Goal: Contribute content: Contribute content

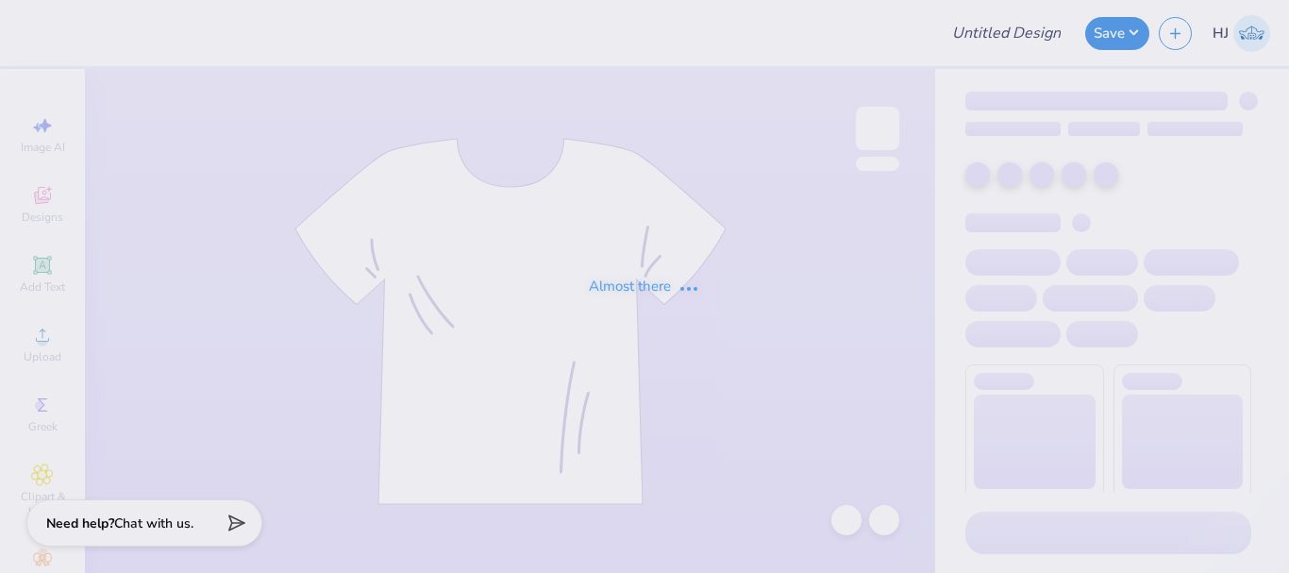
type input "dphie bid day sweatpants"
type input "Parents Weekend"
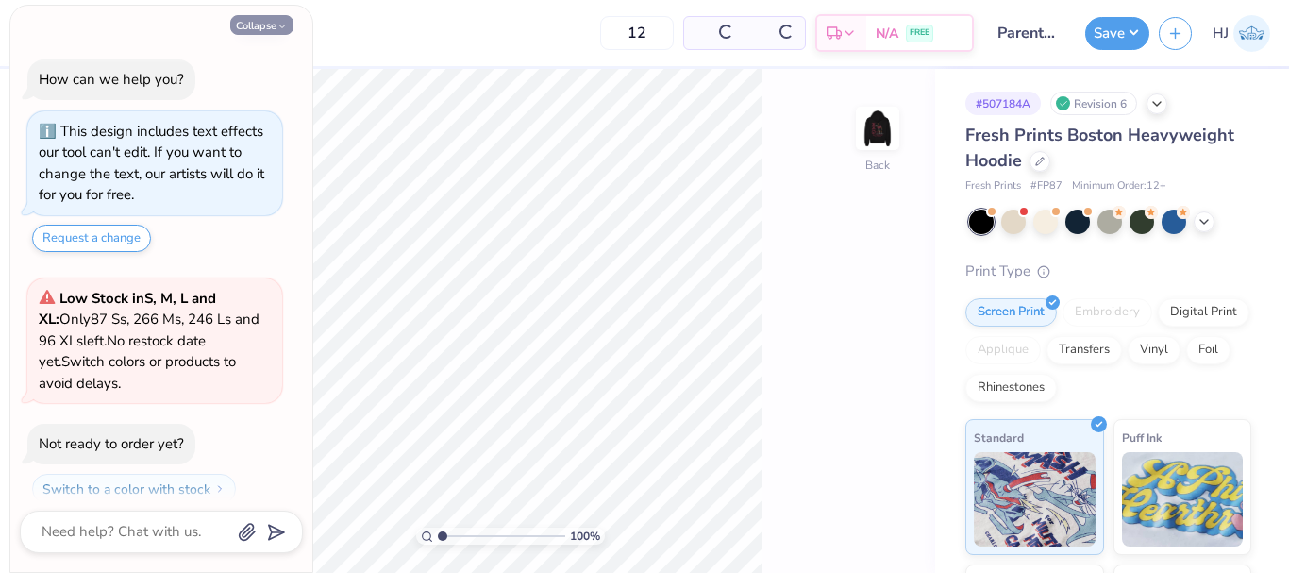
scroll to position [54, 0]
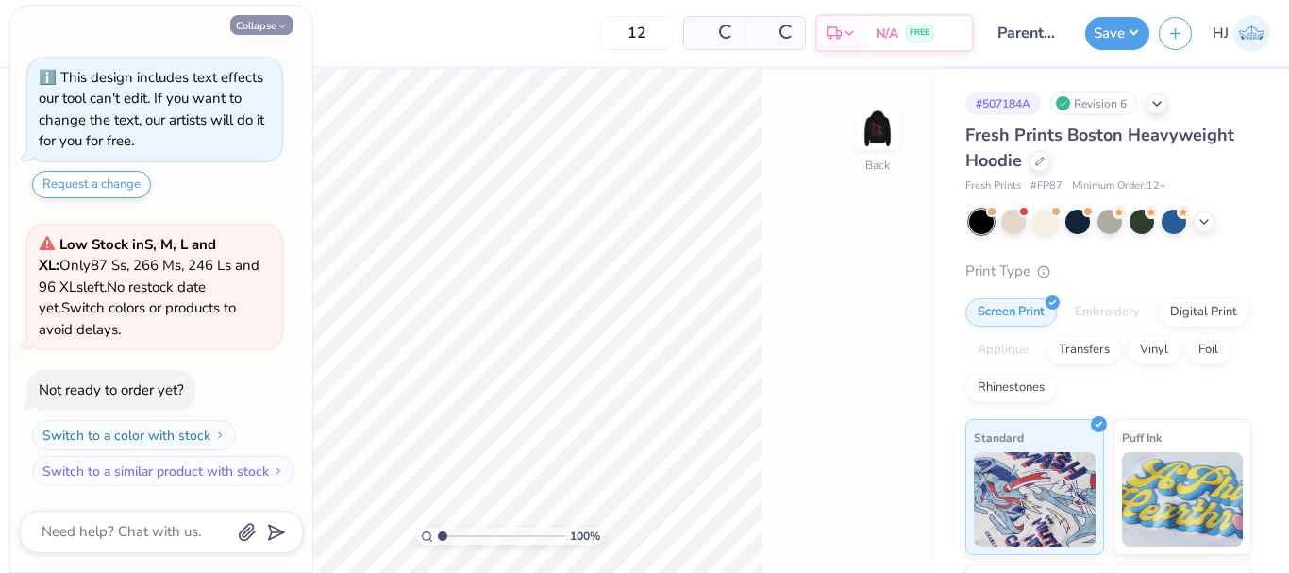
click at [268, 259] on div "Low Stock in S, M, L and XL : Only 87 Ss, 266 Ms, 246 Ls and 96 XLs left. No re…" at bounding box center [155, 287] width 232 height 107
click at [257, 24] on button "Collapse" at bounding box center [261, 25] width 63 height 20
type textarea "x"
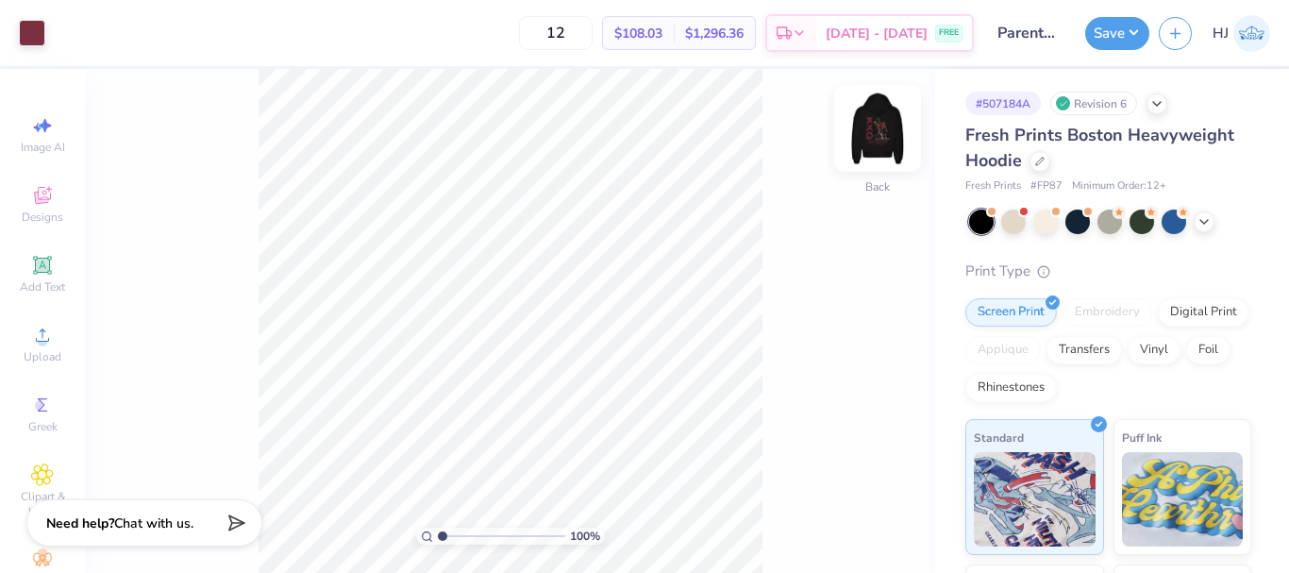
click at [871, 122] on img at bounding box center [878, 129] width 76 height 76
click at [877, 139] on img at bounding box center [878, 129] width 76 height 76
click at [919, 141] on div "100 % Back" at bounding box center [510, 321] width 850 height 504
click at [886, 122] on img at bounding box center [878, 129] width 76 height 76
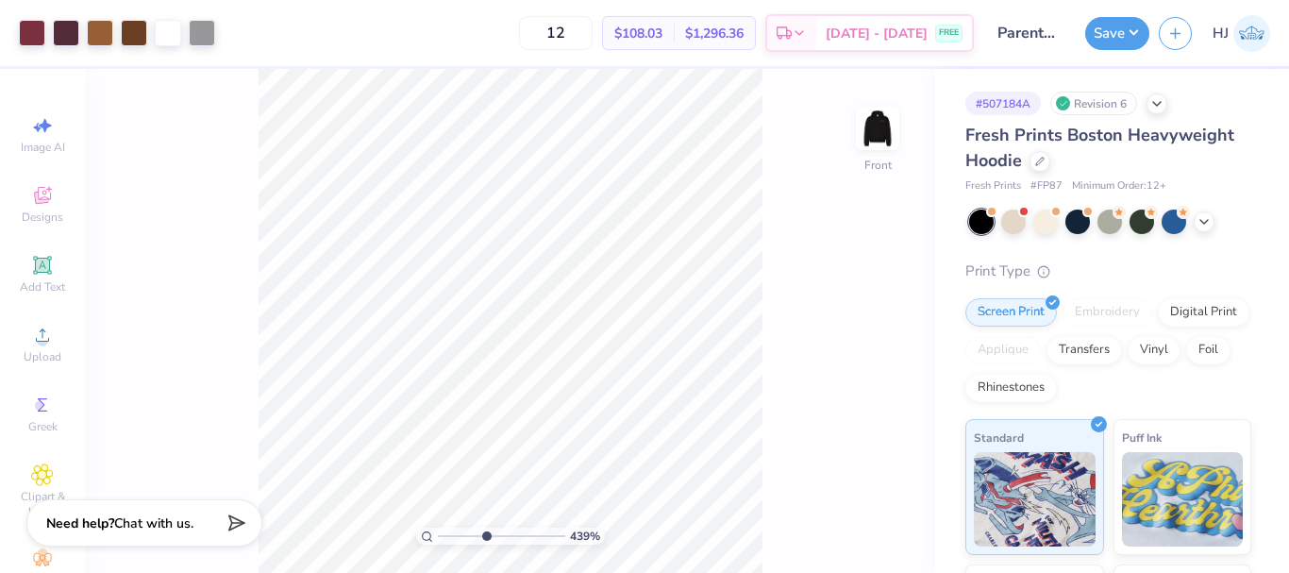
drag, startPoint x: 454, startPoint y: 534, endPoint x: 483, endPoint y: 529, distance: 29.8
type input "4.32"
click at [484, 535] on input "range" at bounding box center [501, 536] width 127 height 17
click at [896, 121] on img at bounding box center [878, 129] width 76 height 76
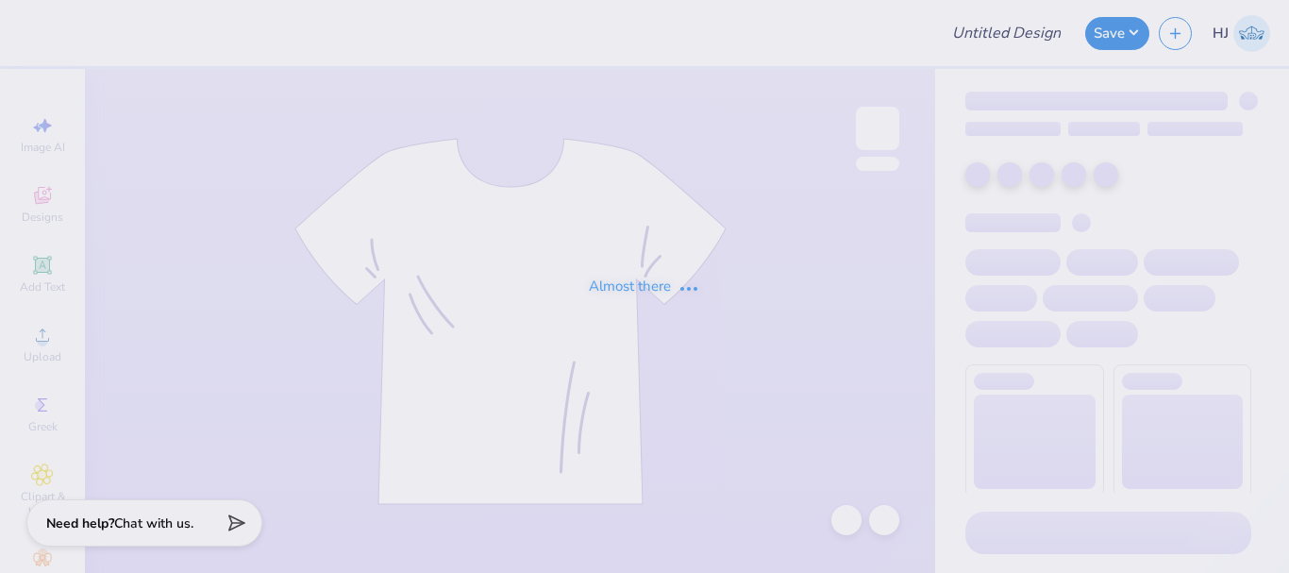
type input "SK Family Weekend"
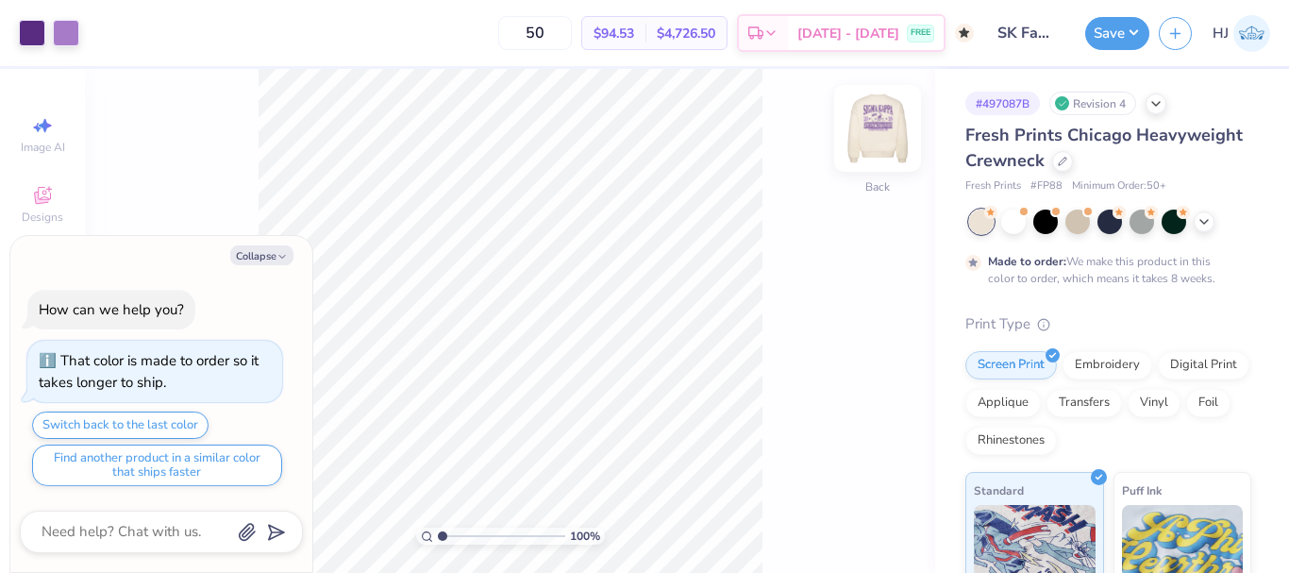
click at [887, 126] on img at bounding box center [878, 129] width 76 height 76
type textarea "x"
type input "4.95699908144428"
type textarea "x"
type input "8.18648829478635"
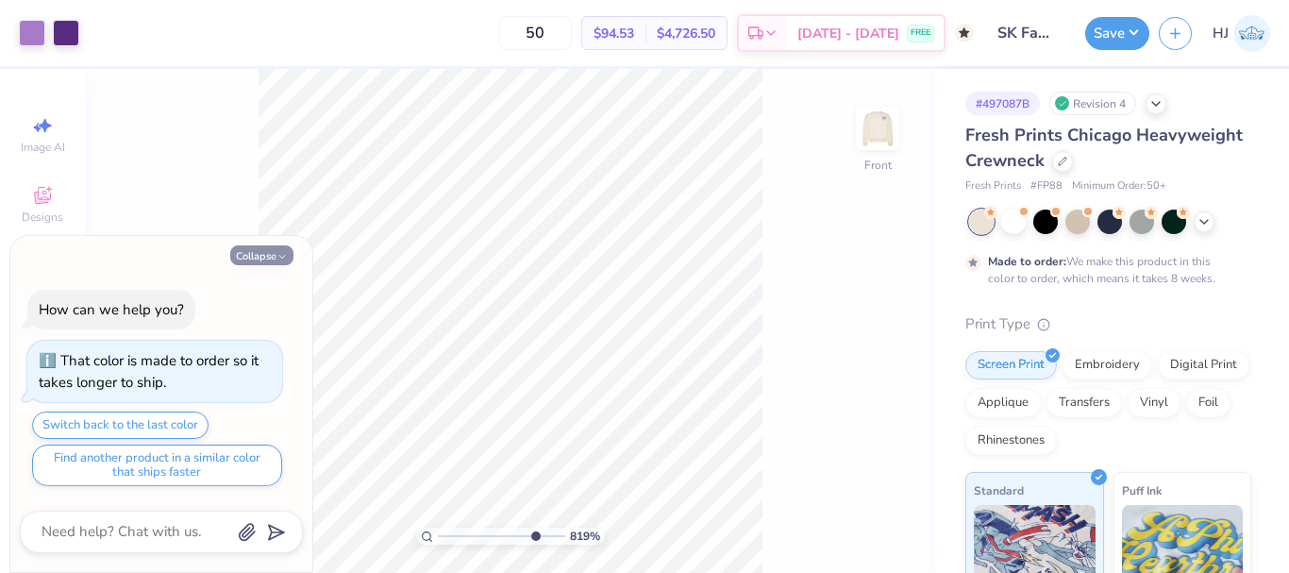
click at [262, 256] on button "Collapse" at bounding box center [261, 255] width 63 height 20
type textarea "x"
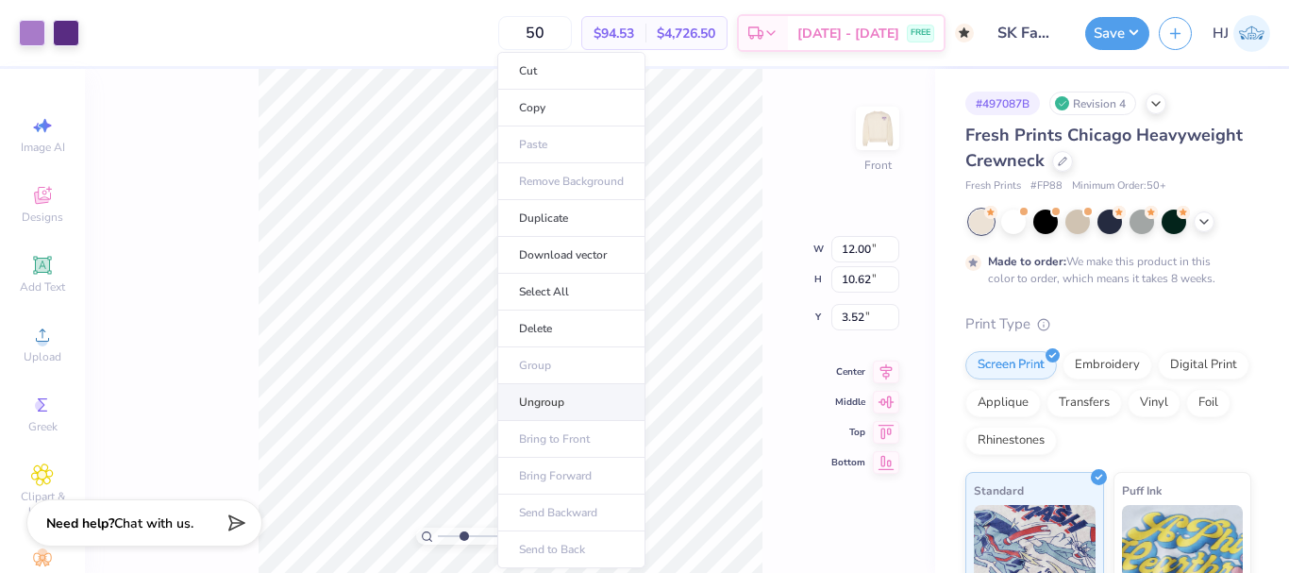
click at [545, 400] on li "Ungroup" at bounding box center [571, 402] width 148 height 37
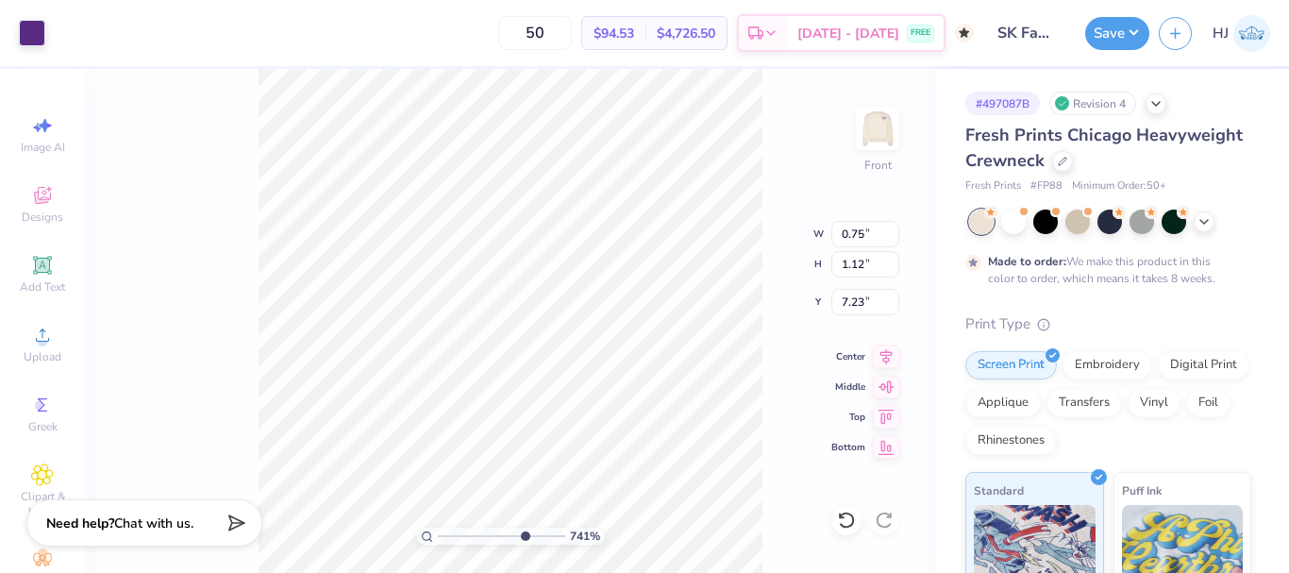
type input "7.40707032156098"
type input "1.39"
type input "1.31"
type input "7.04"
type input "7.40707032156098"
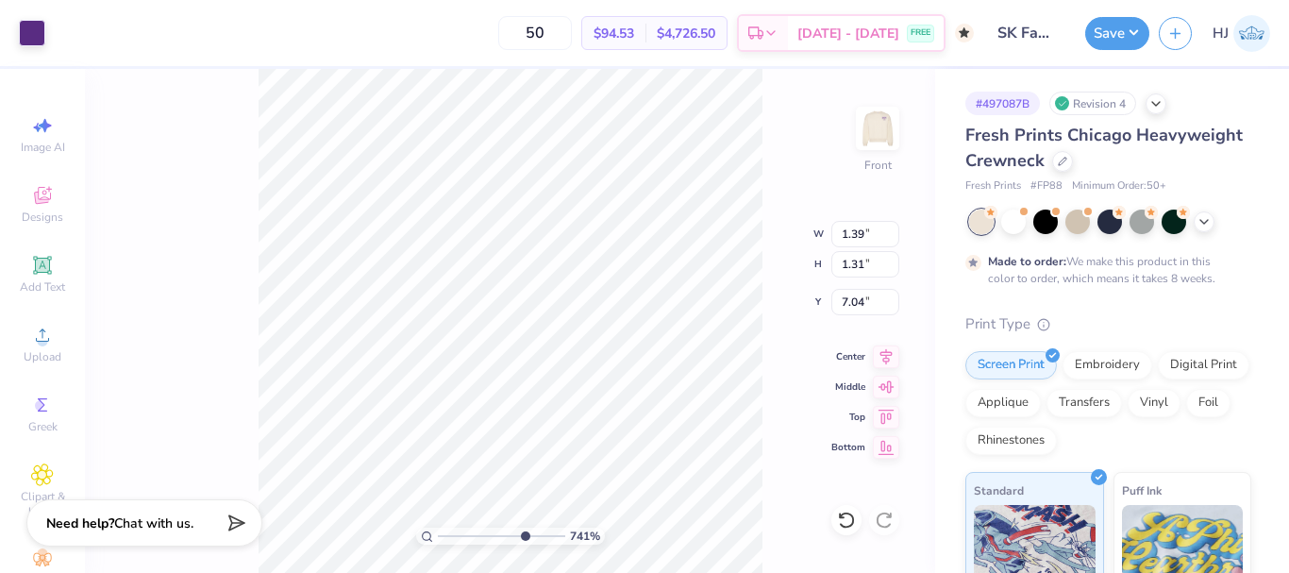
type input "0.15"
type input "7.48"
click at [881, 126] on img at bounding box center [878, 129] width 76 height 76
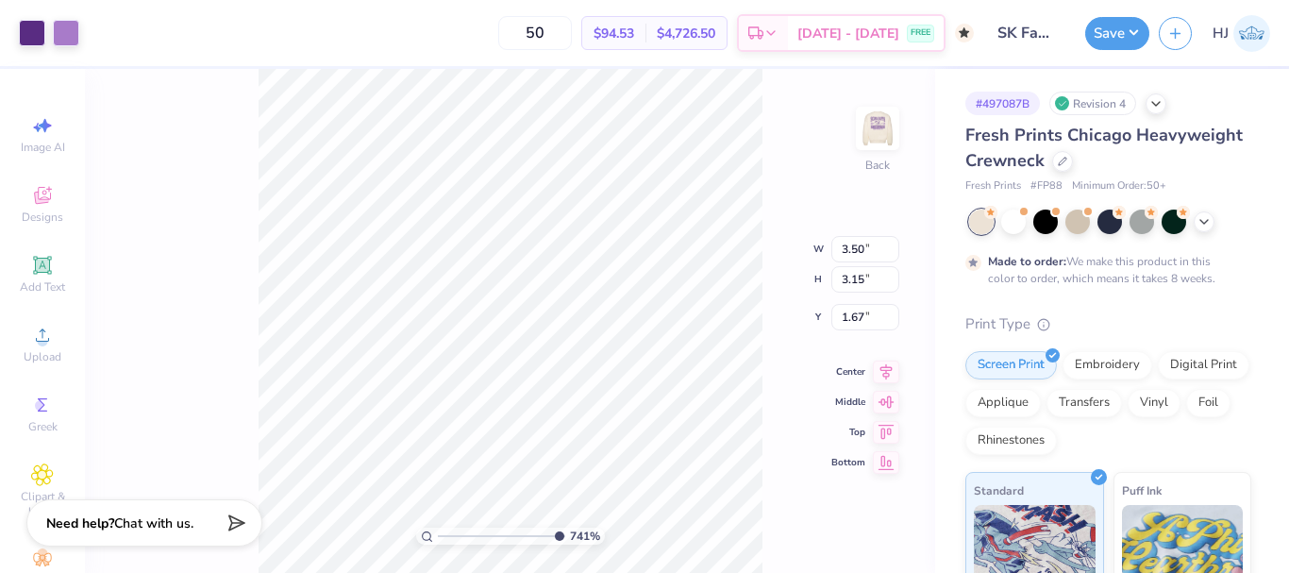
type input "10"
type input "2.31"
type input "1.55"
type input "5.23"
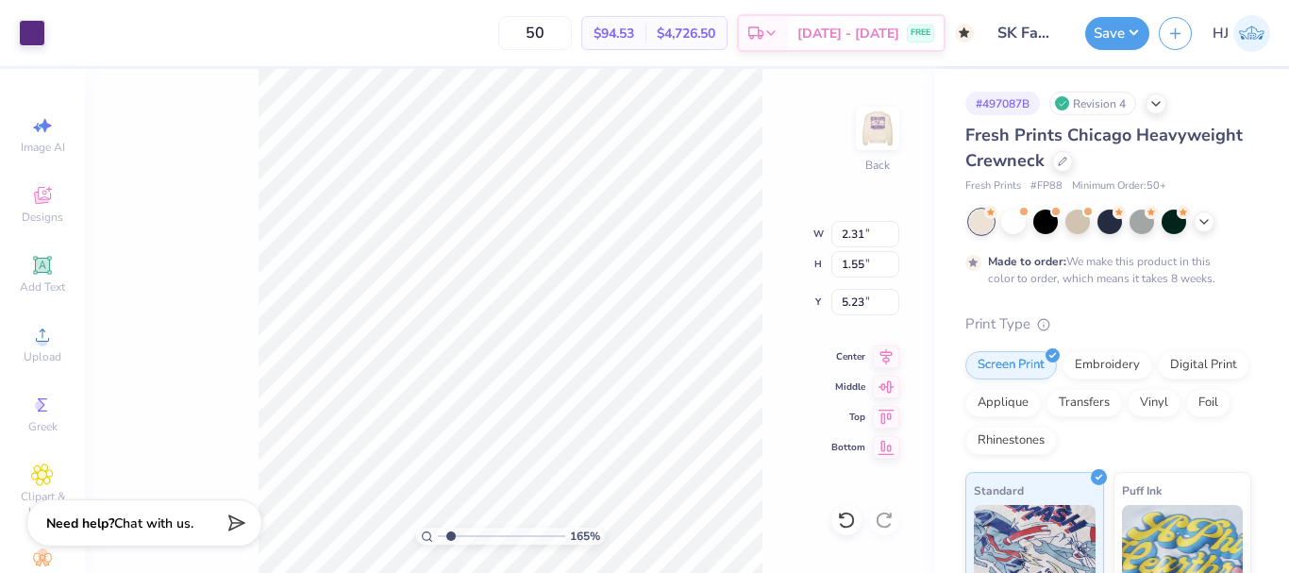
type input "1.65150086983698"
type input "3.00"
type input "7.40707032156098"
type input "0.97"
type input "0.65"
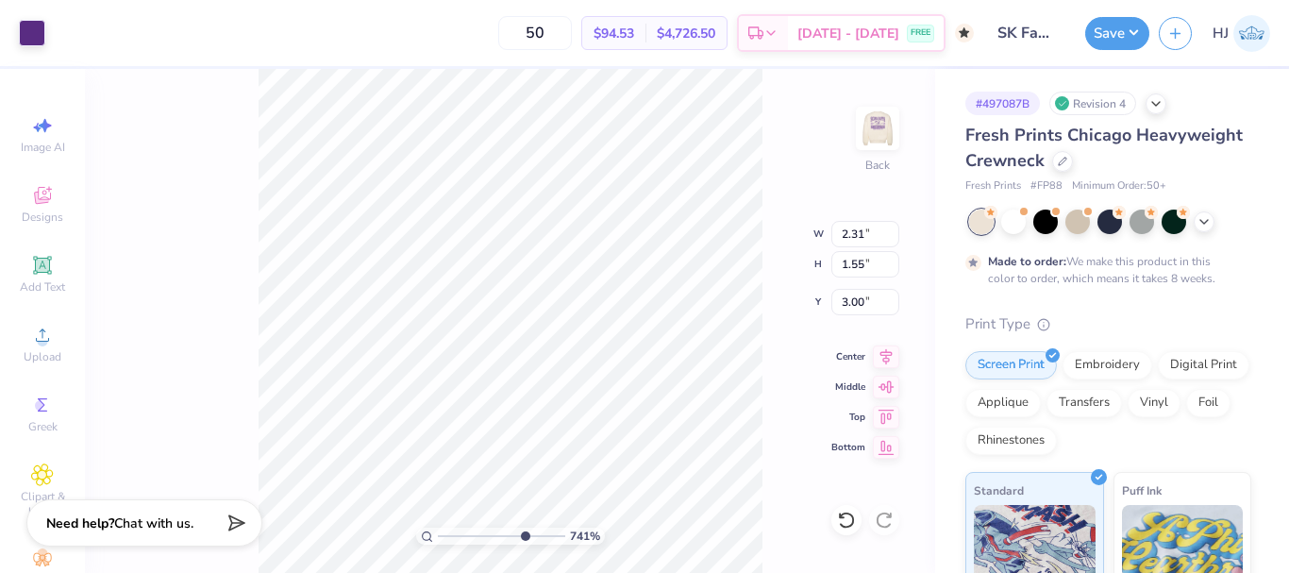
type input "3.90"
type input "7.40707032156098"
type input "3.45"
type input "10"
type input "0.86"
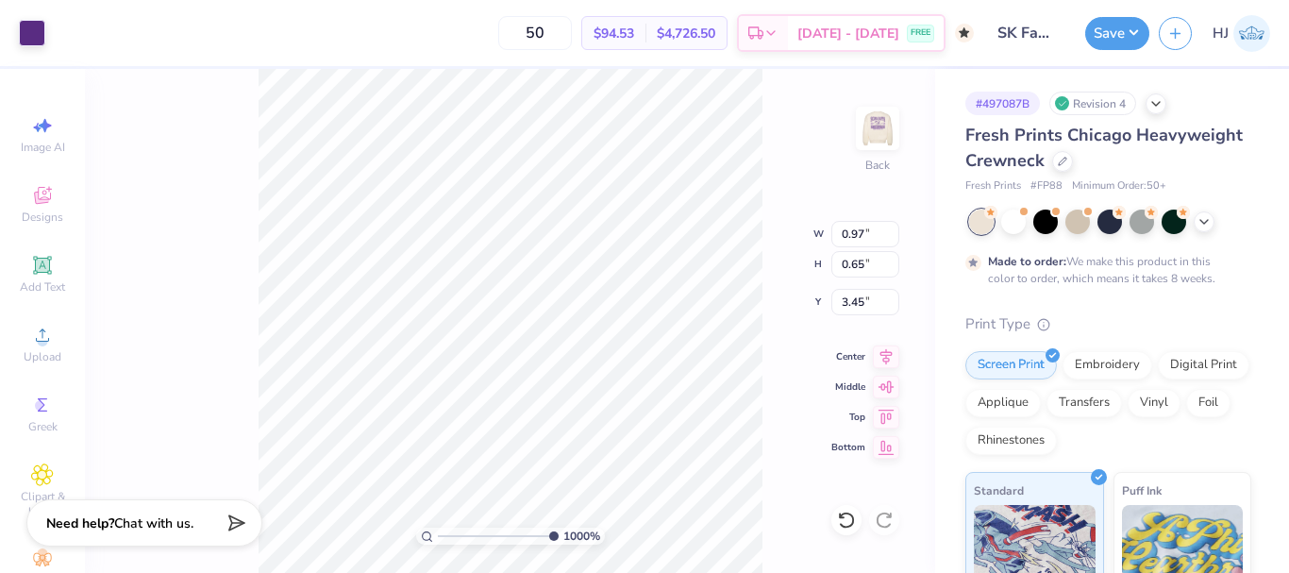
type input "0.58"
type input "3.52"
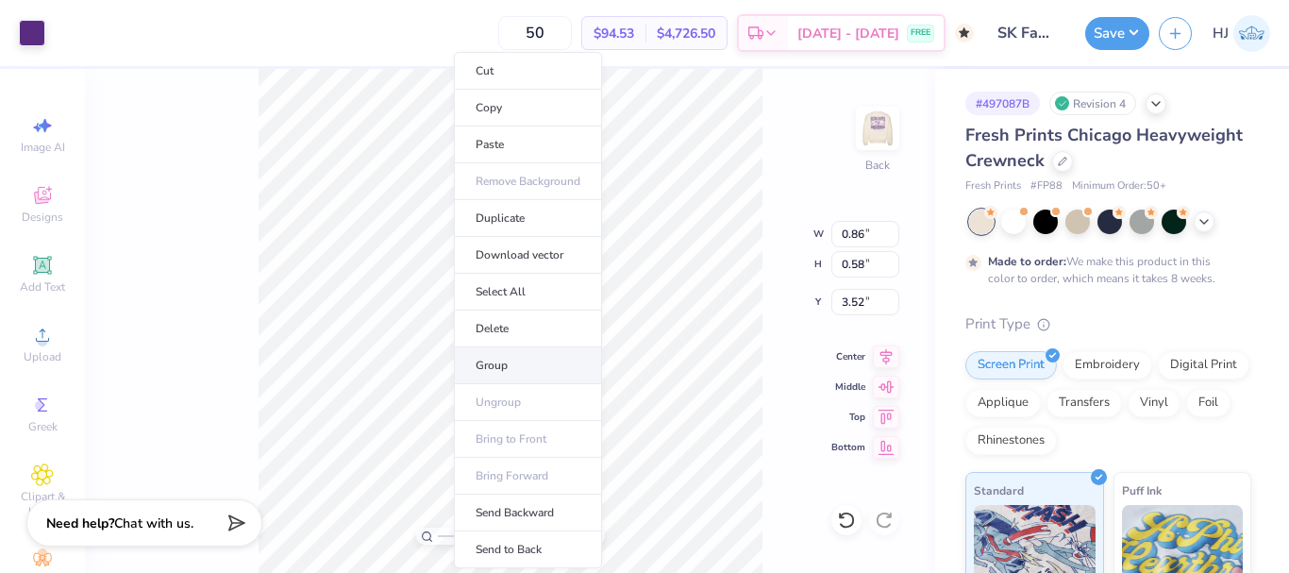
click at [502, 362] on li "Group" at bounding box center [528, 365] width 148 height 37
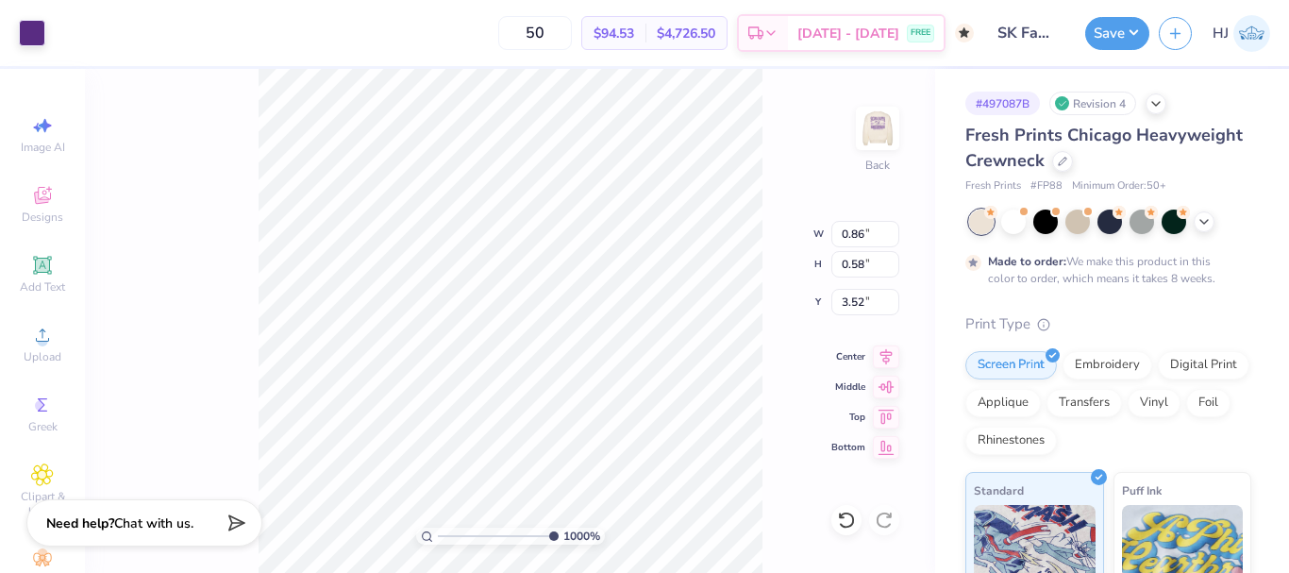
type input "3.50"
type input "3.15"
type input "1.67"
type input "0.86"
type input "0.58"
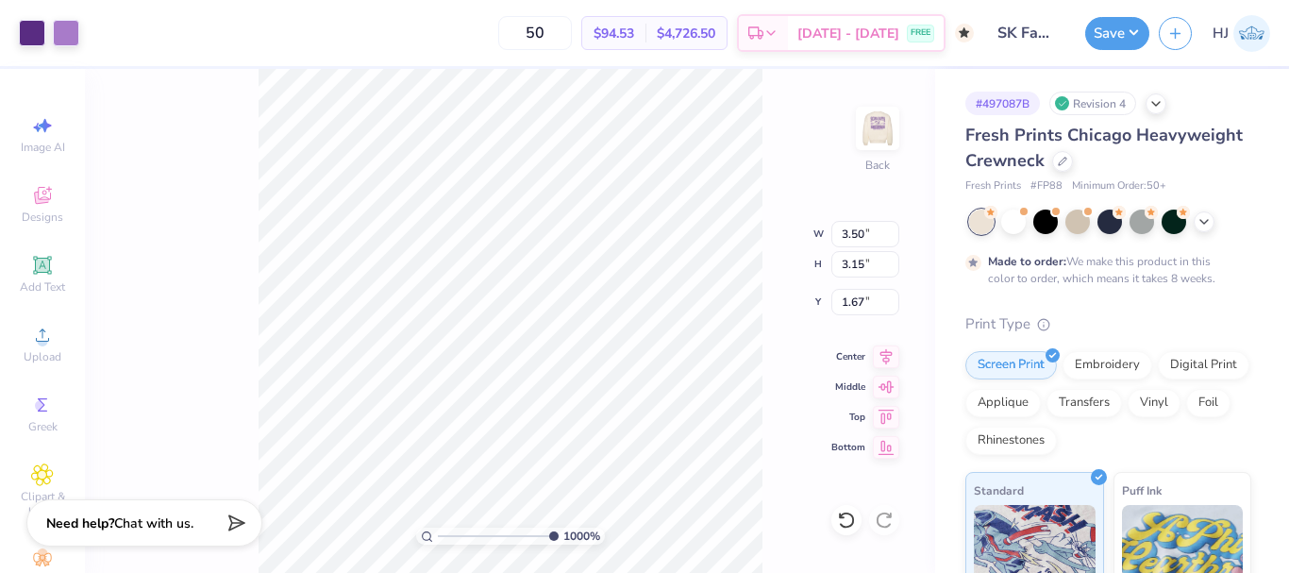
type input "3.52"
click at [34, 197] on icon at bounding box center [42, 195] width 23 height 23
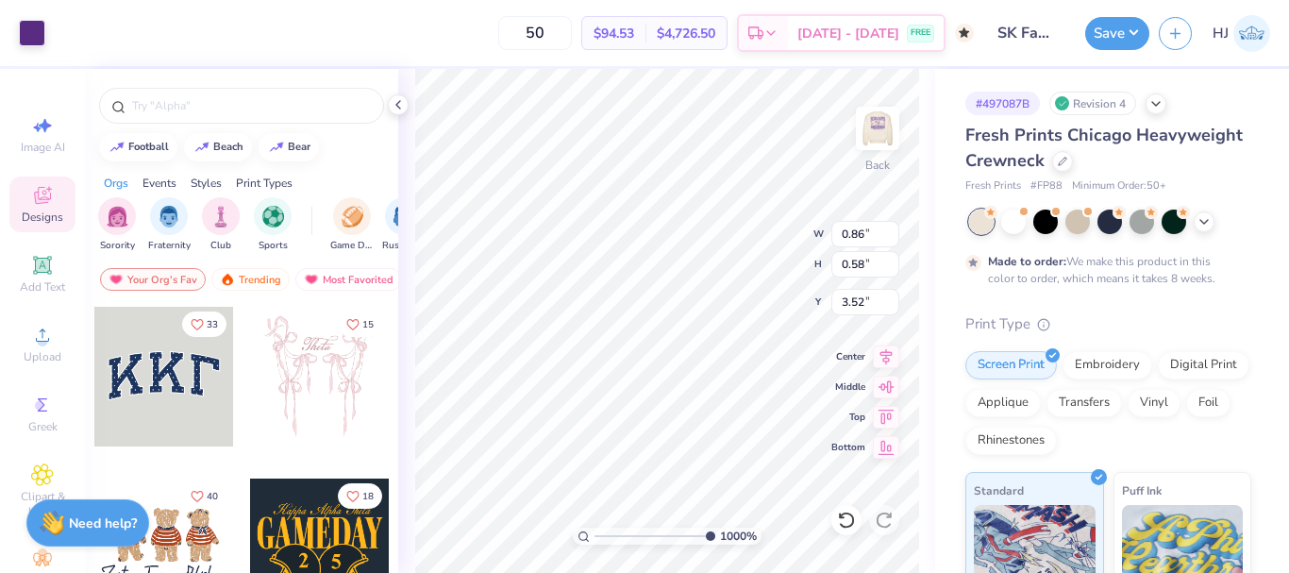
click at [36, 189] on icon at bounding box center [42, 195] width 23 height 23
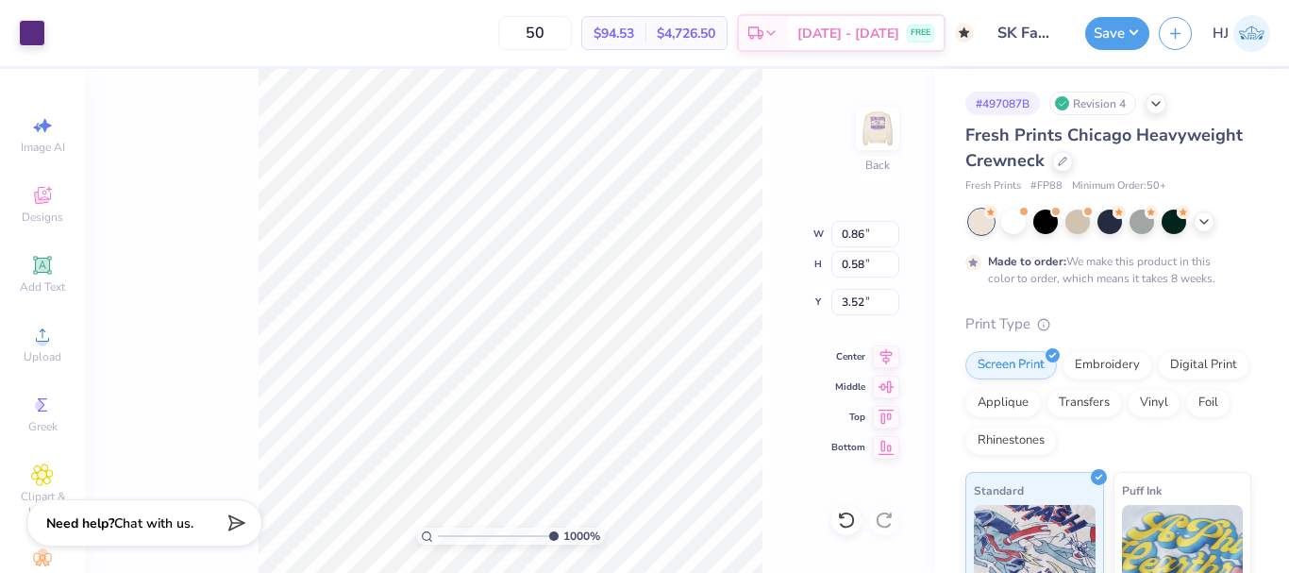
type input "3.50"
type input "3.15"
type input "1.67"
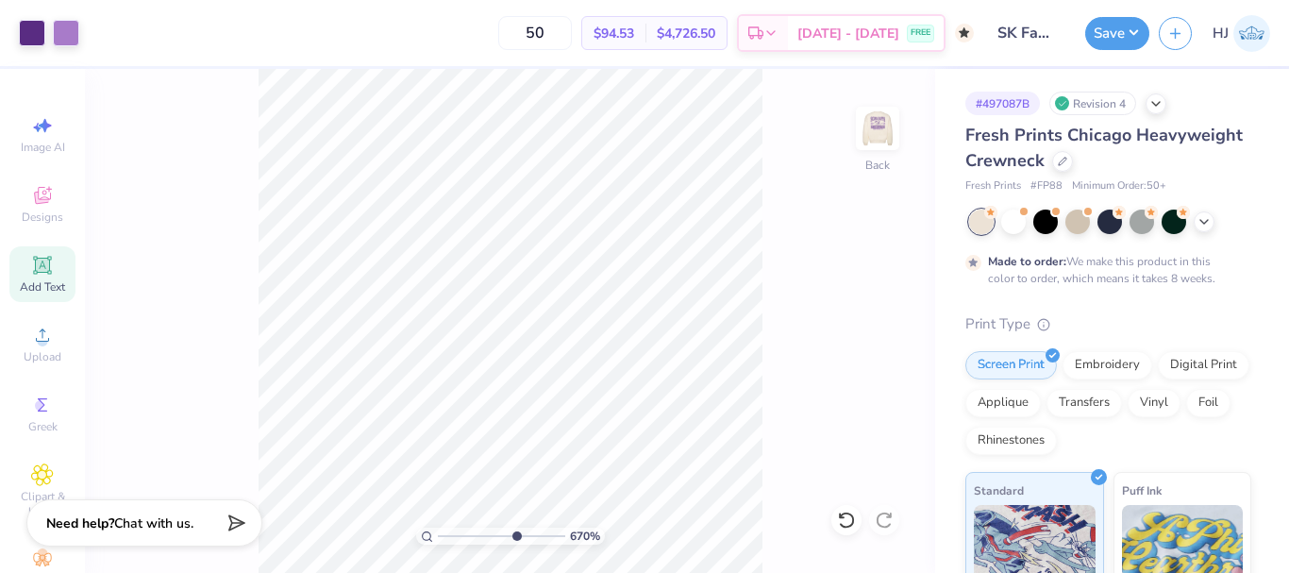
click at [39, 275] on icon at bounding box center [42, 265] width 23 height 23
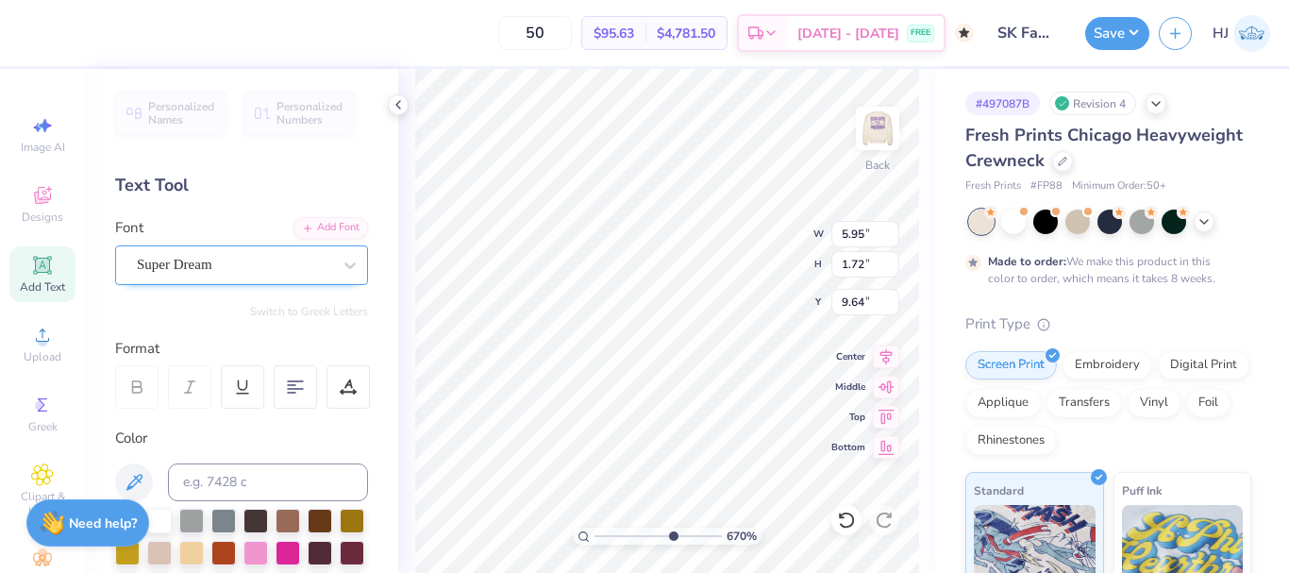
click at [231, 256] on div "Super Dream" at bounding box center [234, 264] width 198 height 29
type input "6.7018590600674"
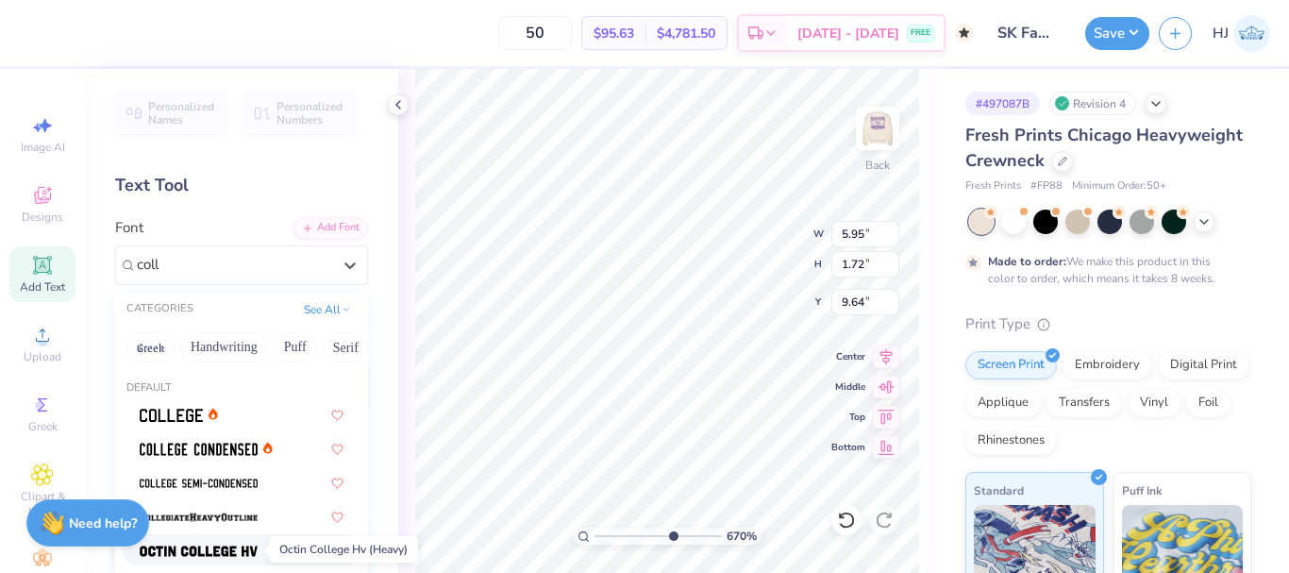
click at [229, 553] on img at bounding box center [199, 551] width 118 height 13
type input "coll"
type input "6.7018590600674"
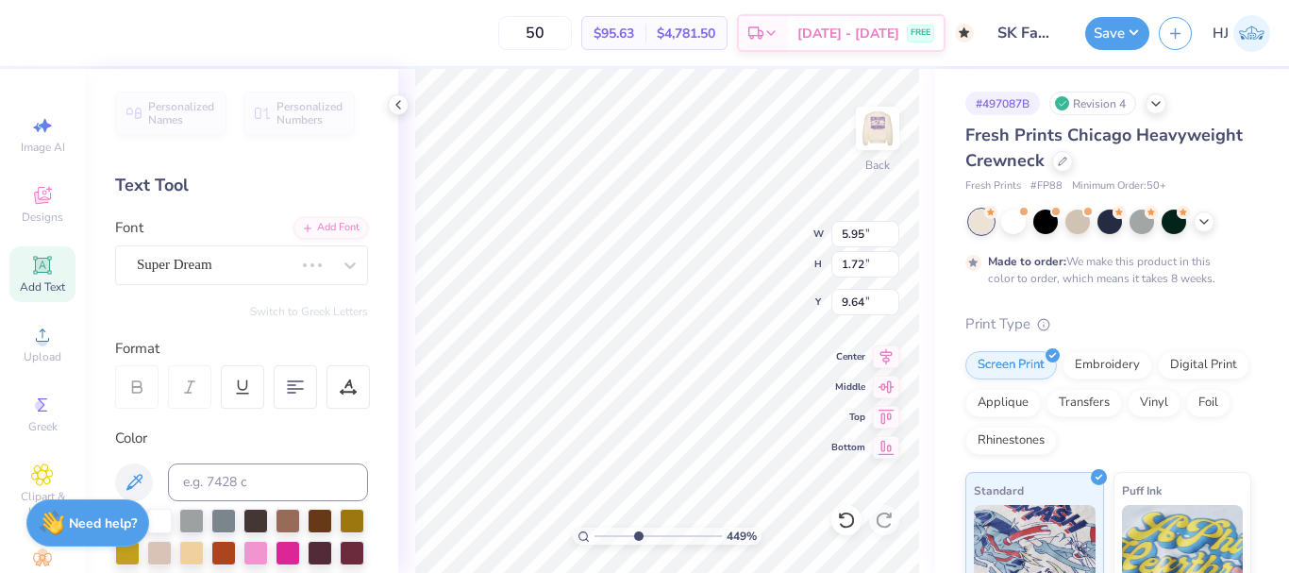
type input "4.06386622545204"
type input "5.25"
type input "2.72354586819477"
type input "5.46"
type input "2.72354586819477"
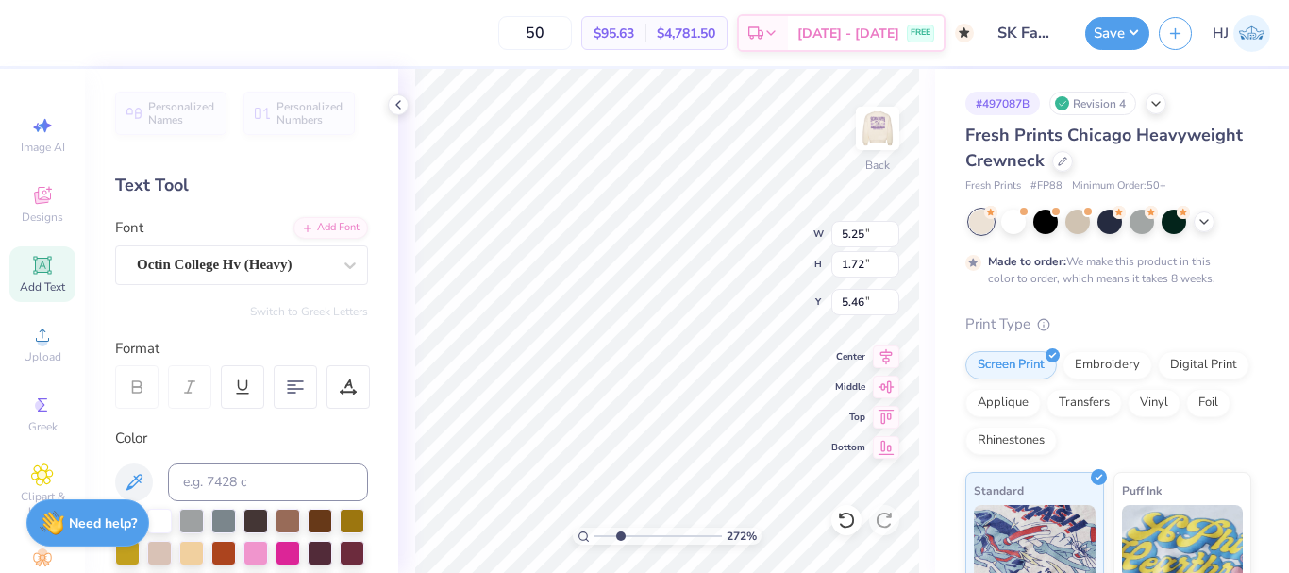
type input "2.57"
type input "0.84"
type input "6.33"
type input "2.72354586819477"
type input "5.13"
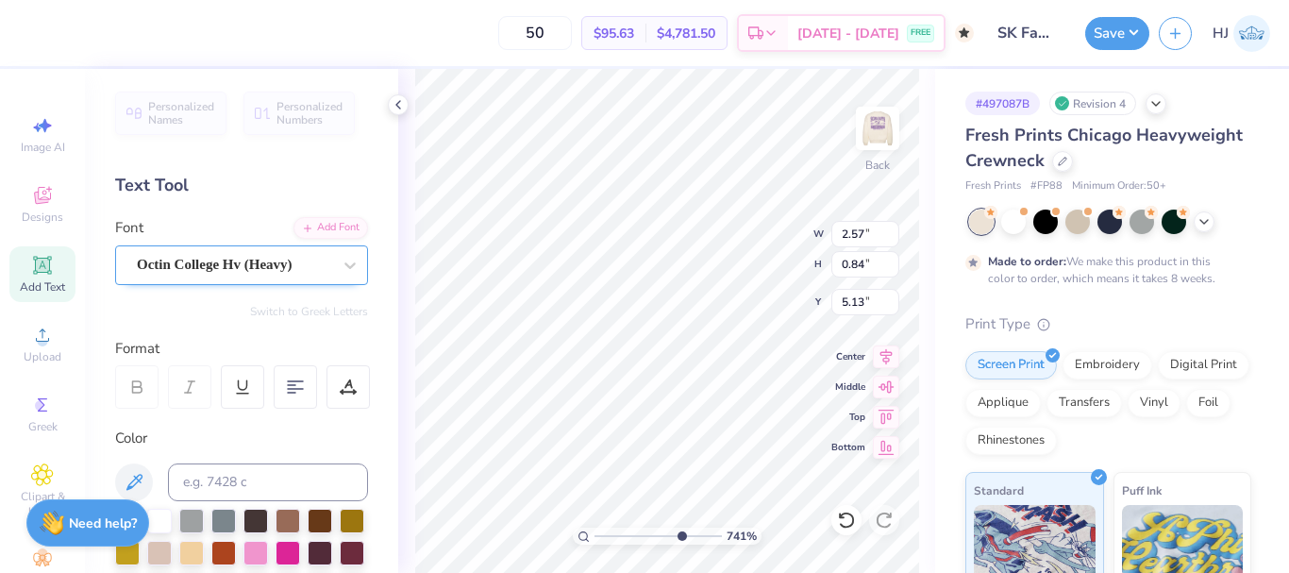
click at [233, 256] on div "Octin College Hv (Heavy)" at bounding box center [234, 264] width 198 height 29
type input "7.40707032156099"
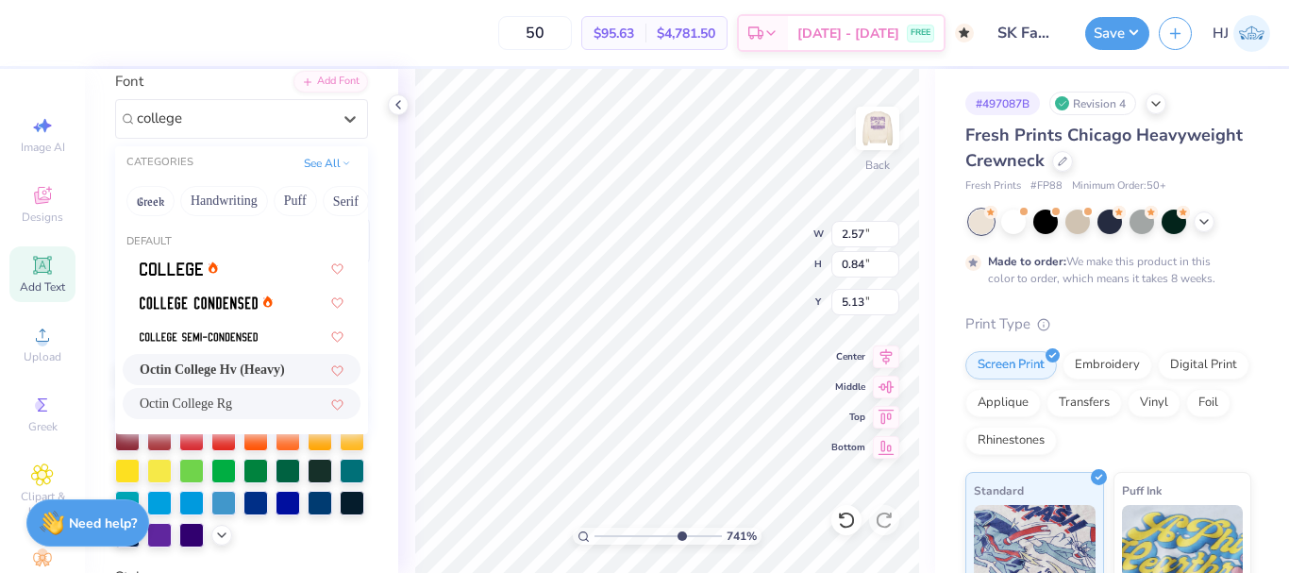
scroll to position [189, 0]
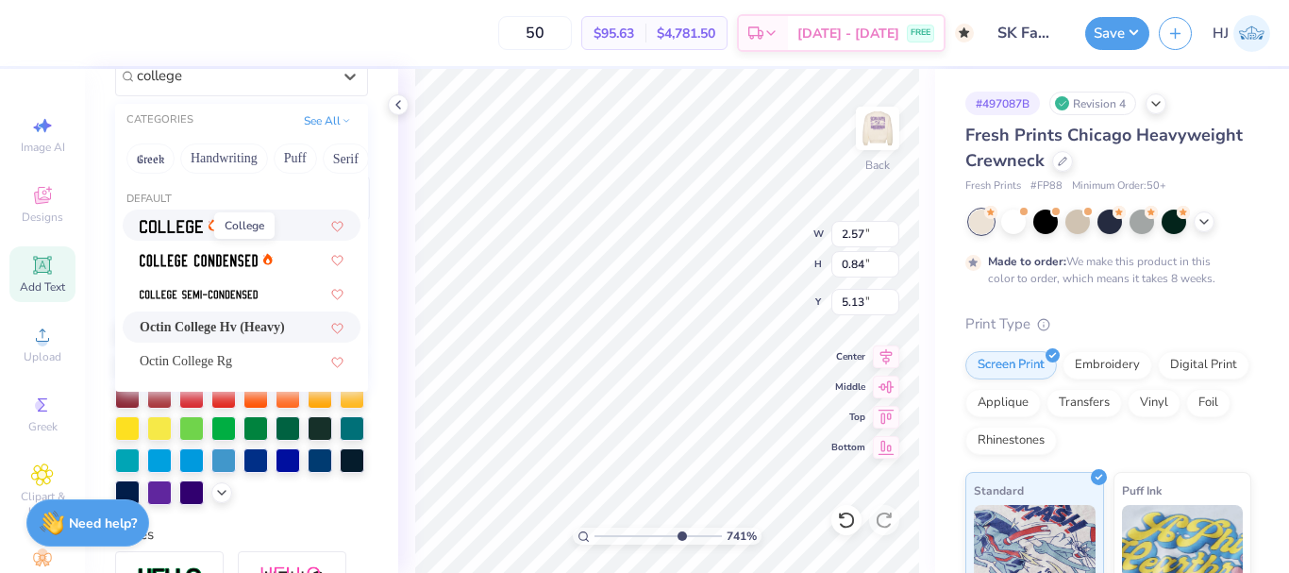
click at [182, 224] on img at bounding box center [171, 226] width 63 height 13
type input "college"
type input "7.40707032156099"
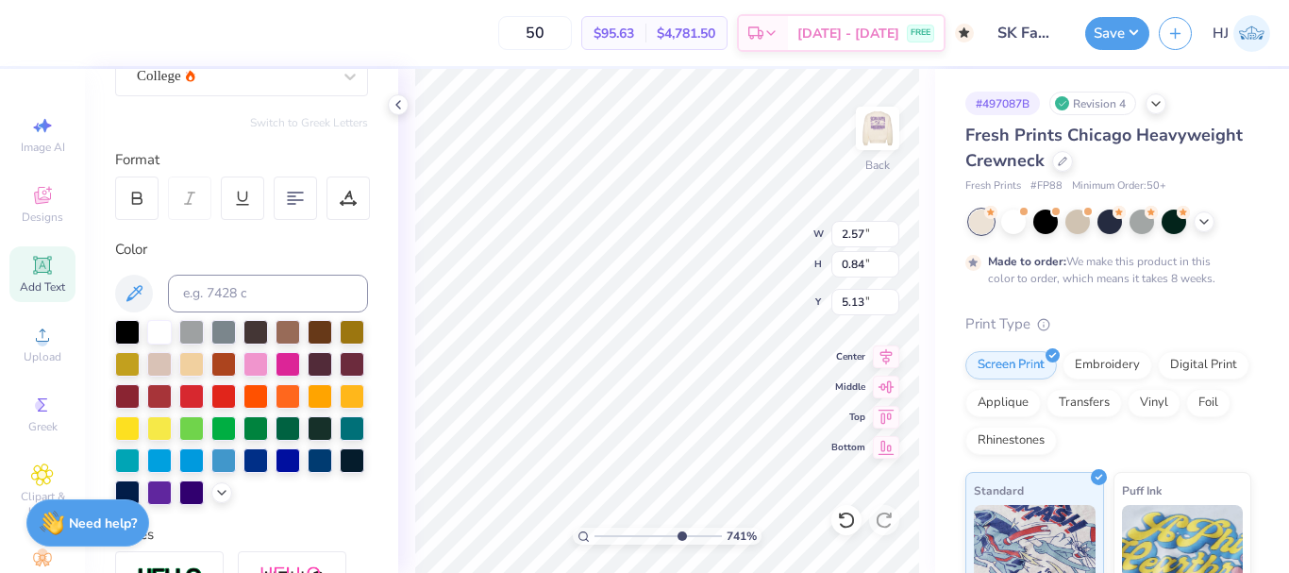
type input "7.40707032156099"
type input "2.65"
type input "0.82"
type input "5.14"
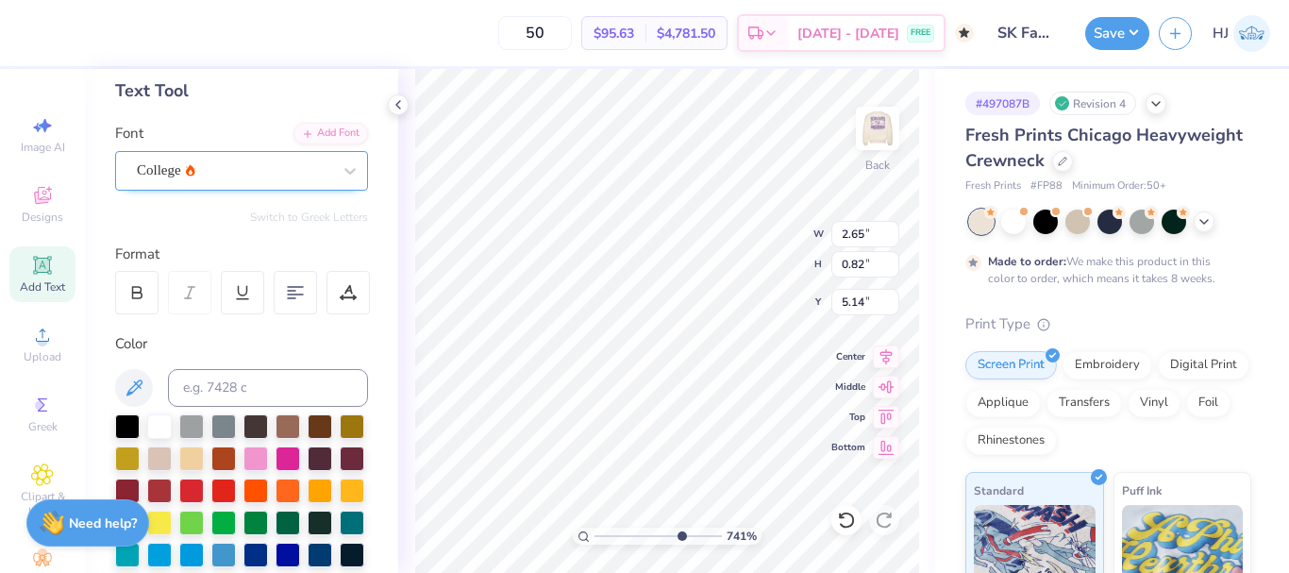
click at [280, 175] on div "College" at bounding box center [234, 170] width 198 height 29
type input "7.40707032156099"
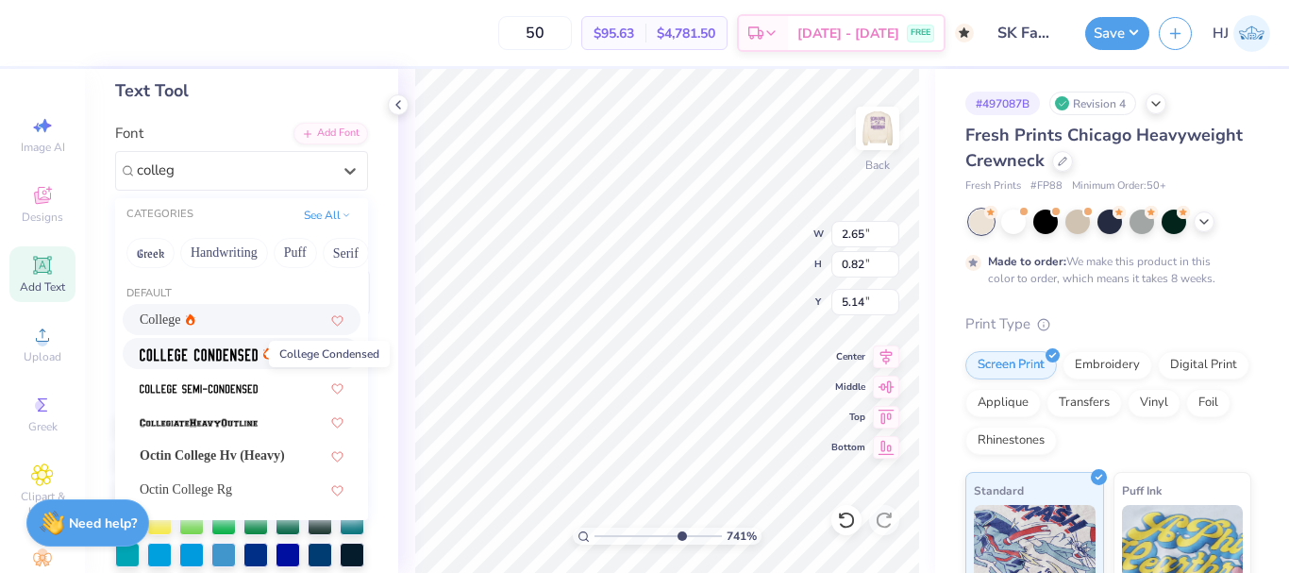
click at [215, 350] on img at bounding box center [199, 354] width 118 height 13
type input "colleg"
type input "7.40707032156099"
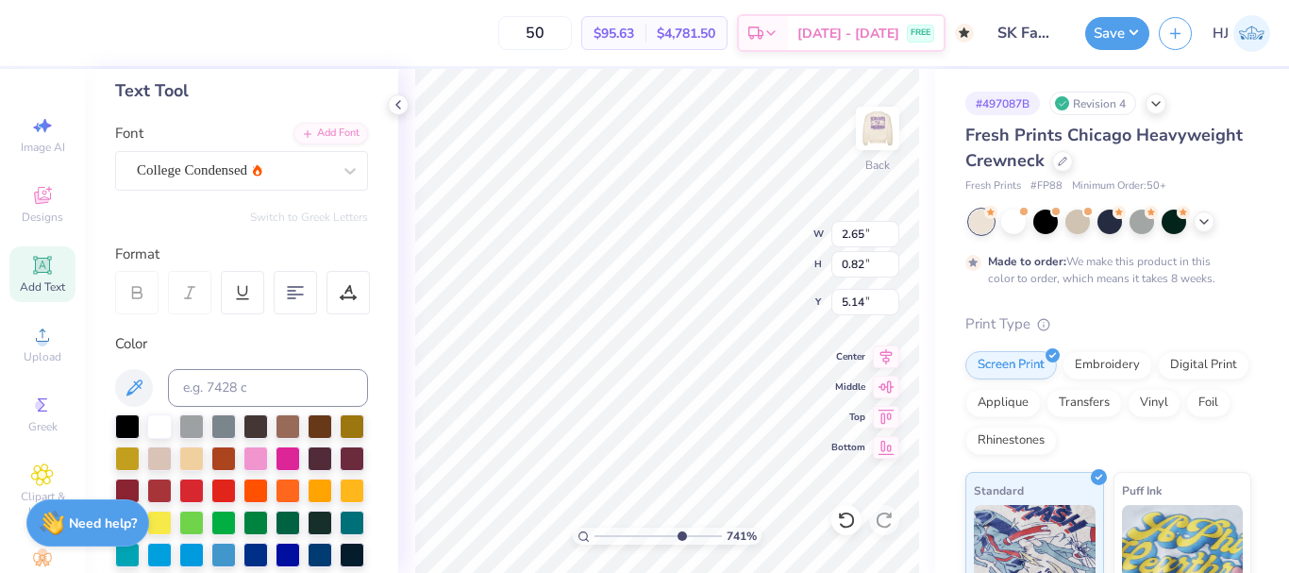
type input "7.40707032156099"
type input "2.18"
click at [135, 294] on icon at bounding box center [136, 292] width 17 height 17
type input "7.40707032156099"
click at [267, 172] on div "College Condensed" at bounding box center [234, 170] width 198 height 29
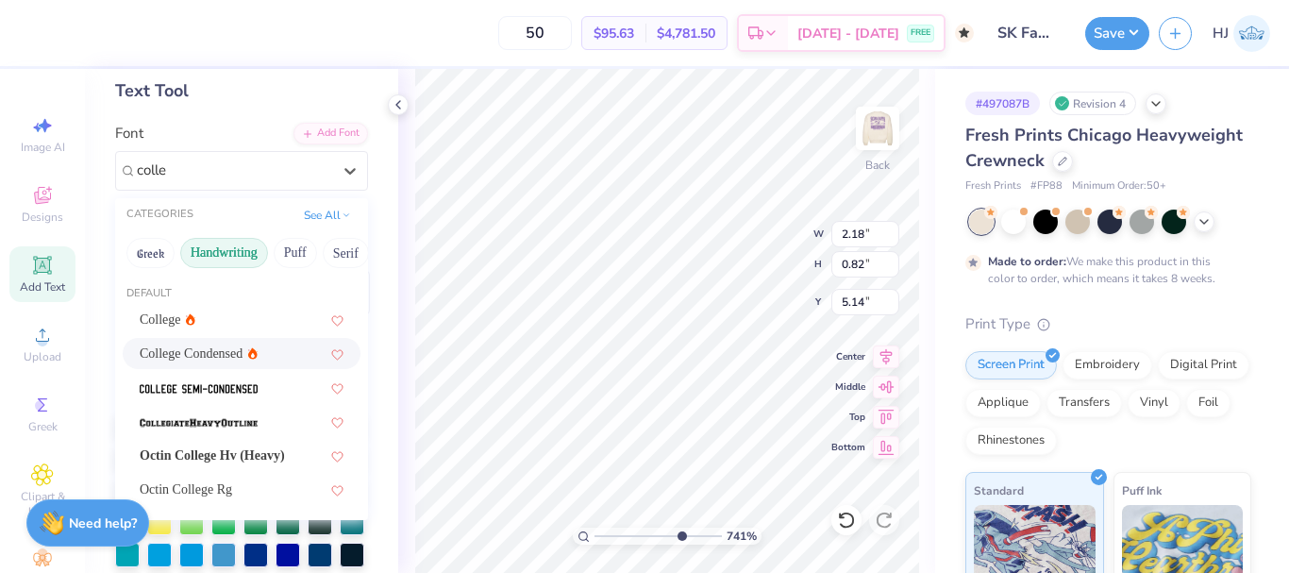
type input "colleg"
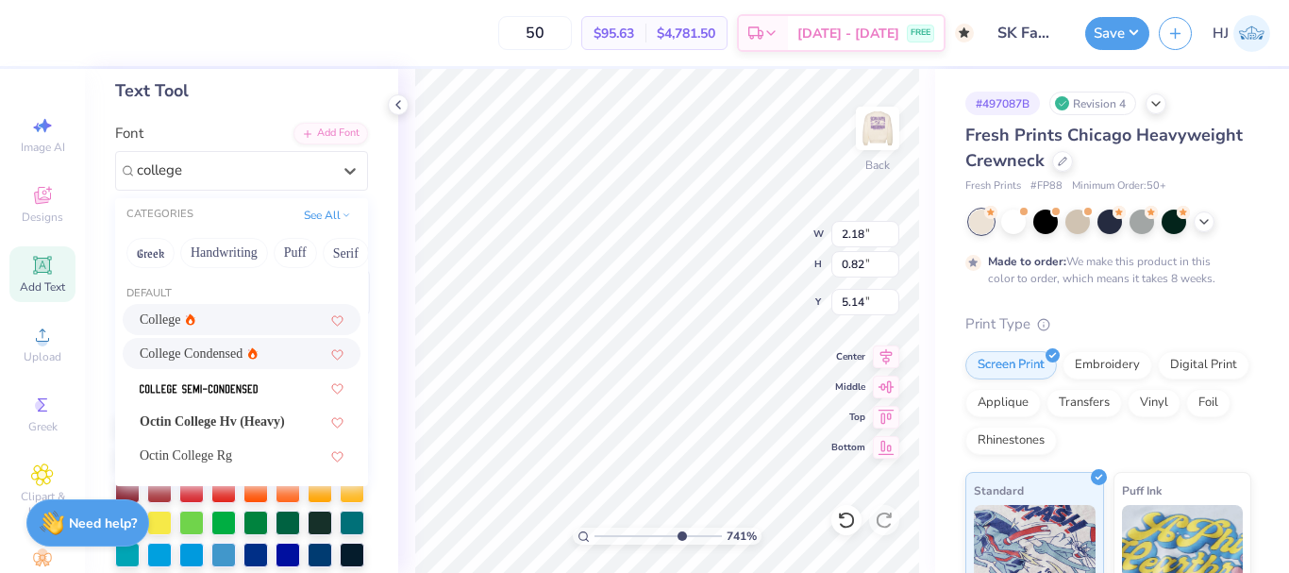
click at [211, 318] on div "College" at bounding box center [242, 320] width 204 height 20
type input "college"
type input "7.40707032156099"
type input "2.65"
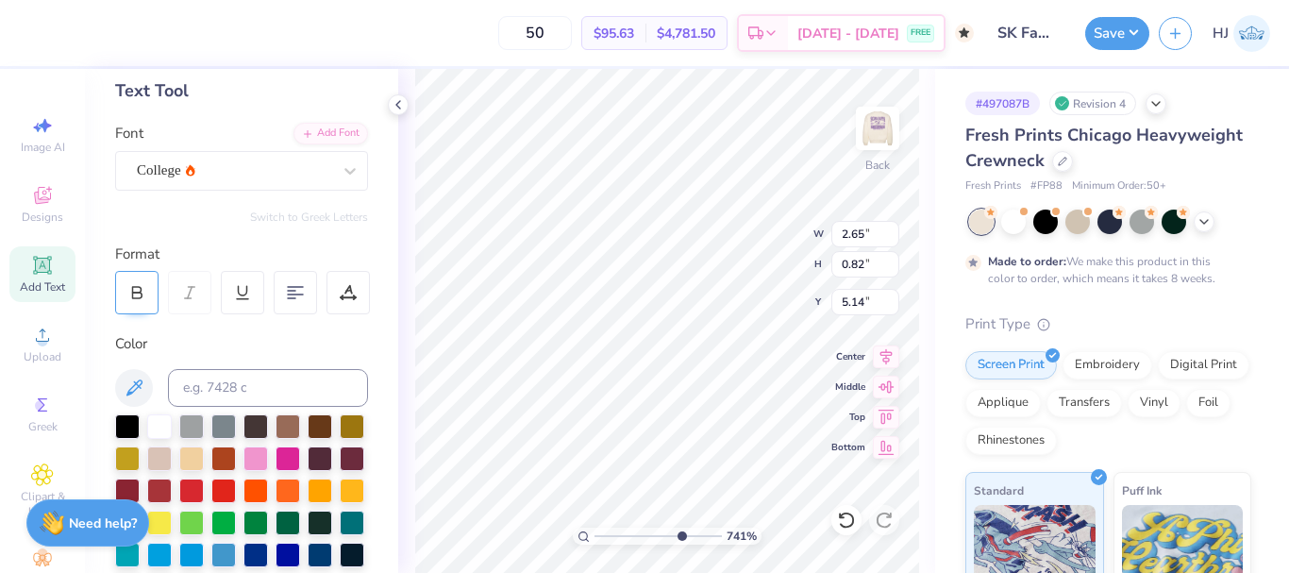
click at [145, 291] on div at bounding box center [136, 292] width 43 height 43
type input "7.40707032156099"
type input "2.90"
type input "7.40707032156099"
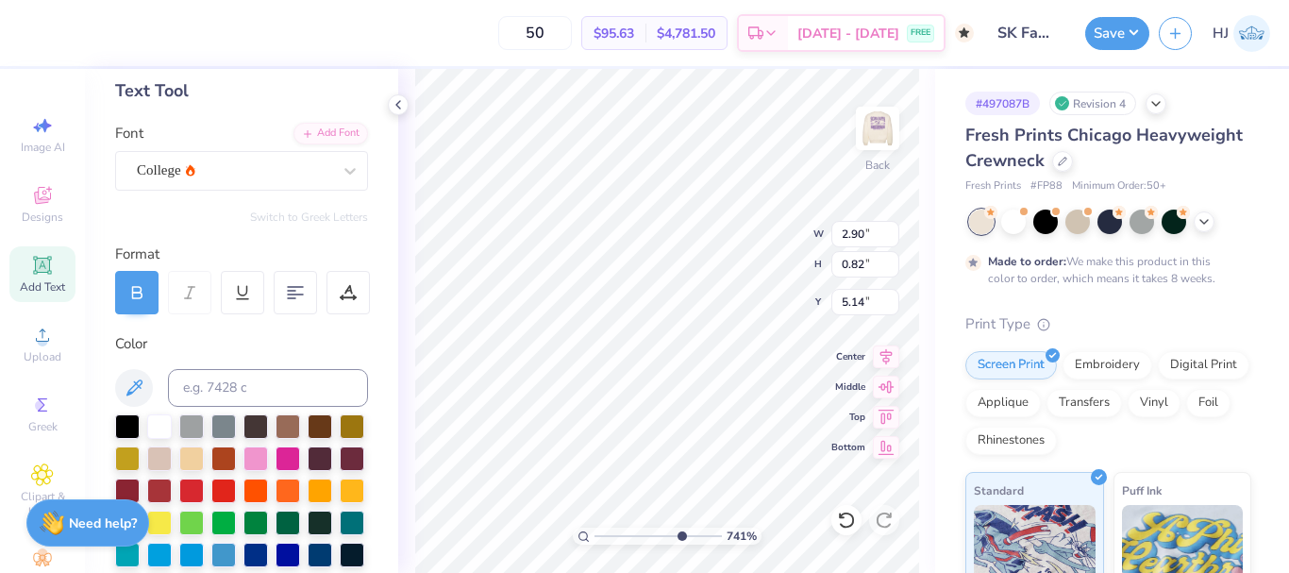
type textarea "T"
type input "7.40707032156099"
type textarea "TF"
type input "7.40707032156099"
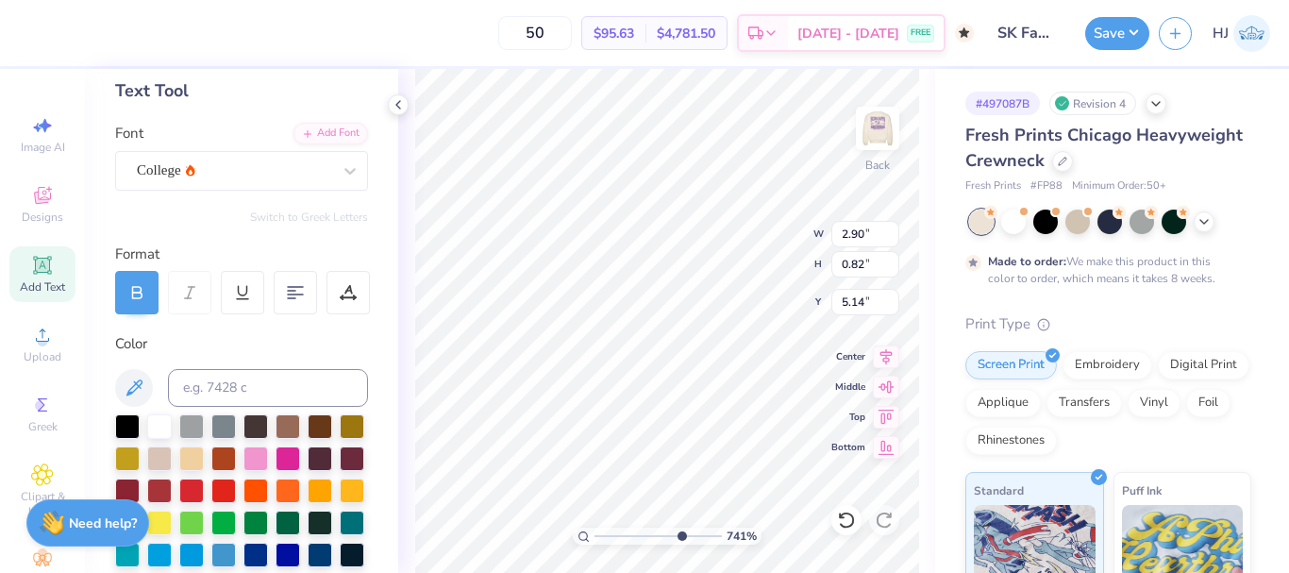
type textarea "T"
type input "7.40707032156099"
type textarea "TC"
type input "7.40707032156099"
type textarea "TCU"
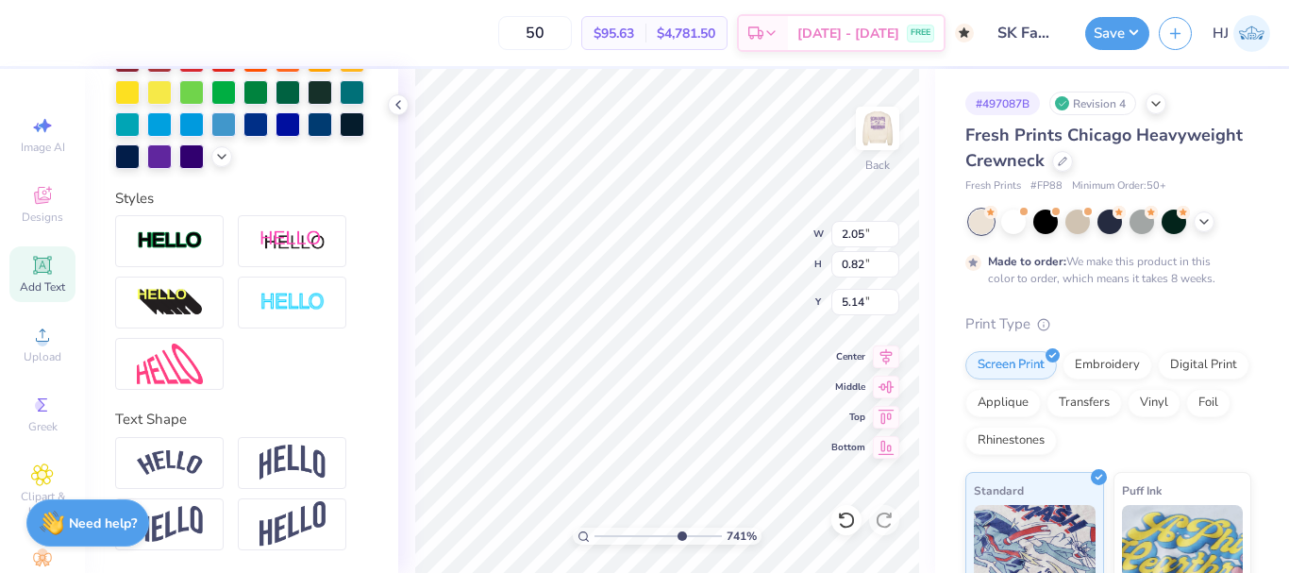
scroll to position [557, 0]
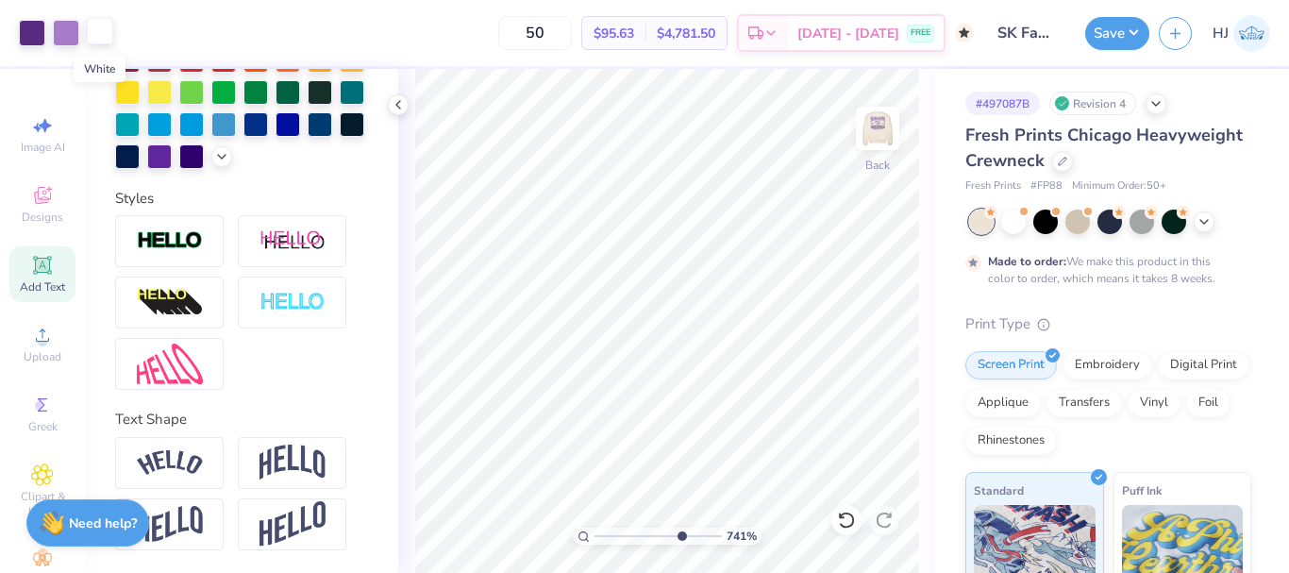
click at [103, 24] on div at bounding box center [100, 31] width 26 height 26
type input "7.40707032156099"
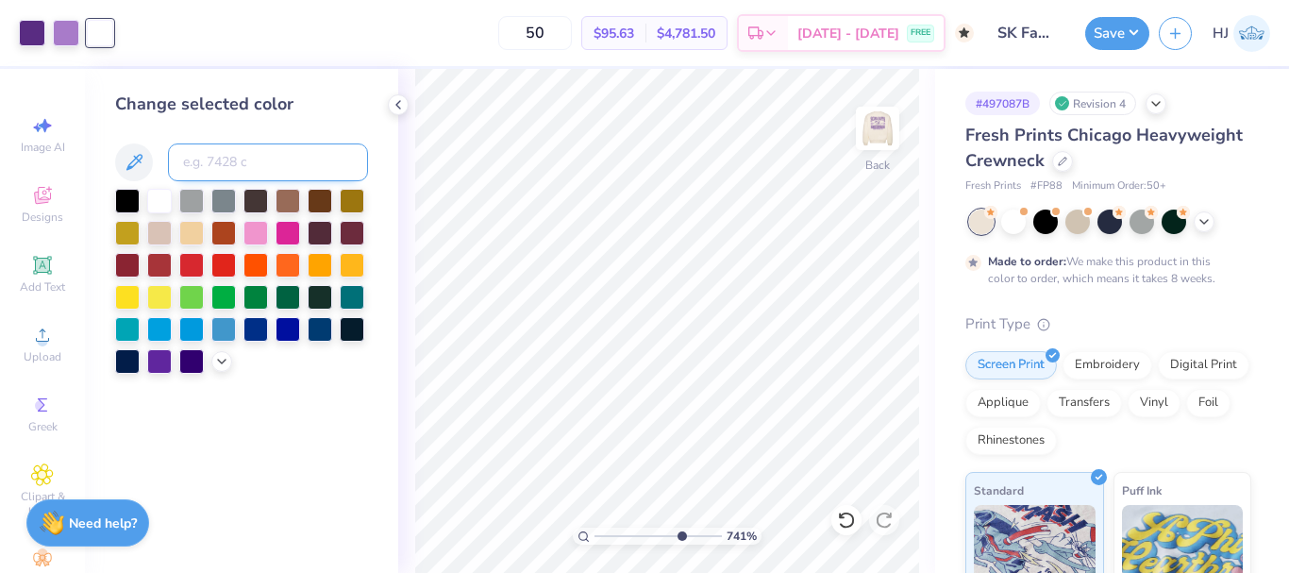
click at [212, 167] on input at bounding box center [268, 162] width 200 height 38
type input "268"
type input "7.40707032156099"
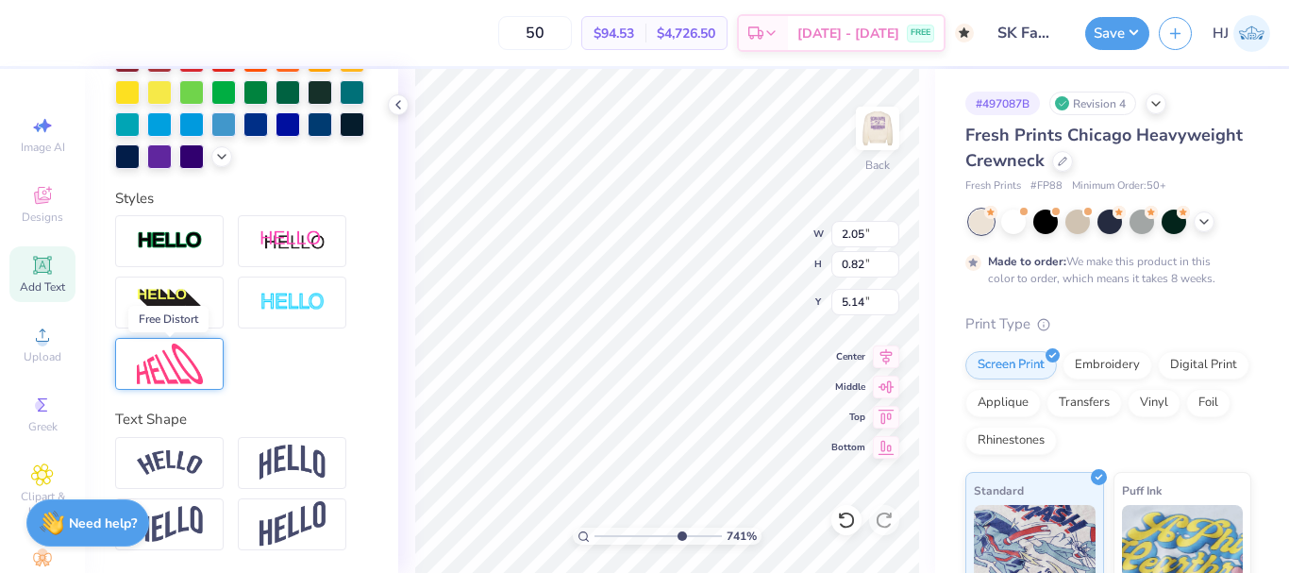
click at [186, 365] on img at bounding box center [170, 364] width 66 height 41
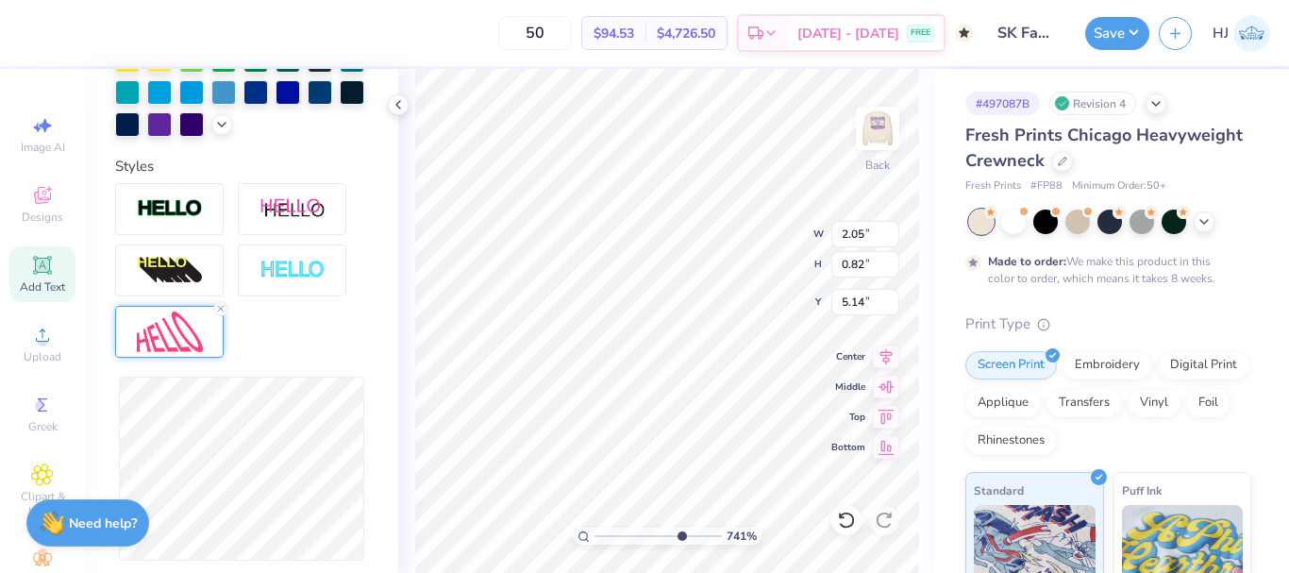
scroll to position [651, 0]
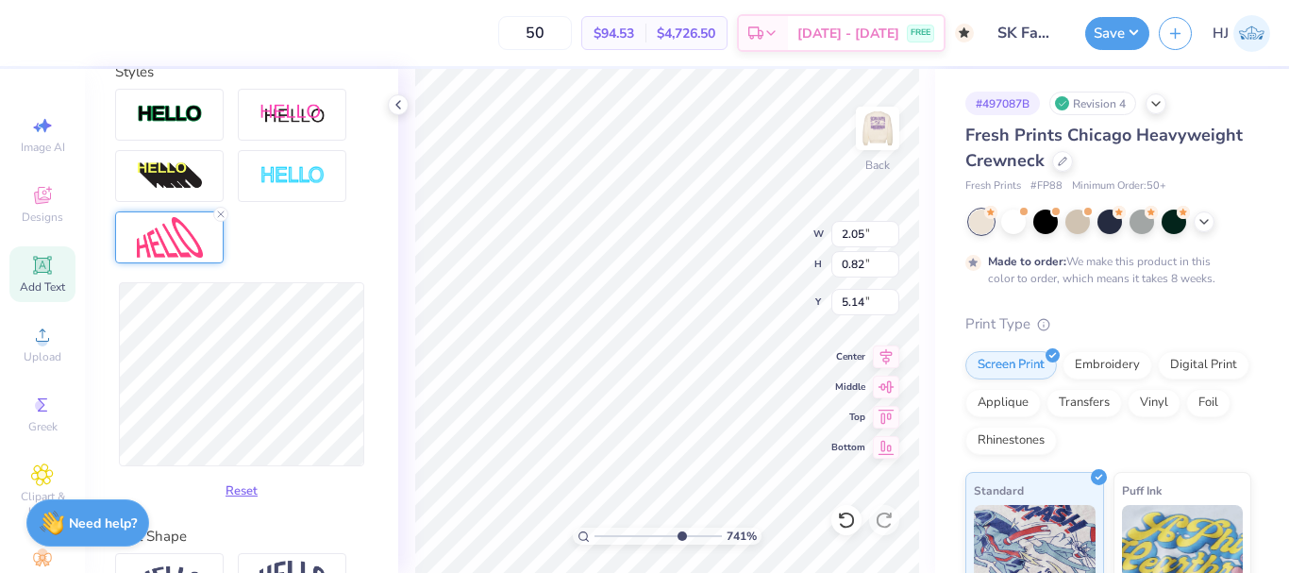
type input "7.40707032156099"
type input "2.07"
type input "0.95"
type input "5.08"
type input "7.40707032156099"
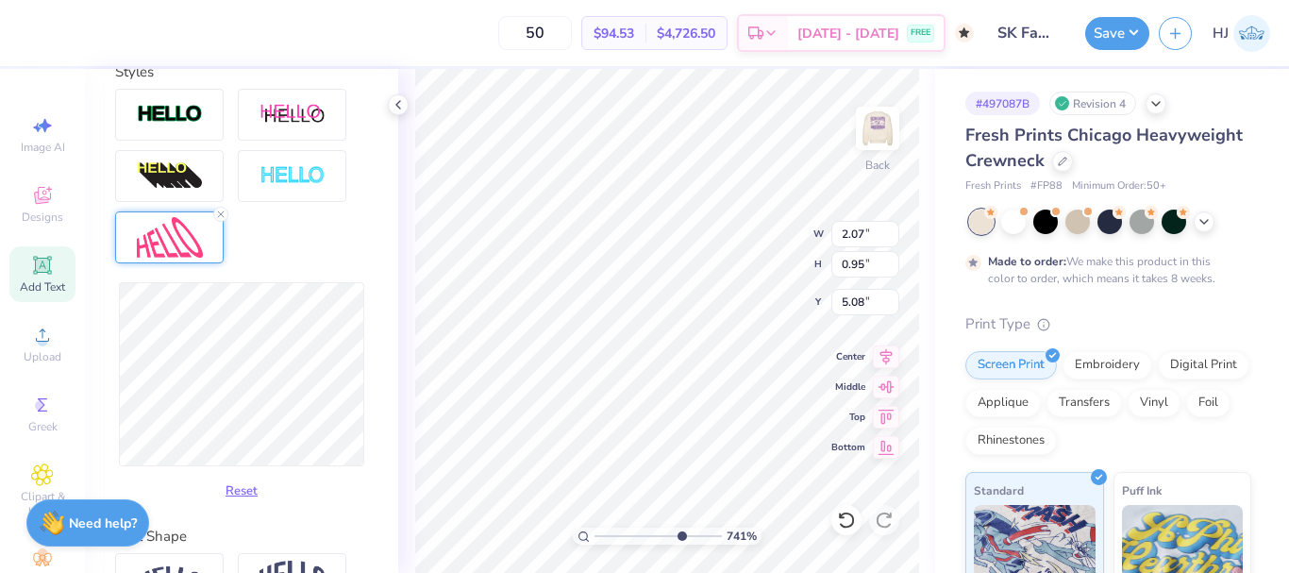
type input "1.09"
type input "5.01"
type input "7.40707032156099"
type input "1.08"
type input "5.02"
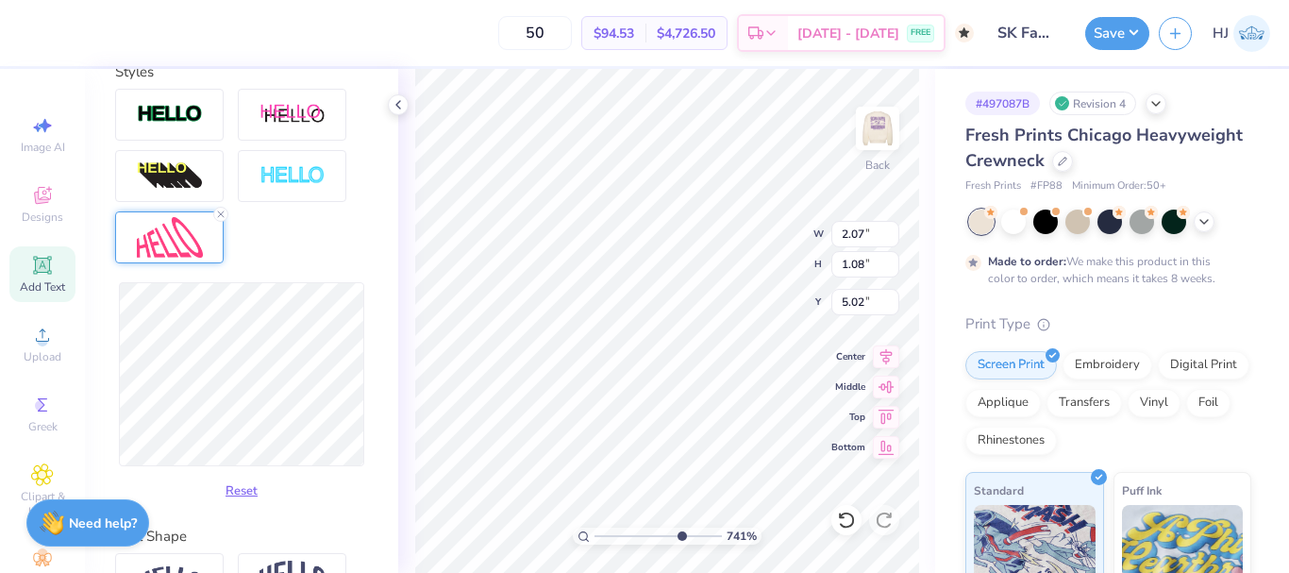
type input "7.40707032156099"
type input "1.09"
type input "5.01"
type input "7.40707032156099"
type input "2.08"
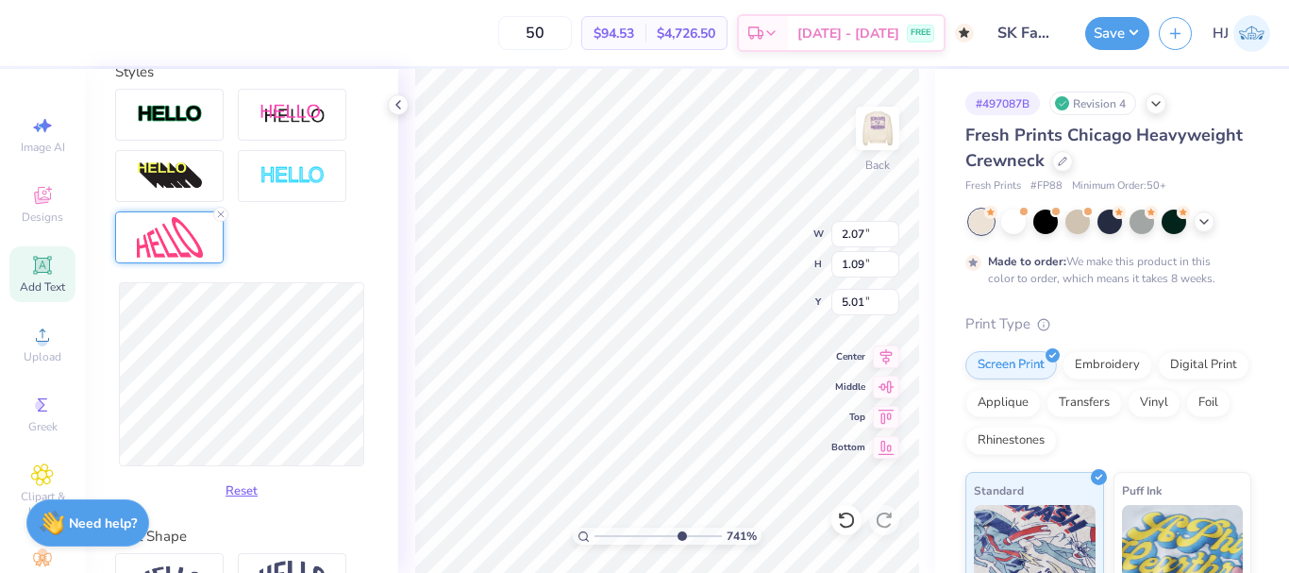
type input "1.08"
type input "5.02"
type input "7.40707032156099"
type input "2.07"
type input "5.01"
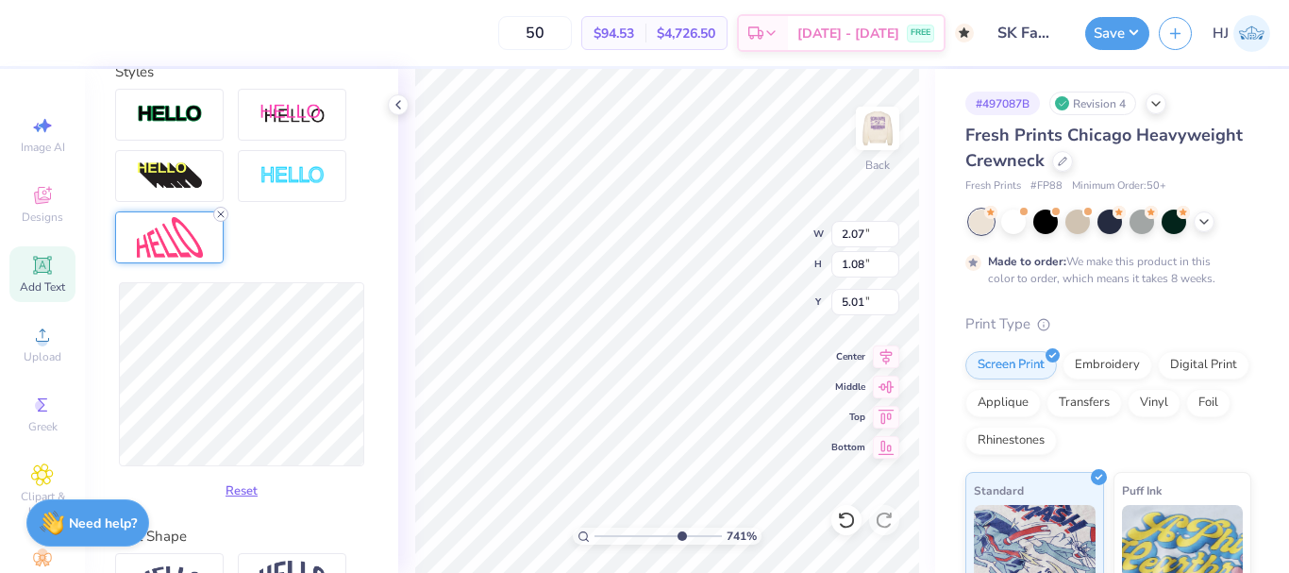
click at [219, 220] on icon at bounding box center [220, 214] width 11 height 11
type input "7.40707032156099"
type input "2.05"
type input "0.82"
type input "5.14"
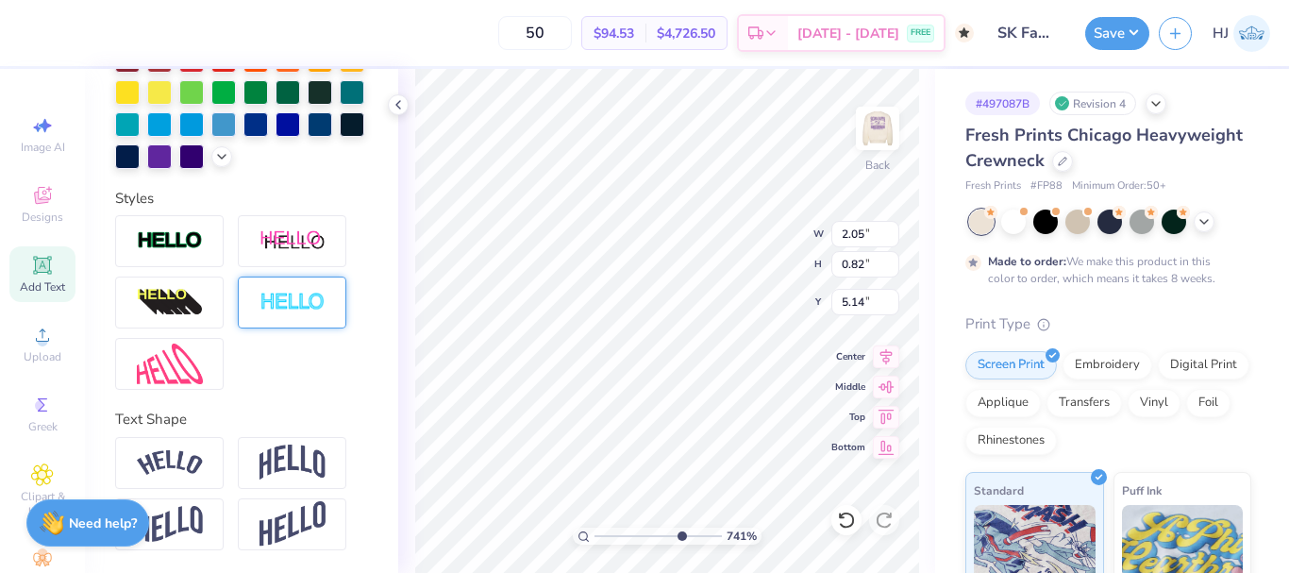
scroll to position [557, 0]
click at [179, 468] on img at bounding box center [170, 462] width 66 height 25
type input "7.40707032156099"
type input "3.21"
type input "1.04"
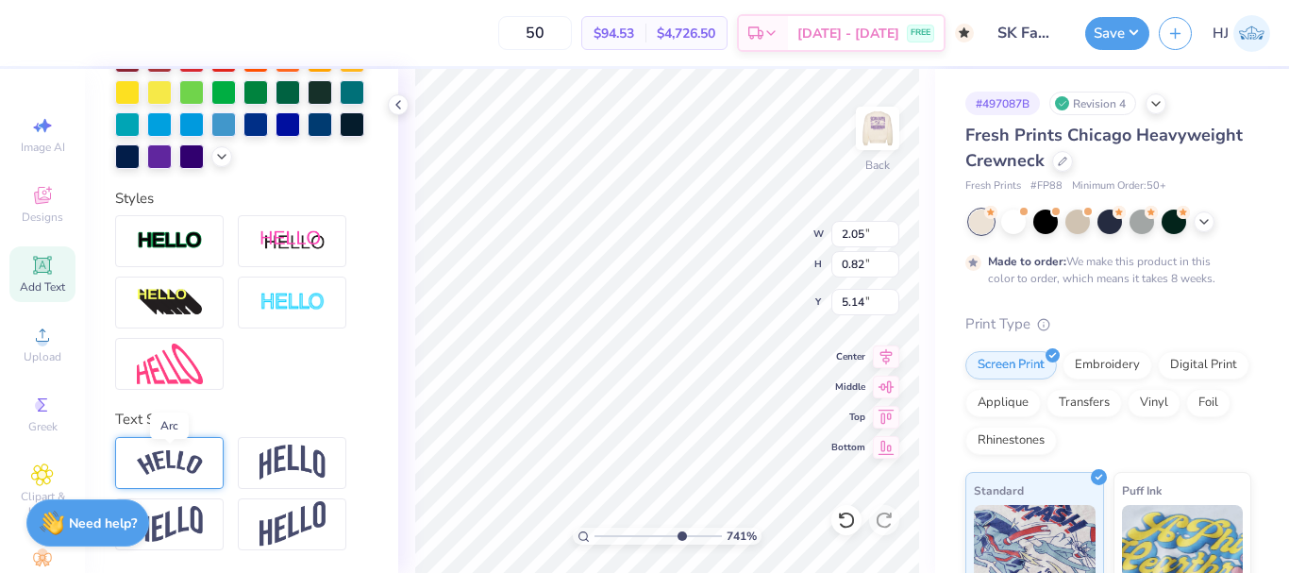
type input "5.04"
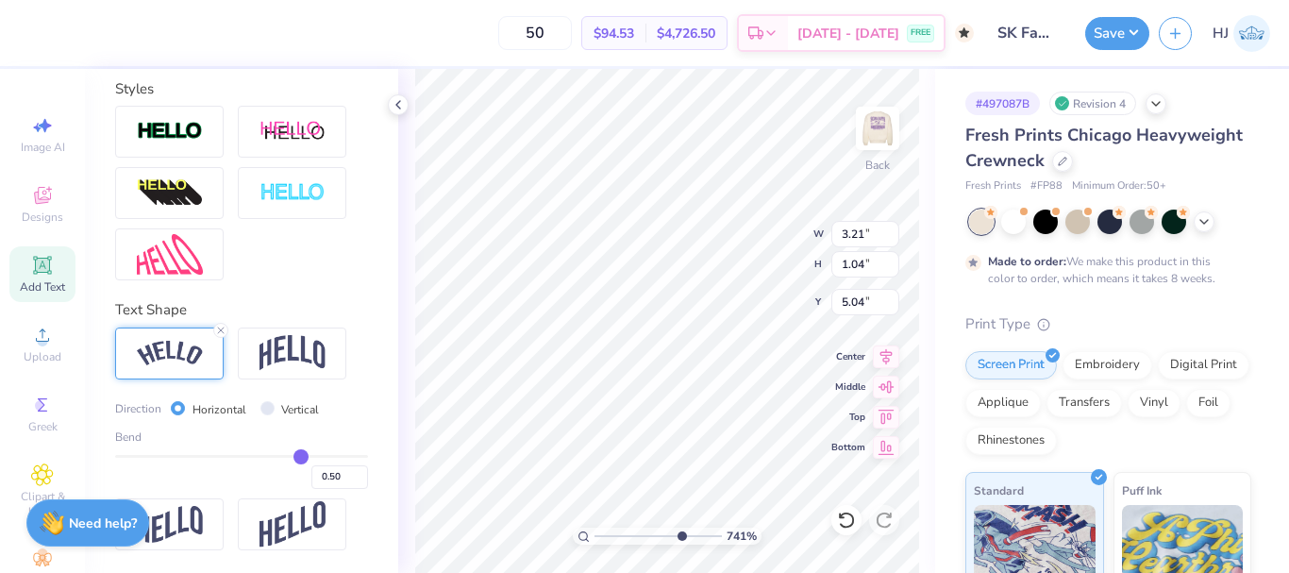
scroll to position [666, 0]
type input "0.49"
type input "0.46"
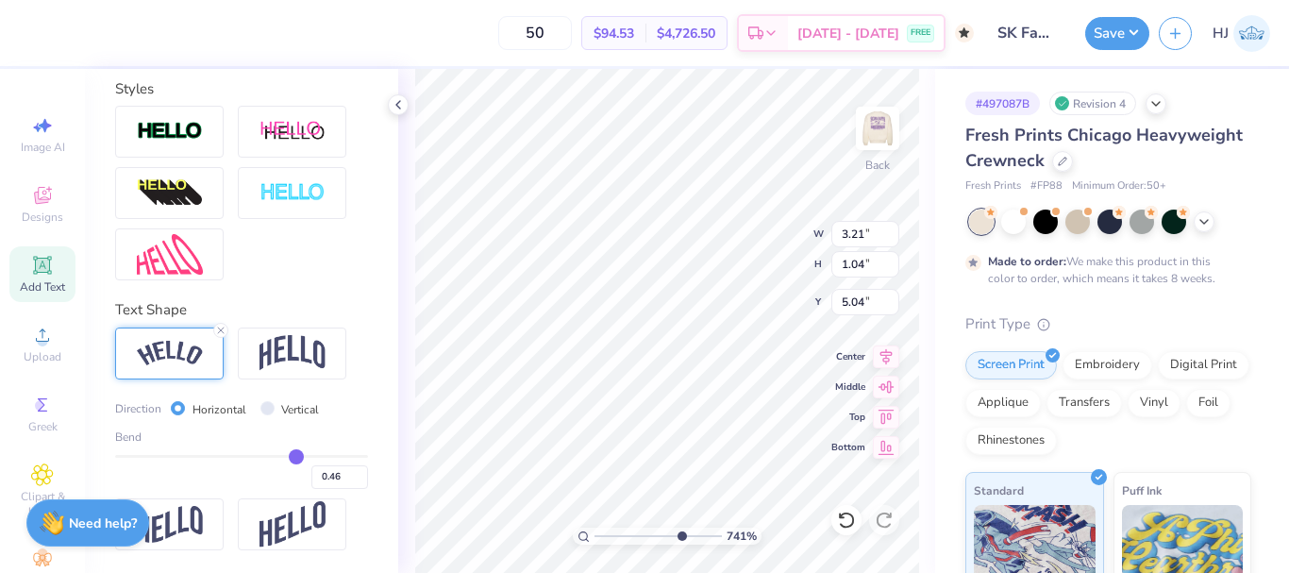
type input "0.39"
type input "0.32"
type input "0.22"
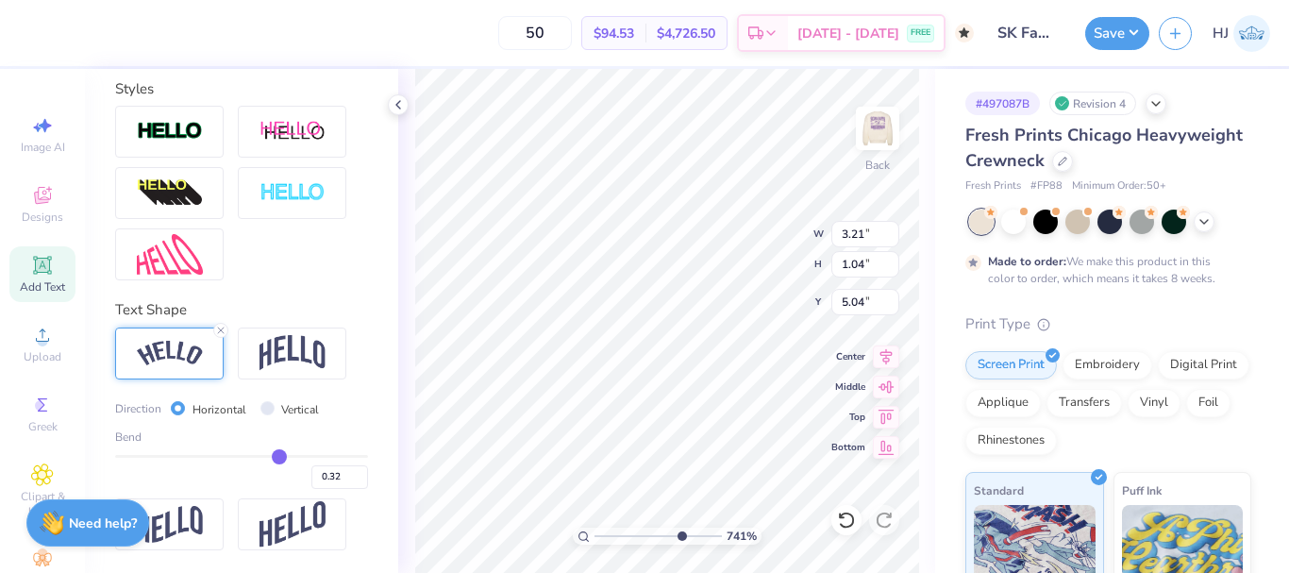
type input "0.22"
type input "0.12"
type input "0.04"
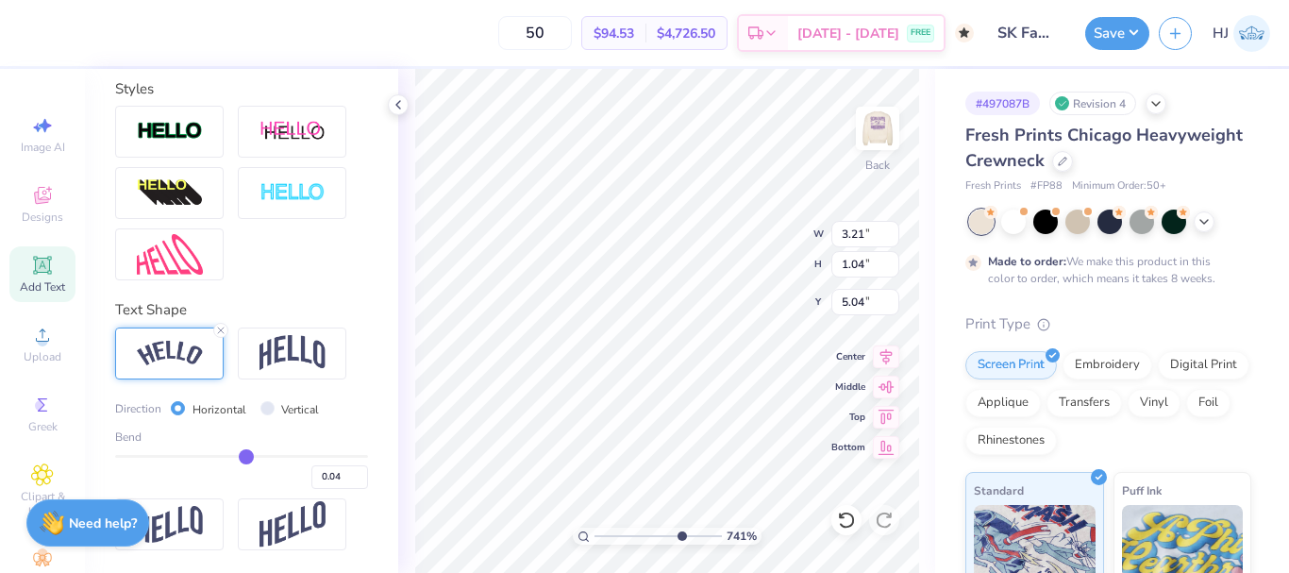
type input "-0.04"
type input "-0.09"
type input "-0.11"
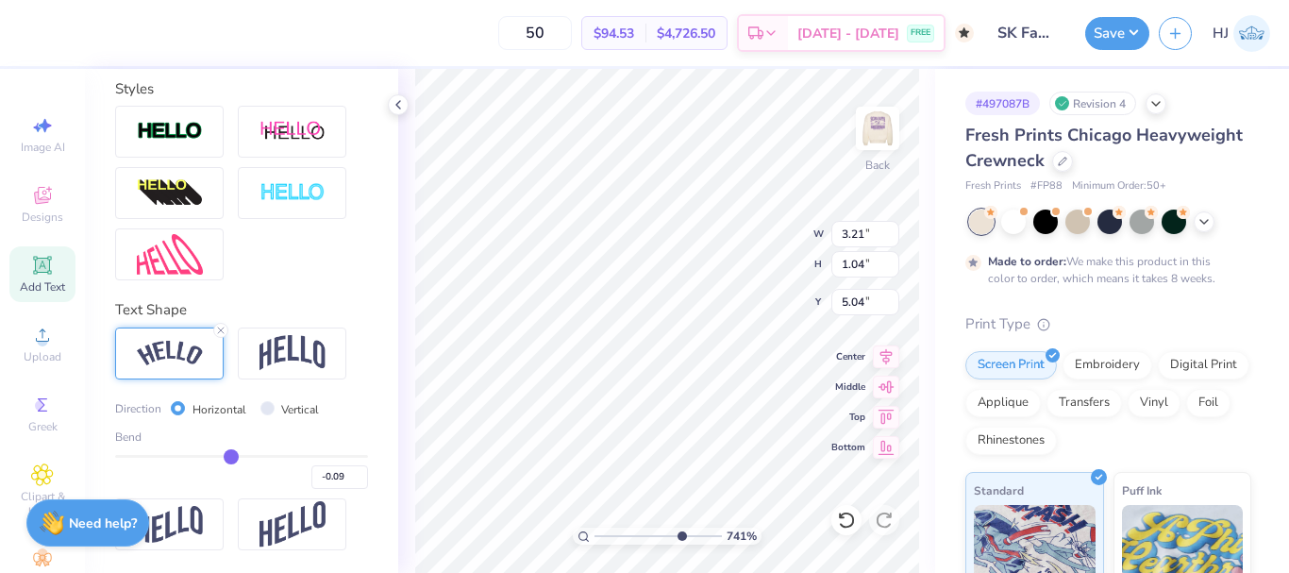
type input "-0.11"
drag, startPoint x: 291, startPoint y: 453, endPoint x: 222, endPoint y: 456, distance: 69.0
type input "-0.11"
click at [222, 456] on input "range" at bounding box center [241, 456] width 253 height 3
type input "7.40707032156099"
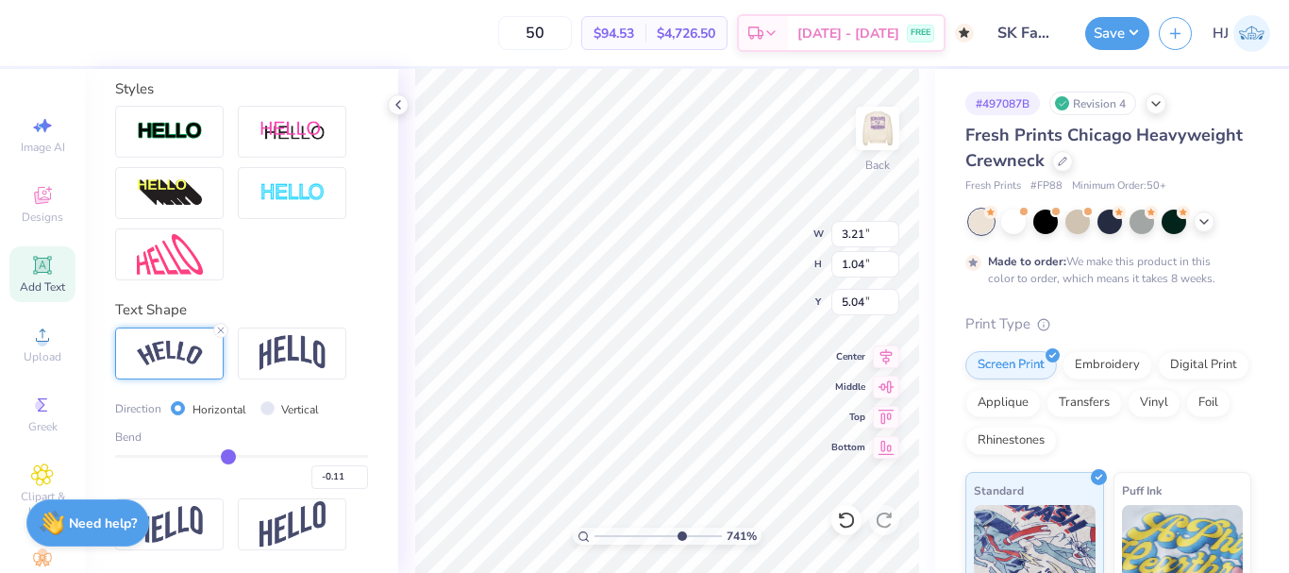
type input "2.12"
type input "0.84"
type input "5.14"
type input "-0.1"
type input "-0.10"
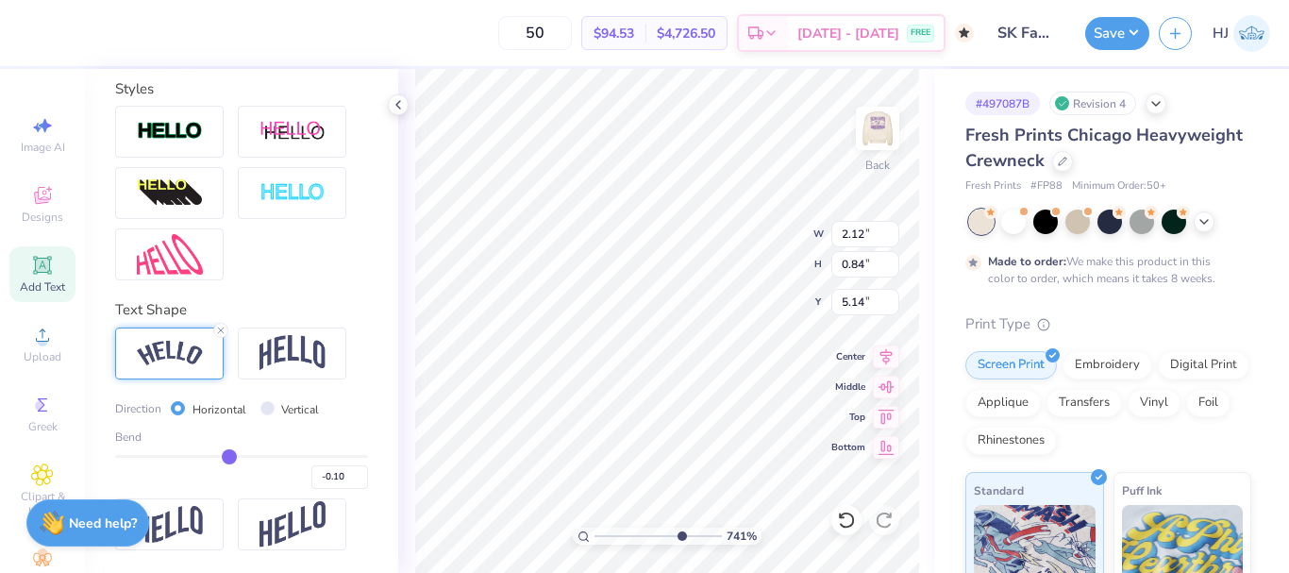
type input "-0.09"
type input "-0.08"
type input "-0.07"
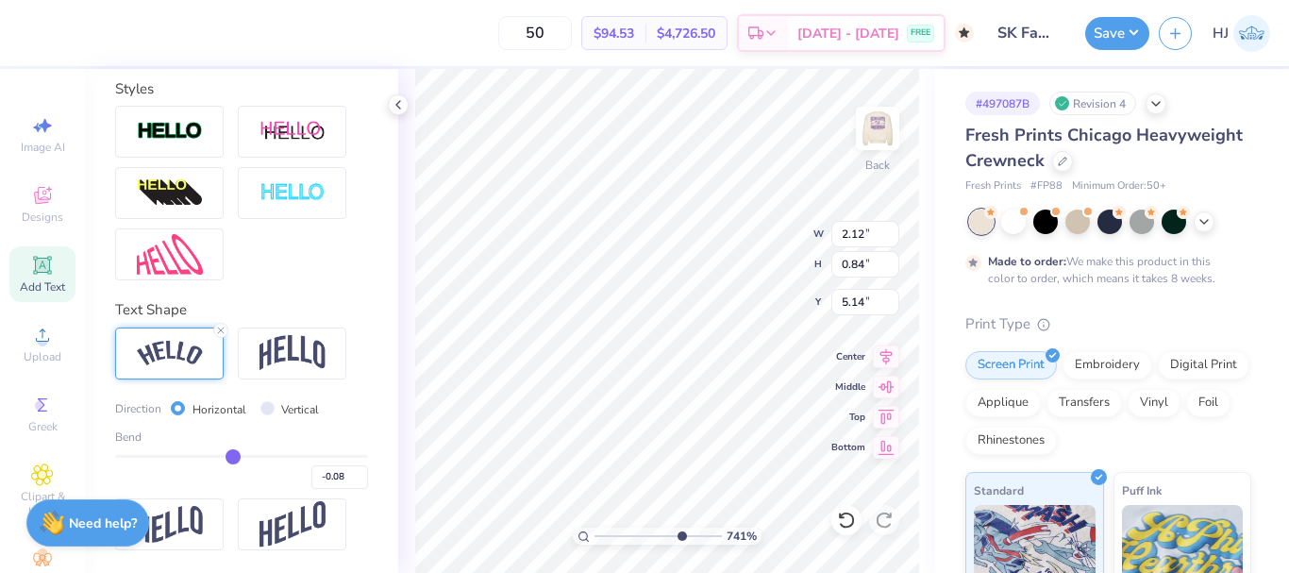
type input "-0.07"
type input "-0.06"
click at [227, 456] on input "range" at bounding box center [241, 456] width 253 height 3
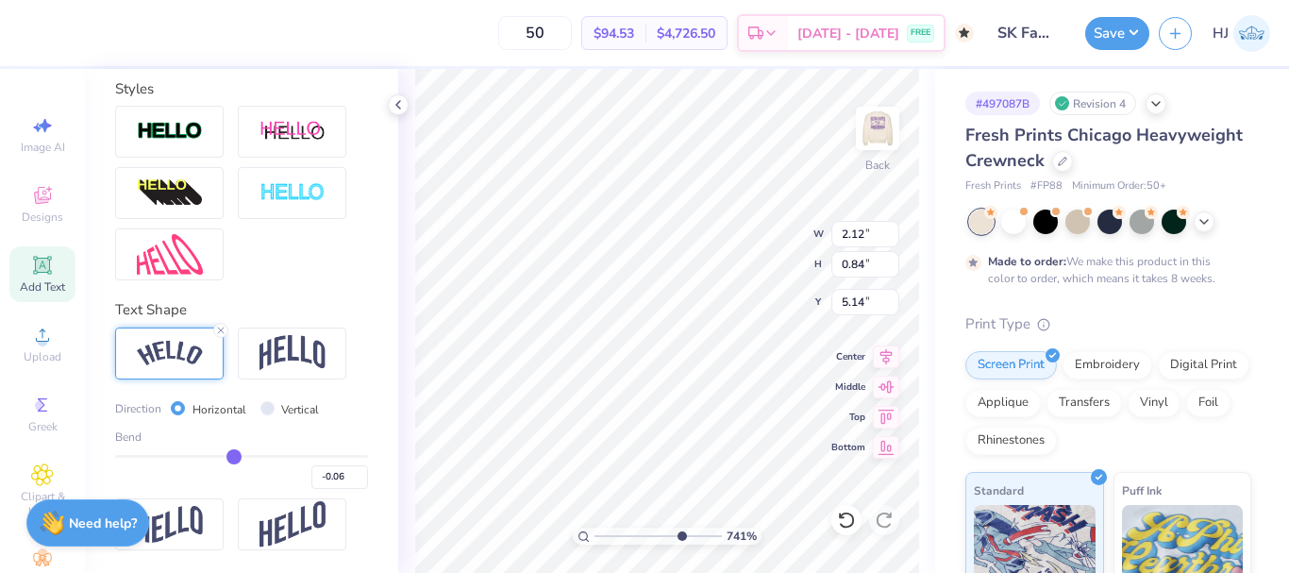
type input "7.40707032156099"
type input "2.08"
type input "0.83"
type input "-0.05"
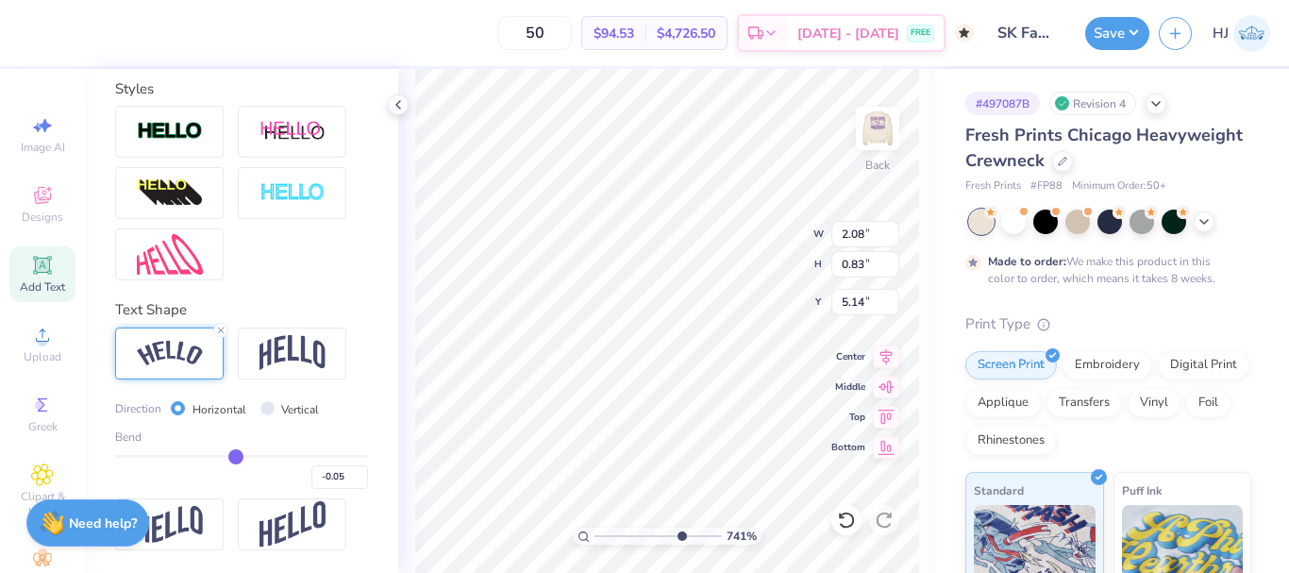
type input "-0.04"
type input "-0.03"
type input "-0.02"
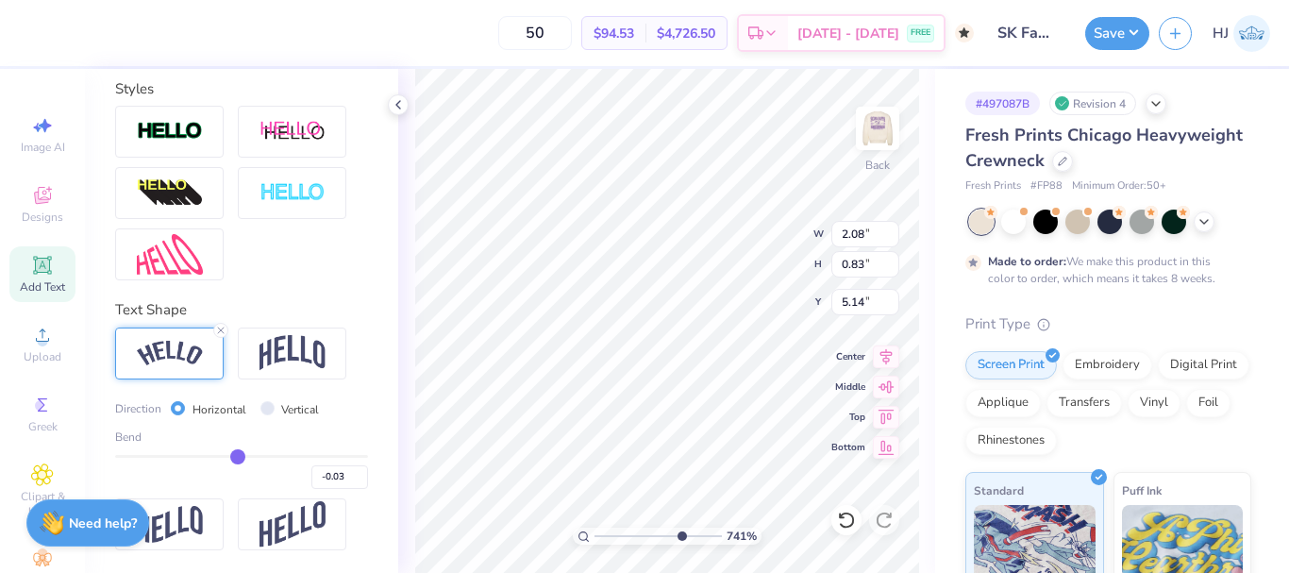
type input "-0.02"
type input "-0.01"
type input "0"
type input "0.00"
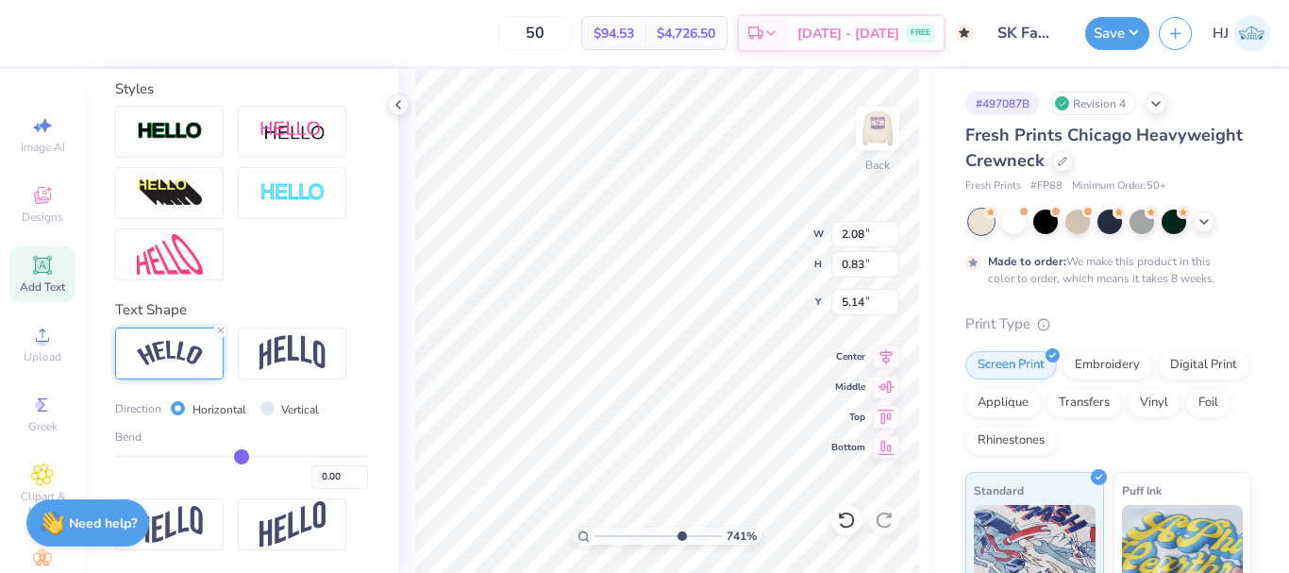
type input "0"
click at [234, 457] on input "range" at bounding box center [241, 456] width 253 height 3
type input "7.40707032156099"
type input "2.05"
type input "0.82"
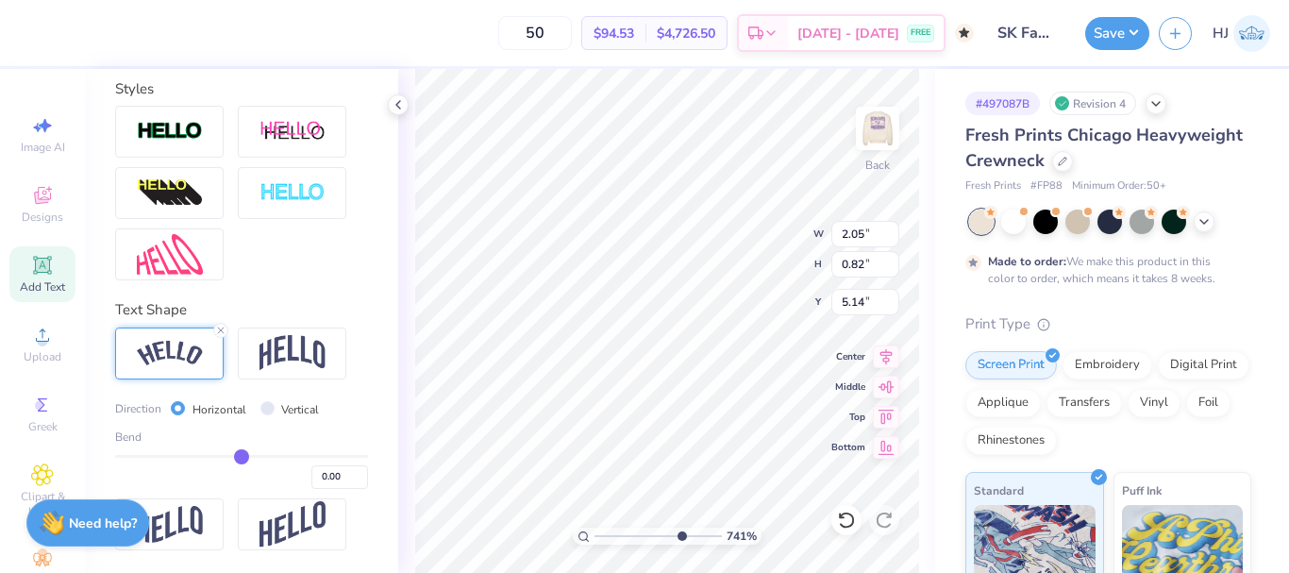
type input "0.01"
type input "0.02"
type input "0.03"
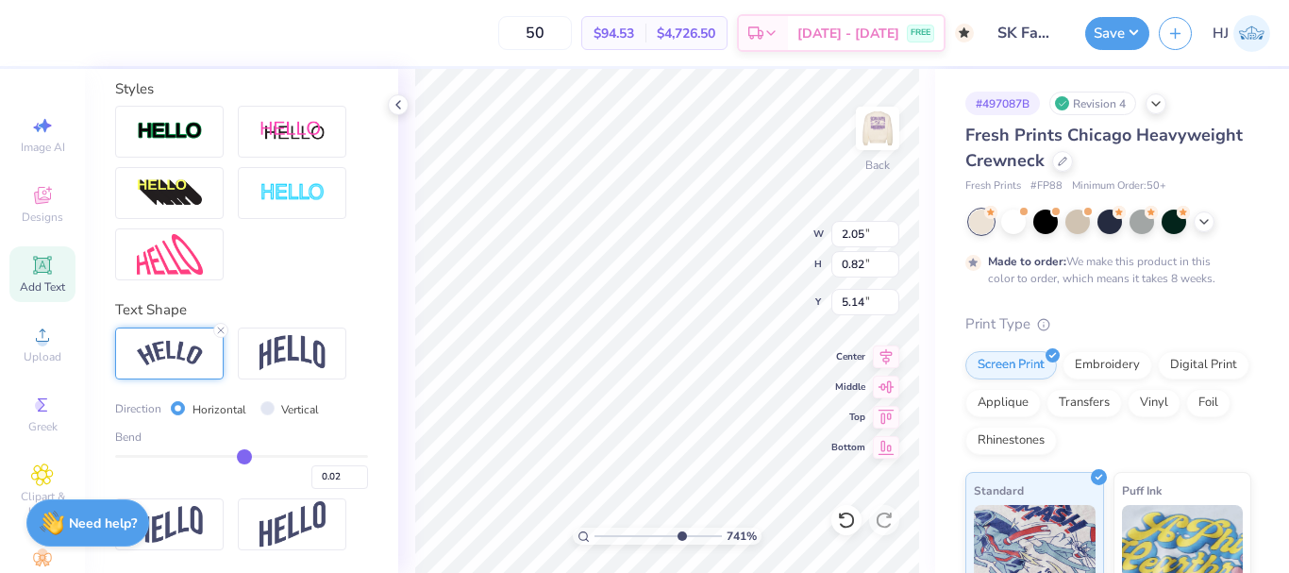
type input "0.03"
type input "0.04"
type input "0.05"
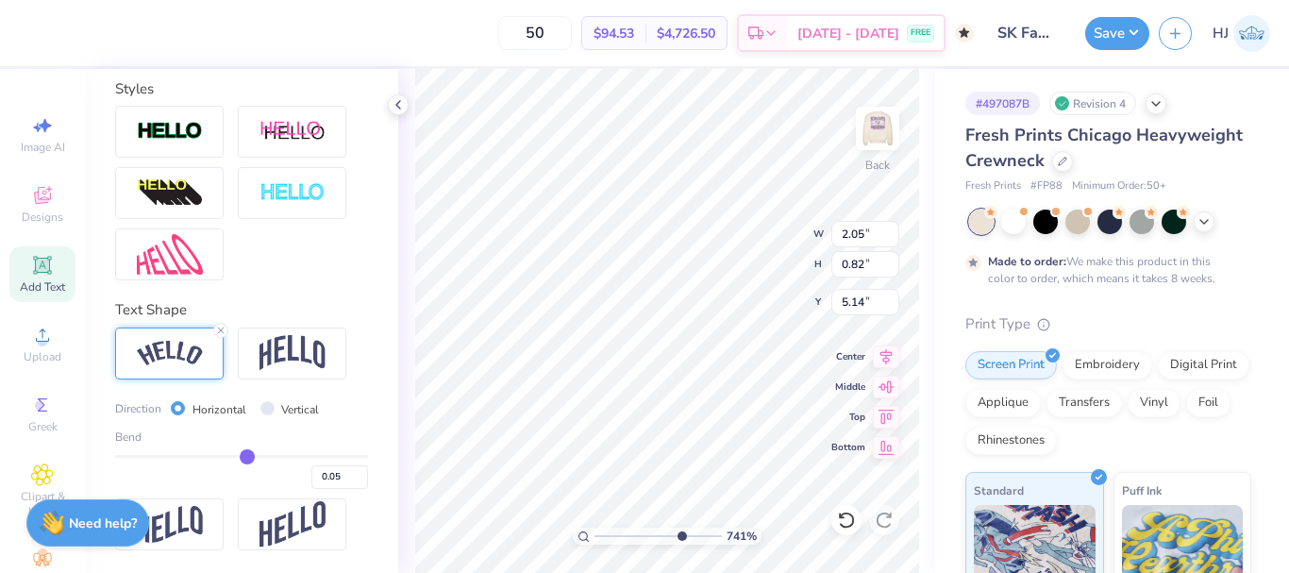
type input "0.05"
click at [241, 457] on input "range" at bounding box center [241, 456] width 253 height 3
type input "7.40707032156099"
type input "2.17"
type input "0.83"
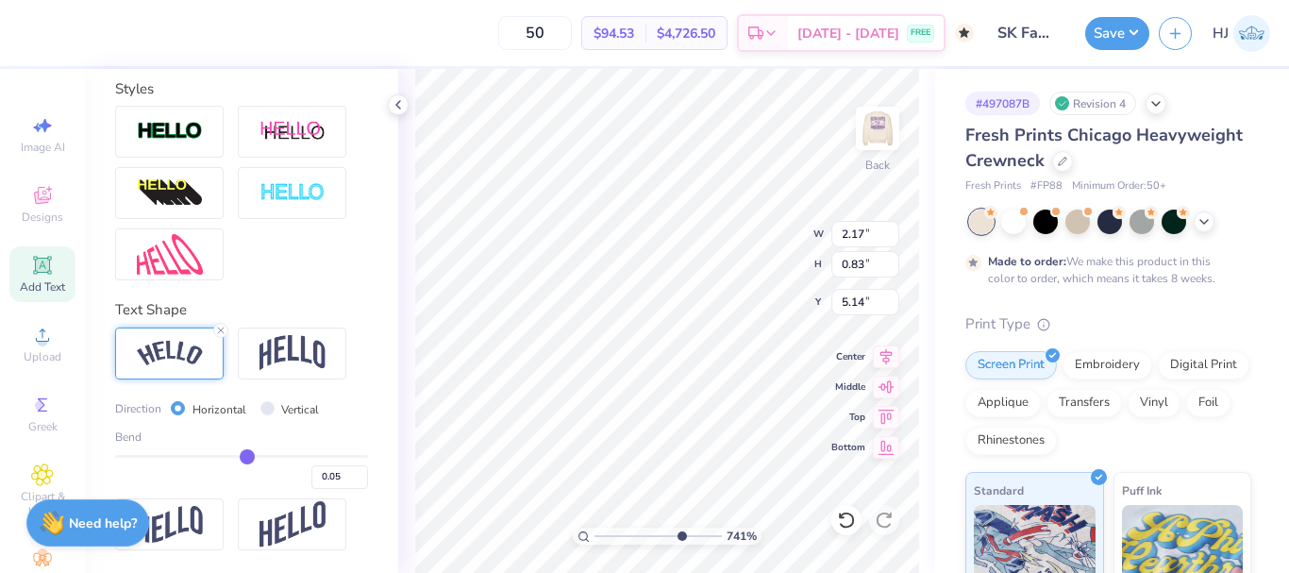
type input "0.06"
type input "0.07"
type input "0.08"
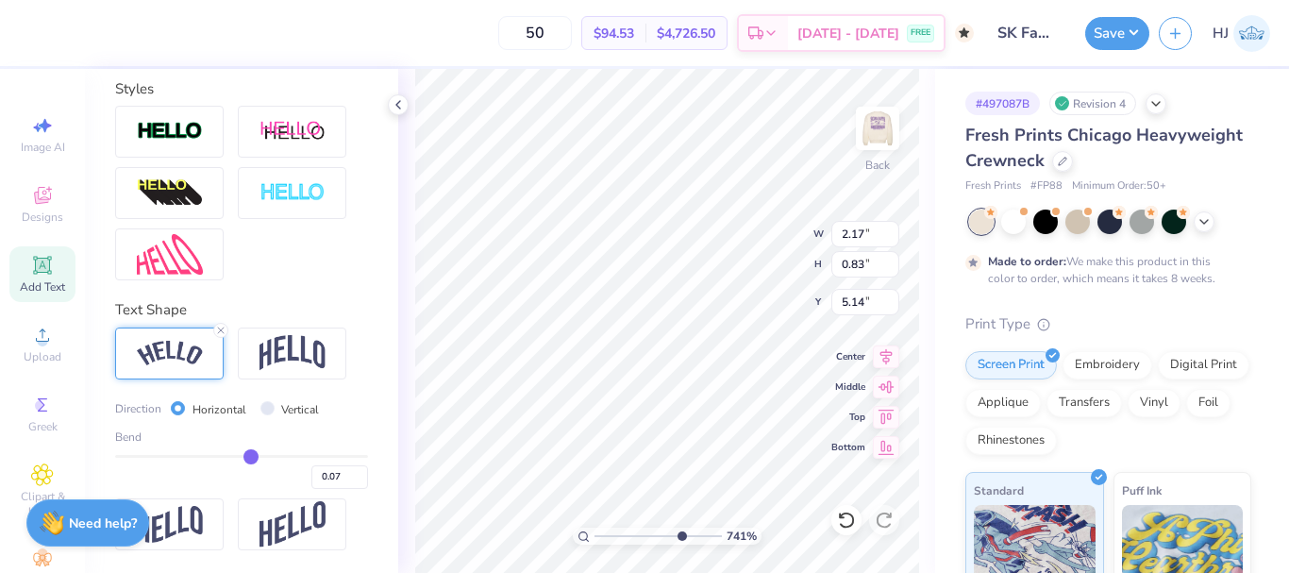
type input "0.08"
type input "0.09"
type input "0.1"
type input "0.10"
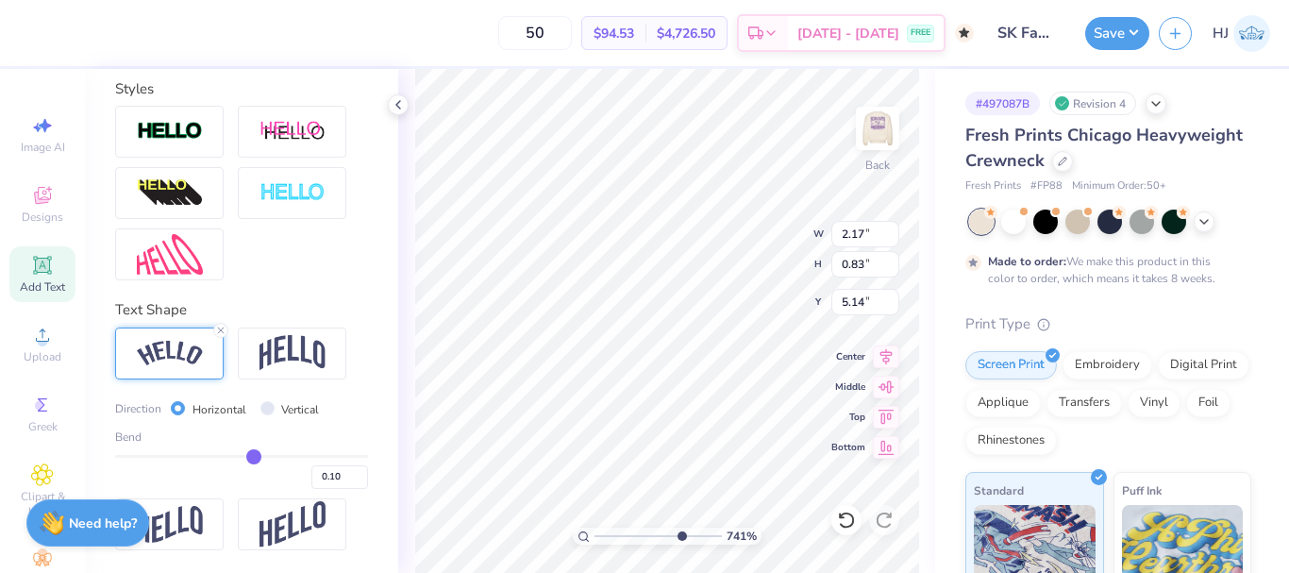
type input "0.11"
type input "0.12"
drag, startPoint x: 241, startPoint y: 457, endPoint x: 254, endPoint y: 457, distance: 13.2
click at [254, 457] on input "range" at bounding box center [241, 456] width 253 height 3
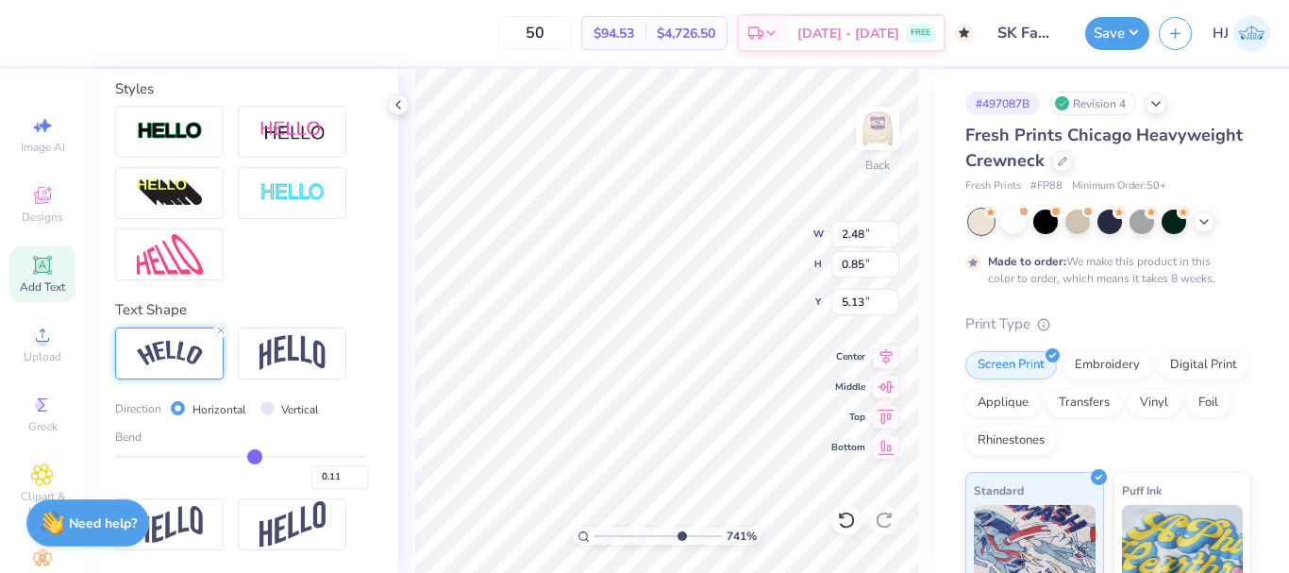
click at [247, 457] on input "range" at bounding box center [241, 456] width 253 height 3
click at [224, 328] on line at bounding box center [221, 331] width 6 height 6
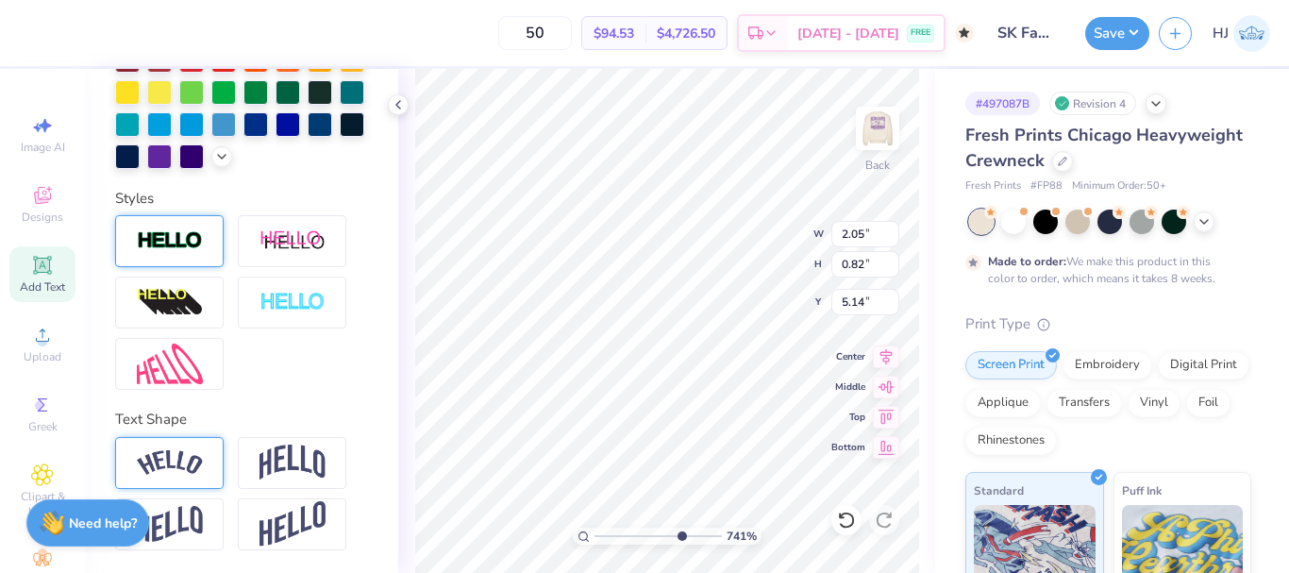
scroll to position [557, 0]
click at [172, 366] on img at bounding box center [170, 364] width 66 height 41
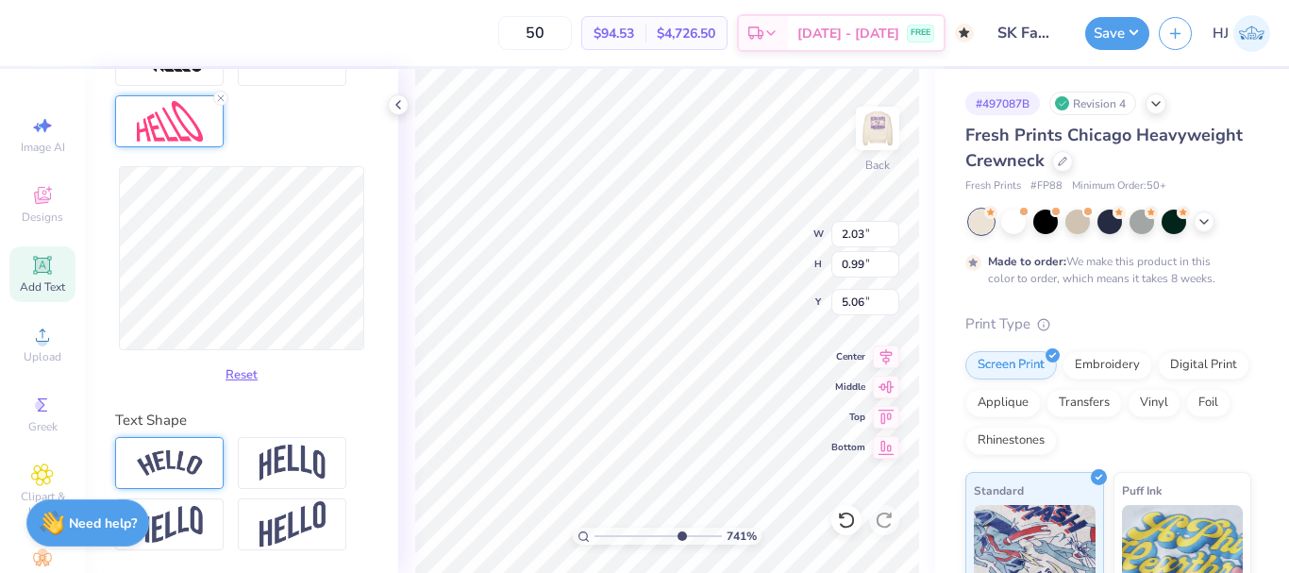
scroll to position [799, 0]
click at [286, 466] on img at bounding box center [293, 463] width 66 height 36
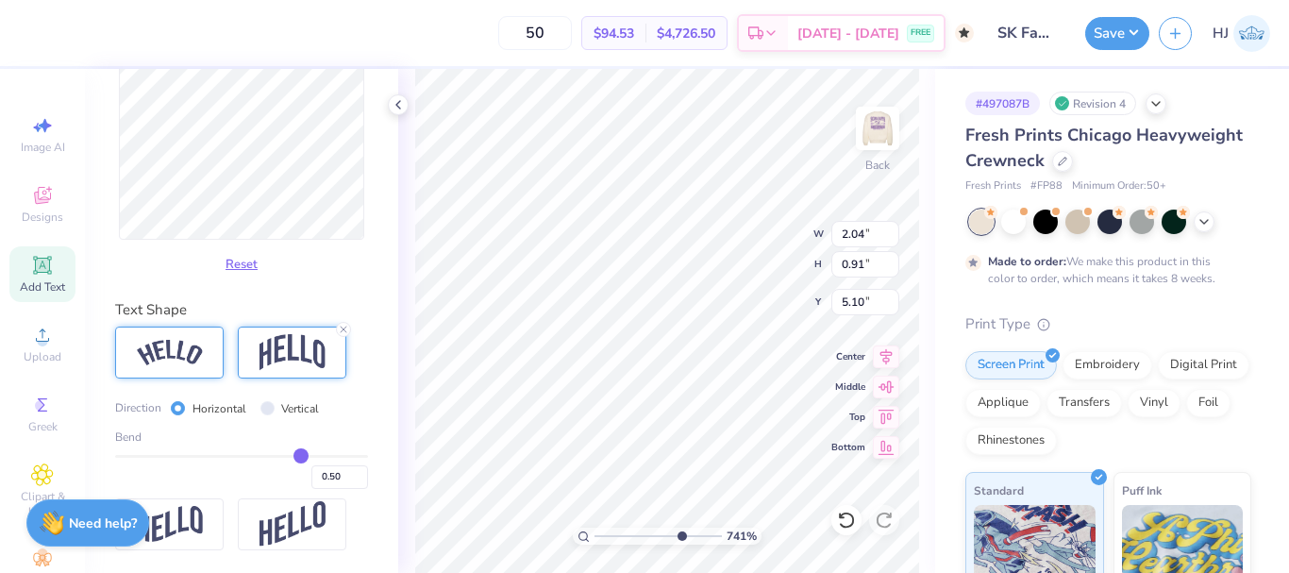
scroll to position [910, 0]
drag, startPoint x: 285, startPoint y: 452, endPoint x: 233, endPoint y: 462, distance: 52.8
click at [233, 458] on input "range" at bounding box center [241, 456] width 253 height 3
click at [312, 476] on input "-0.01" at bounding box center [339, 477] width 57 height 24
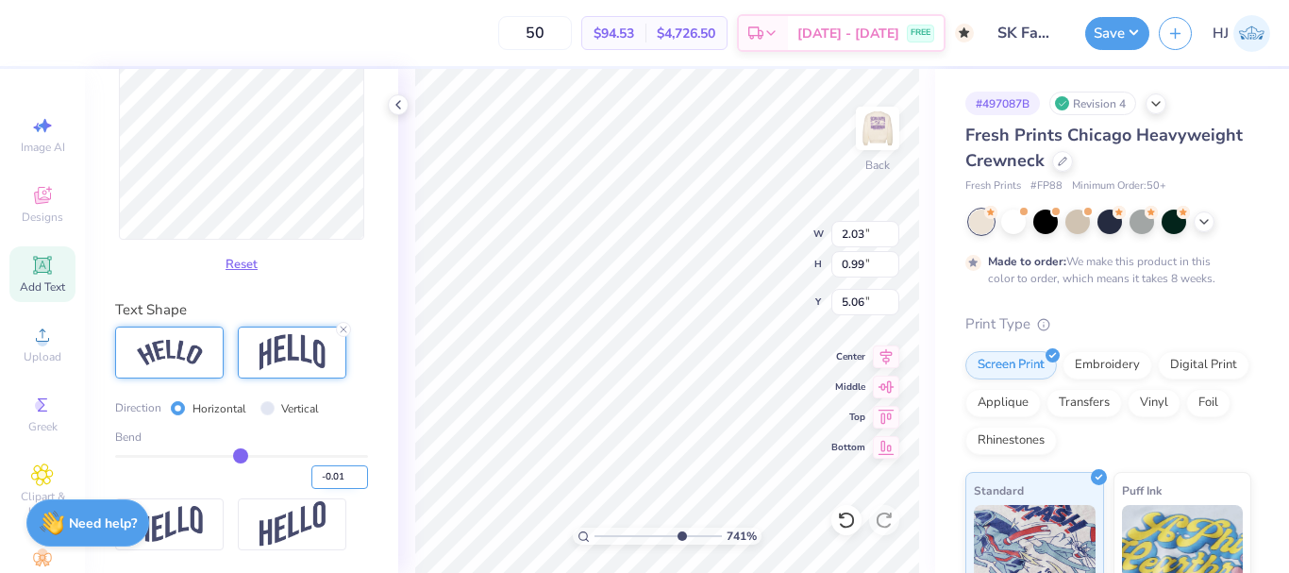
click at [312, 476] on input "-0.01" at bounding box center [339, 477] width 57 height 24
click at [239, 458] on input "range" at bounding box center [241, 456] width 253 height 3
click at [244, 458] on input "range" at bounding box center [241, 456] width 253 height 3
click at [193, 344] on img at bounding box center [170, 352] width 66 height 25
click at [842, 526] on icon at bounding box center [846, 520] width 16 height 17
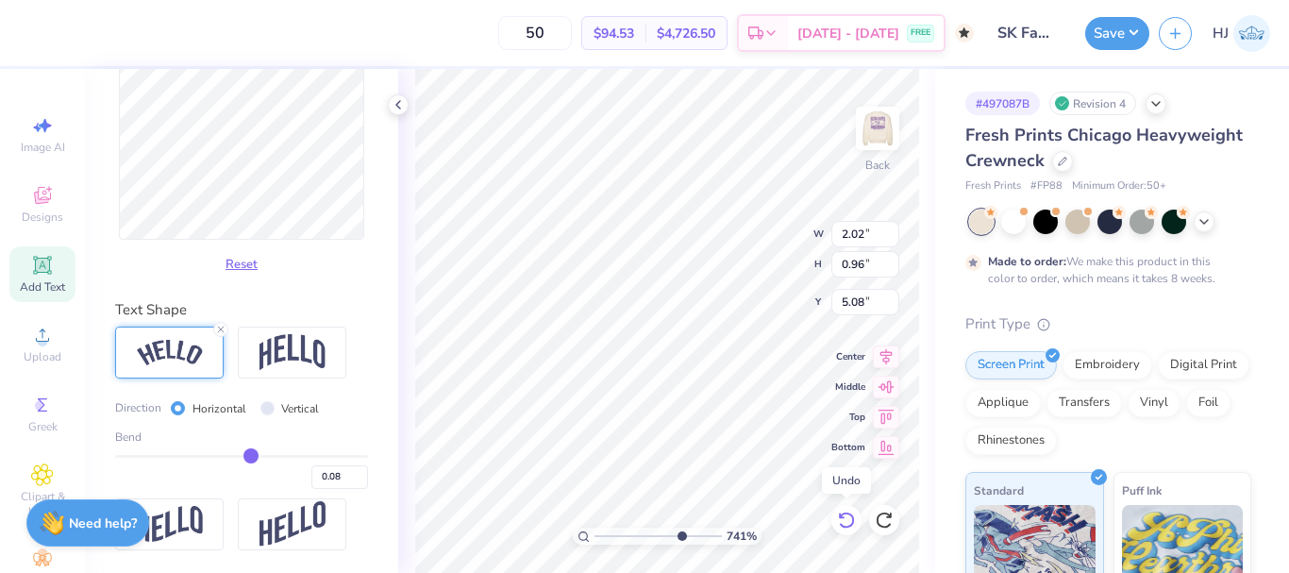
click at [842, 526] on icon at bounding box center [846, 520] width 16 height 17
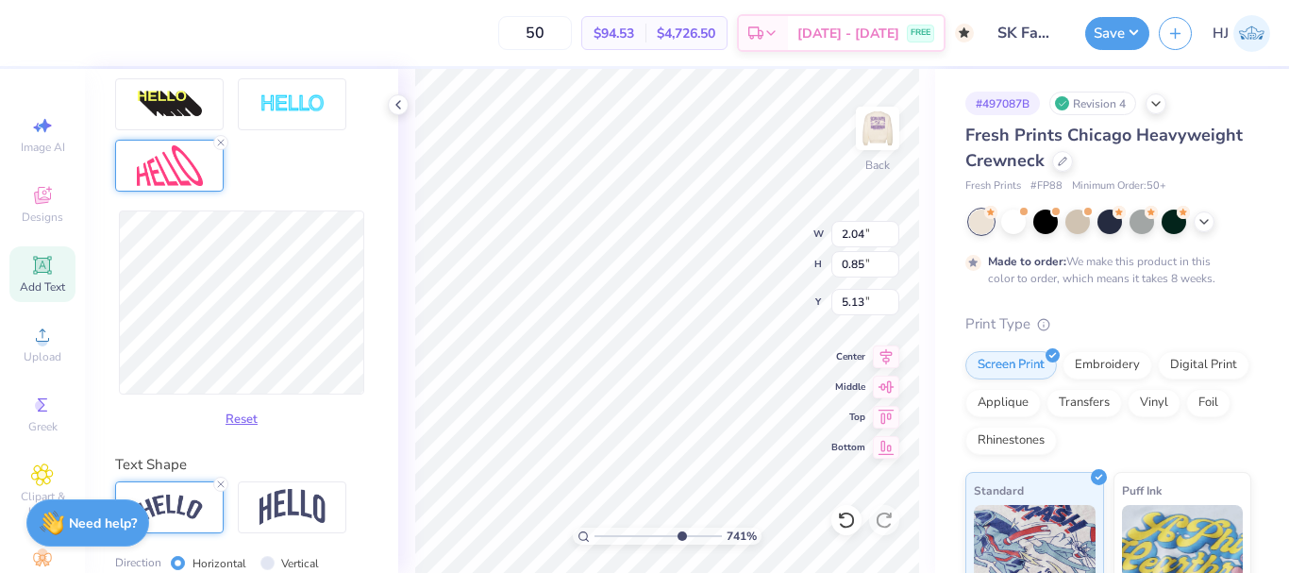
scroll to position [721, 0]
click at [232, 432] on button "Reset" at bounding box center [241, 416] width 49 height 31
click at [222, 150] on icon at bounding box center [220, 144] width 11 height 11
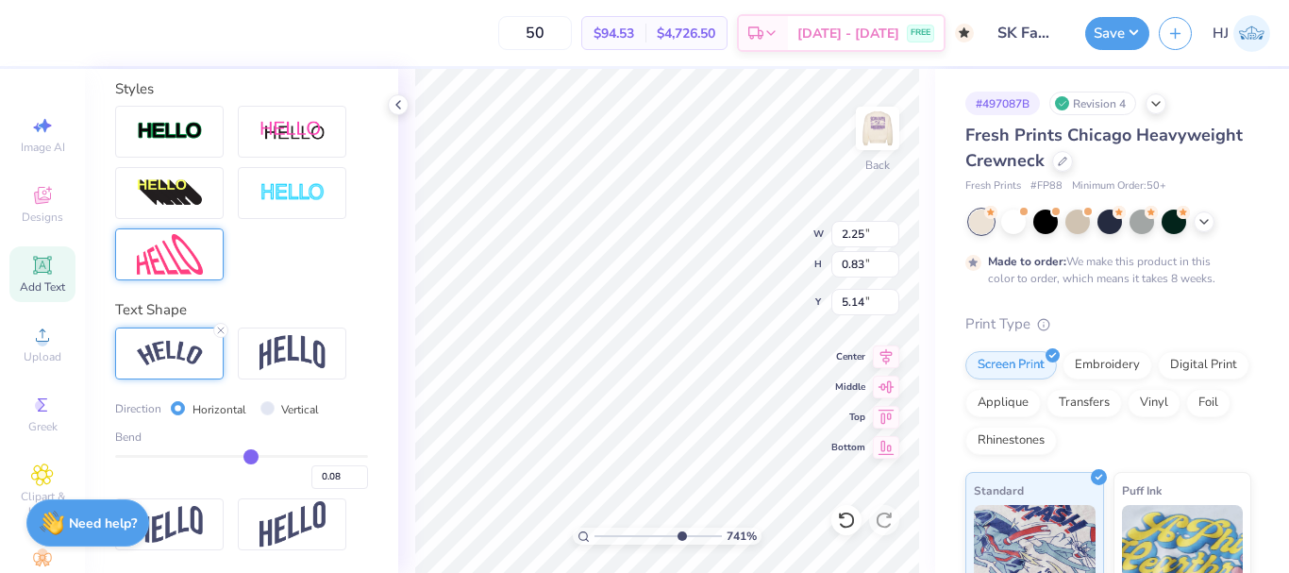
scroll to position [666, 0]
click at [220, 329] on line at bounding box center [221, 331] width 6 height 6
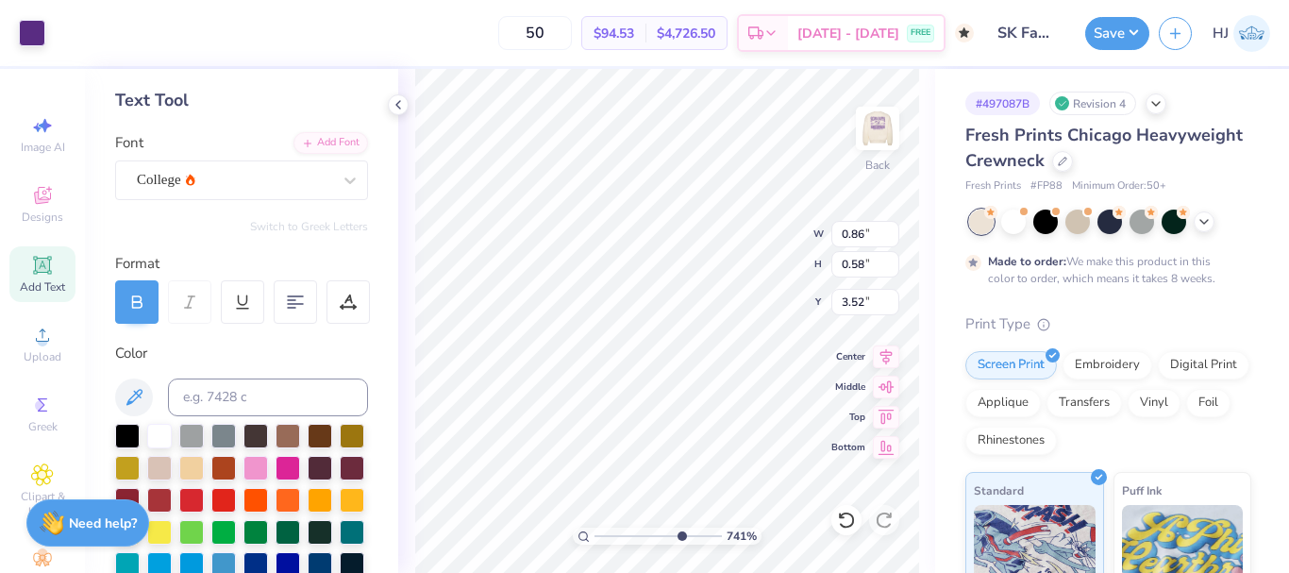
scroll to position [0, 0]
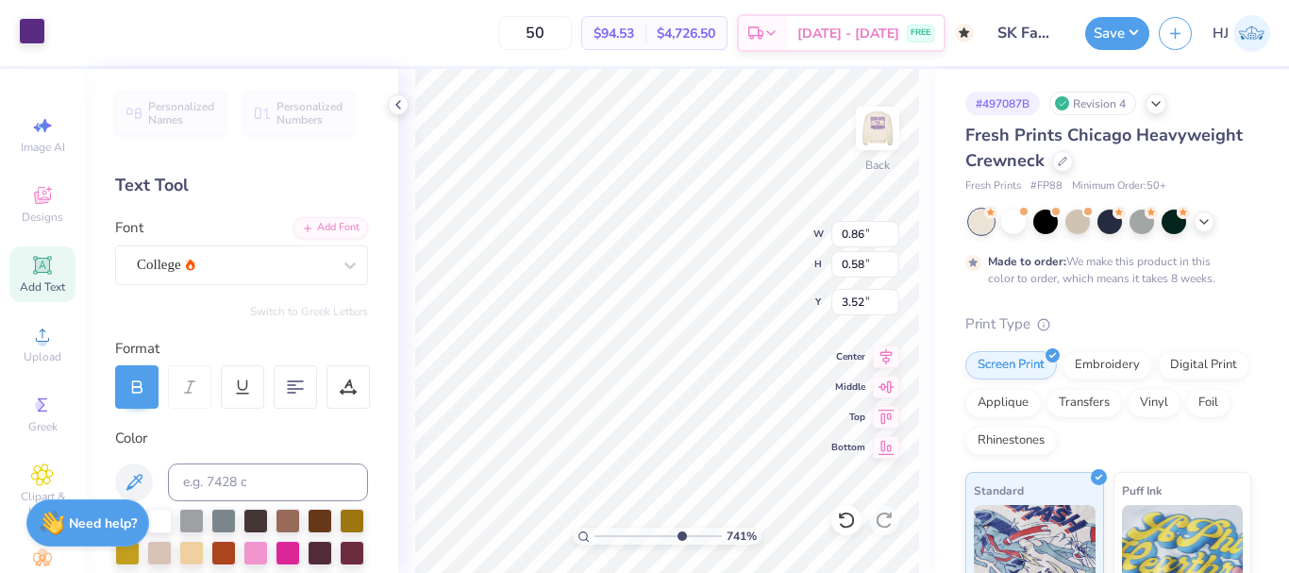
click at [30, 30] on div at bounding box center [32, 31] width 26 height 26
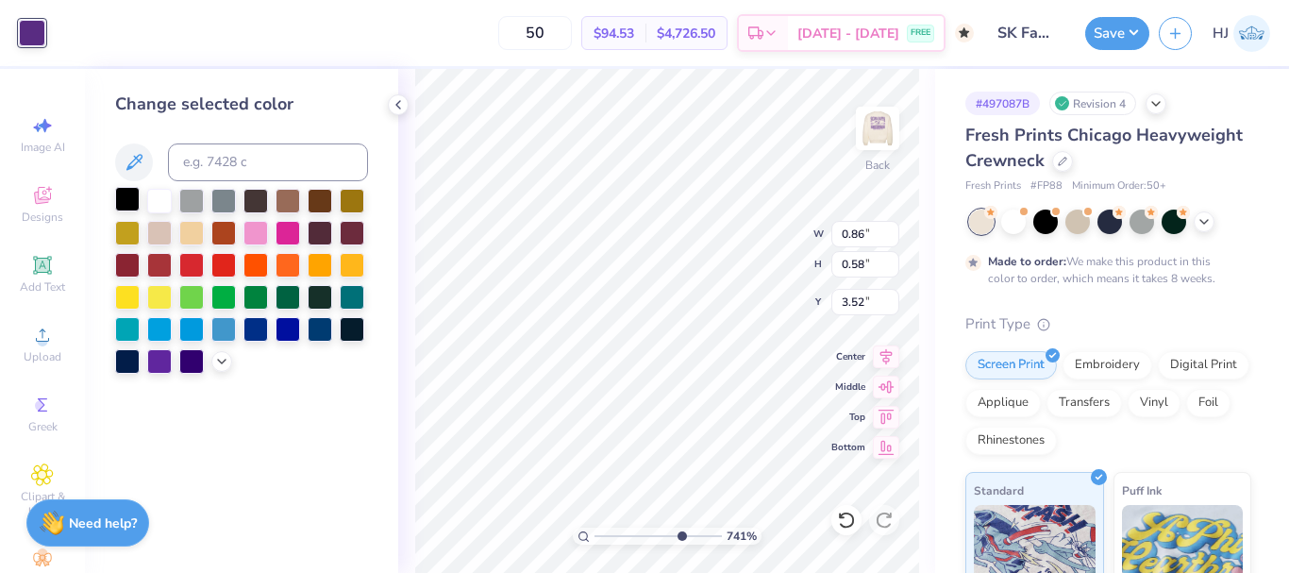
click at [125, 202] on div at bounding box center [127, 199] width 25 height 25
click at [168, 361] on div at bounding box center [159, 359] width 25 height 25
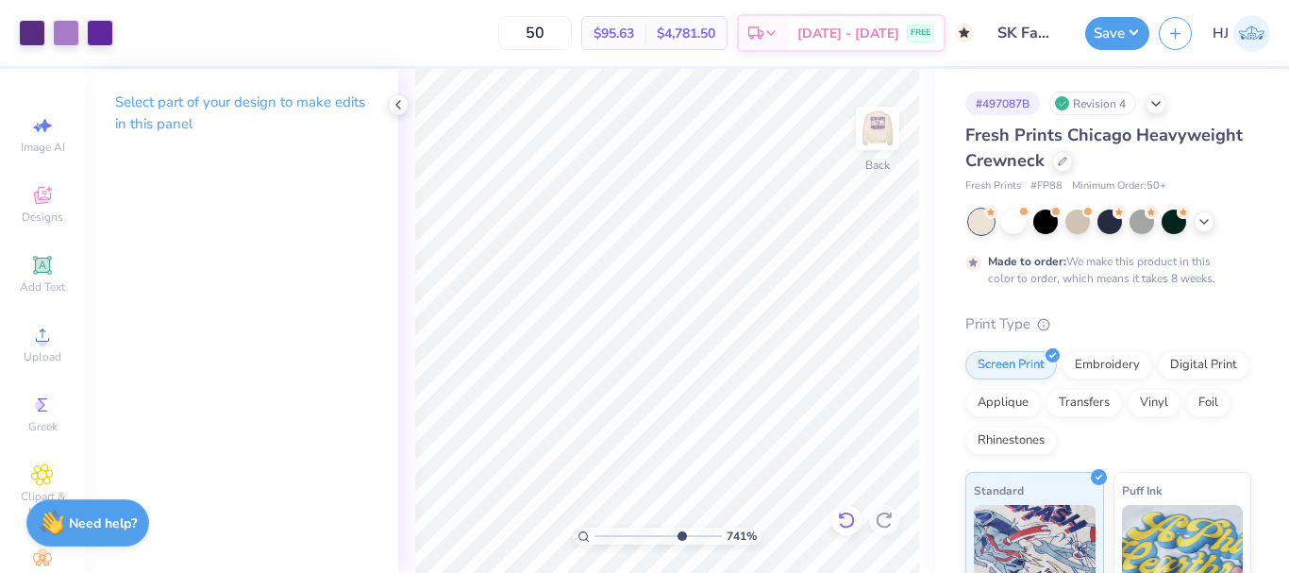
click at [838, 521] on icon at bounding box center [846, 520] width 19 height 19
click at [841, 521] on icon at bounding box center [846, 520] width 19 height 19
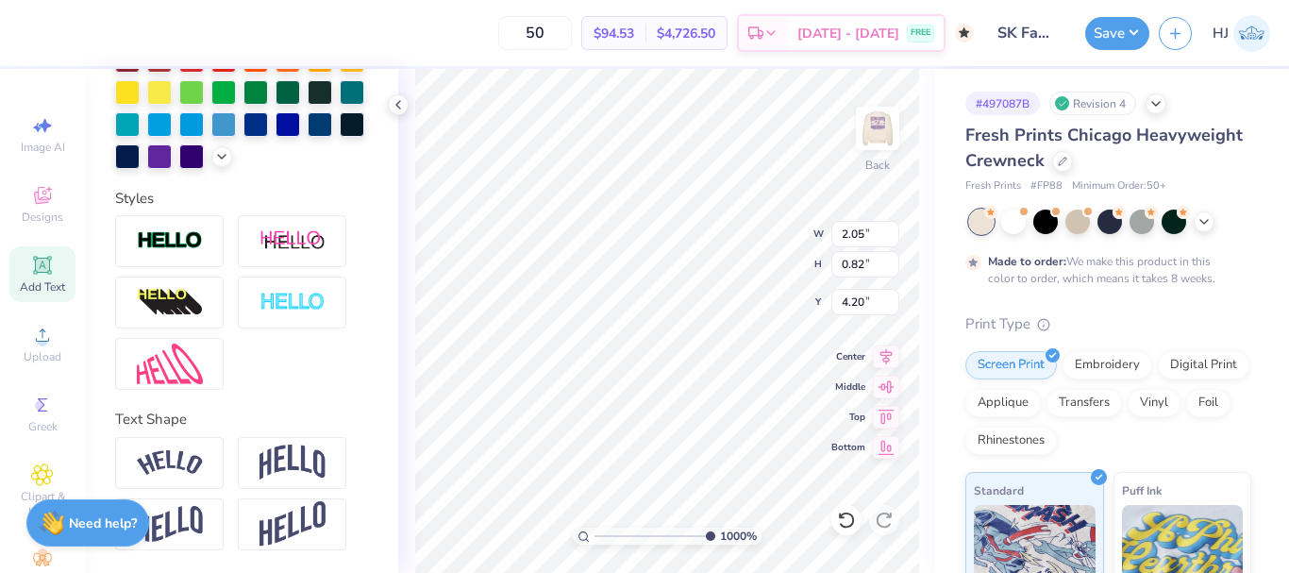
scroll to position [557, 0]
click at [291, 521] on img at bounding box center [293, 524] width 66 height 46
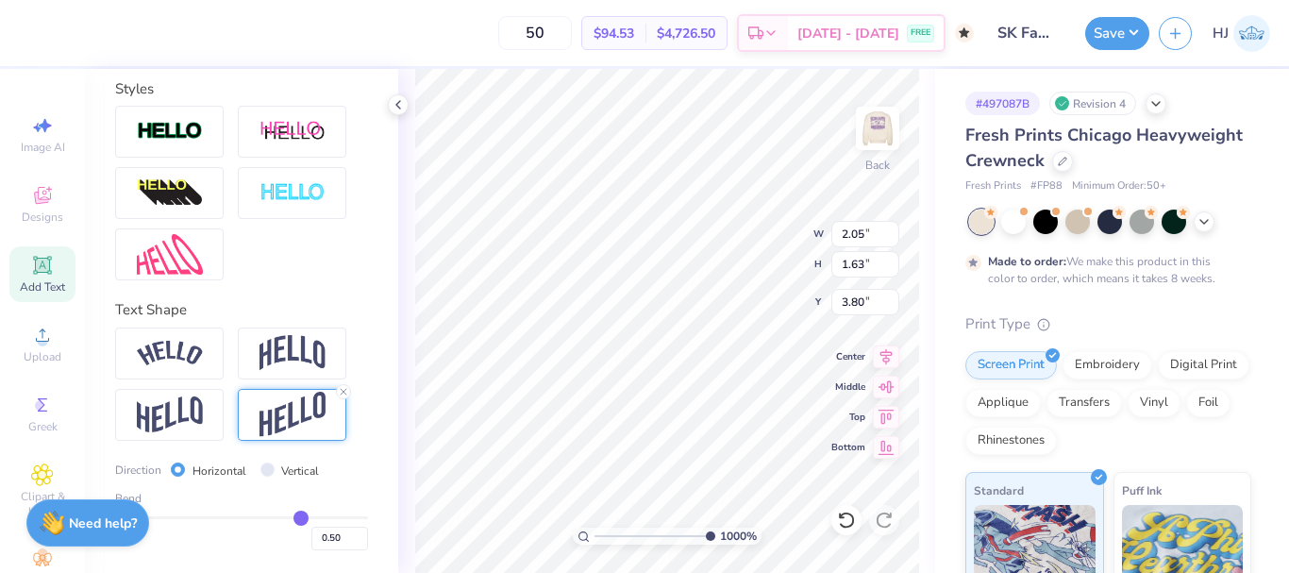
scroll to position [666, 0]
drag, startPoint x: 287, startPoint y: 515, endPoint x: 244, endPoint y: 516, distance: 42.5
click at [244, 516] on input "range" at bounding box center [241, 517] width 253 height 3
click at [345, 391] on icon at bounding box center [343, 391] width 11 height 11
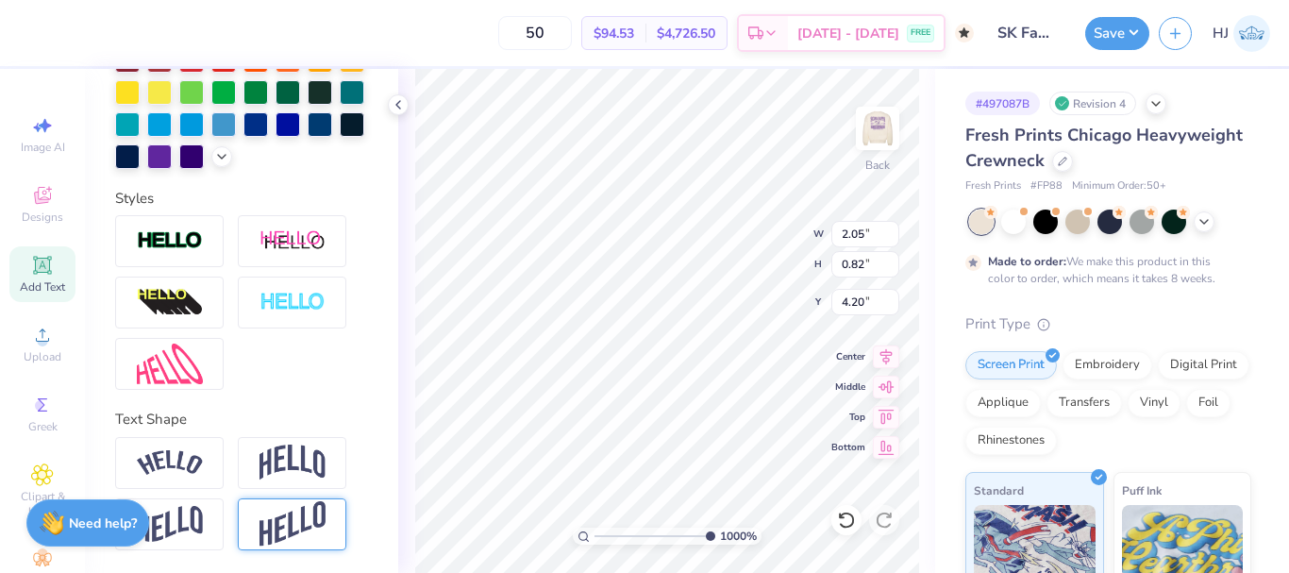
scroll to position [557, 0]
click at [197, 516] on img at bounding box center [170, 524] width 66 height 37
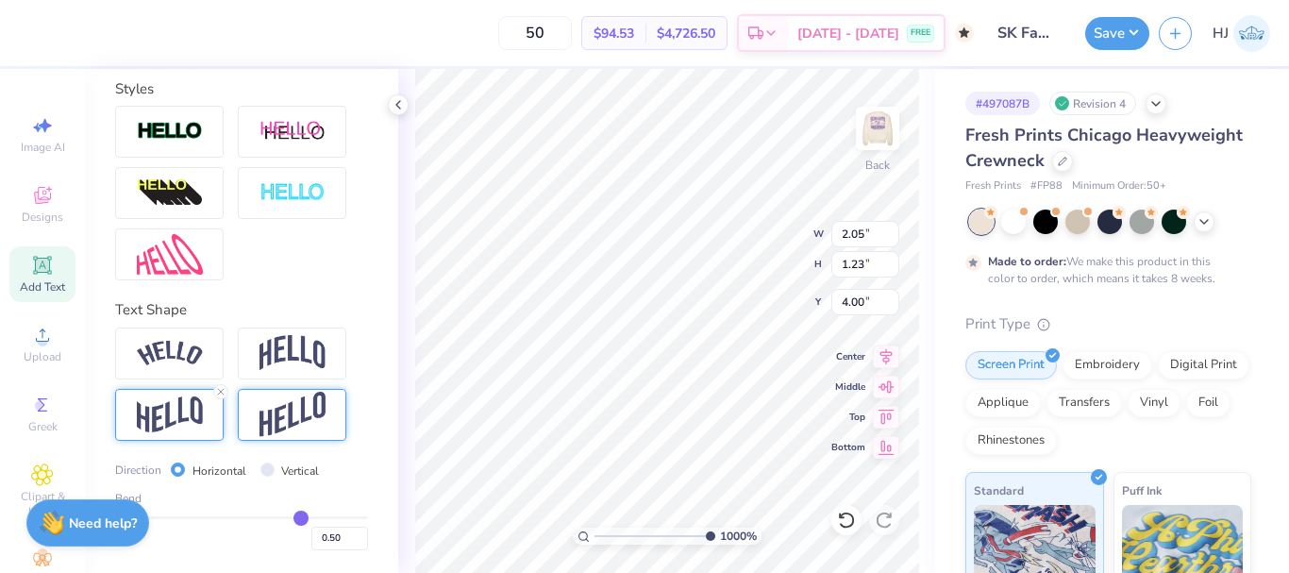
scroll to position [666, 0]
drag, startPoint x: 290, startPoint y: 515, endPoint x: 236, endPoint y: 519, distance: 53.9
click at [236, 519] on input "range" at bounding box center [241, 517] width 253 height 3
click at [241, 519] on input "range" at bounding box center [241, 517] width 253 height 3
click at [216, 395] on icon at bounding box center [220, 391] width 11 height 11
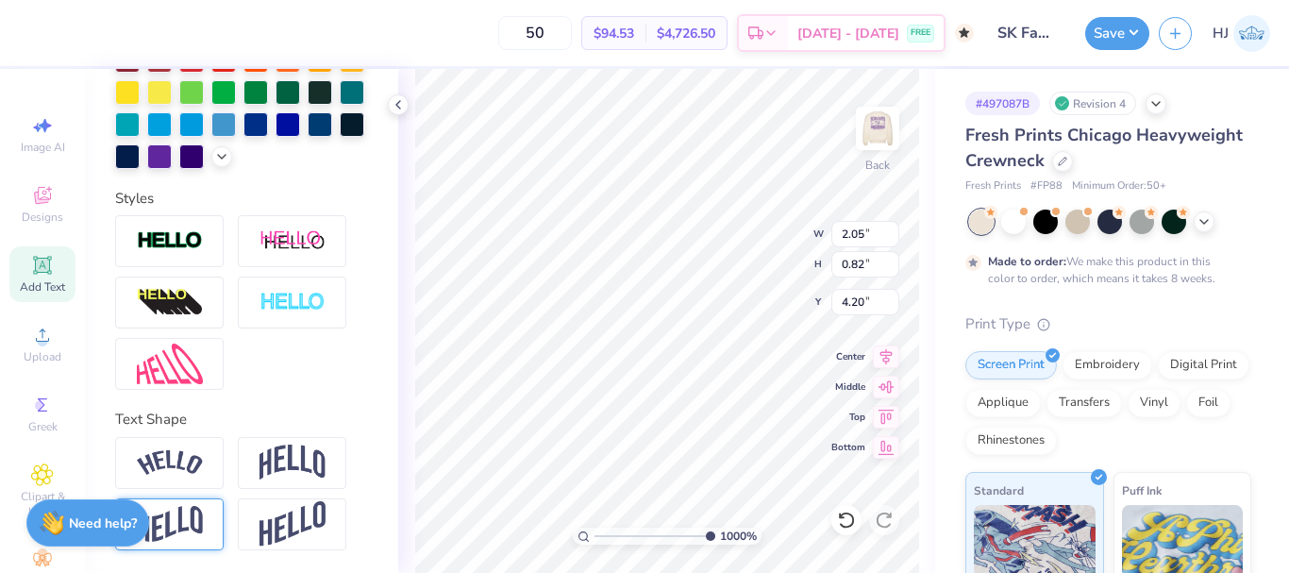
scroll to position [557, 0]
click at [161, 469] on img at bounding box center [170, 462] width 66 height 25
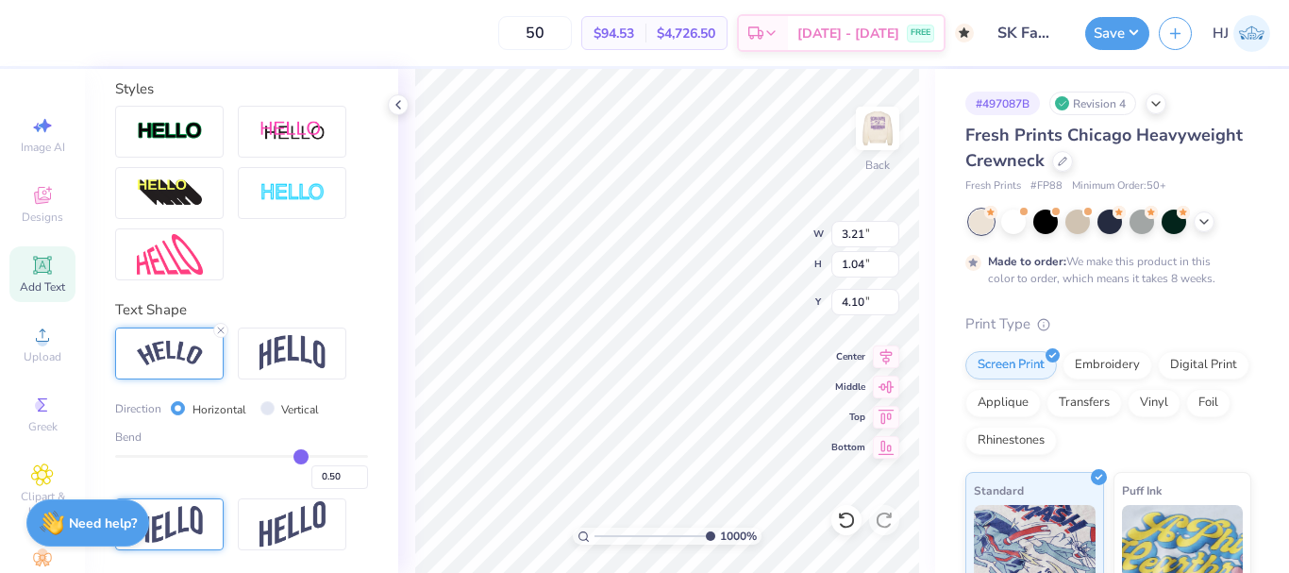
scroll to position [666, 0]
drag, startPoint x: 284, startPoint y: 455, endPoint x: 249, endPoint y: 460, distance: 35.2
click at [249, 458] on input "range" at bounding box center [241, 456] width 253 height 3
drag, startPoint x: 250, startPoint y: 456, endPoint x: 230, endPoint y: 455, distance: 19.8
click at [230, 455] on input "range" at bounding box center [241, 456] width 253 height 3
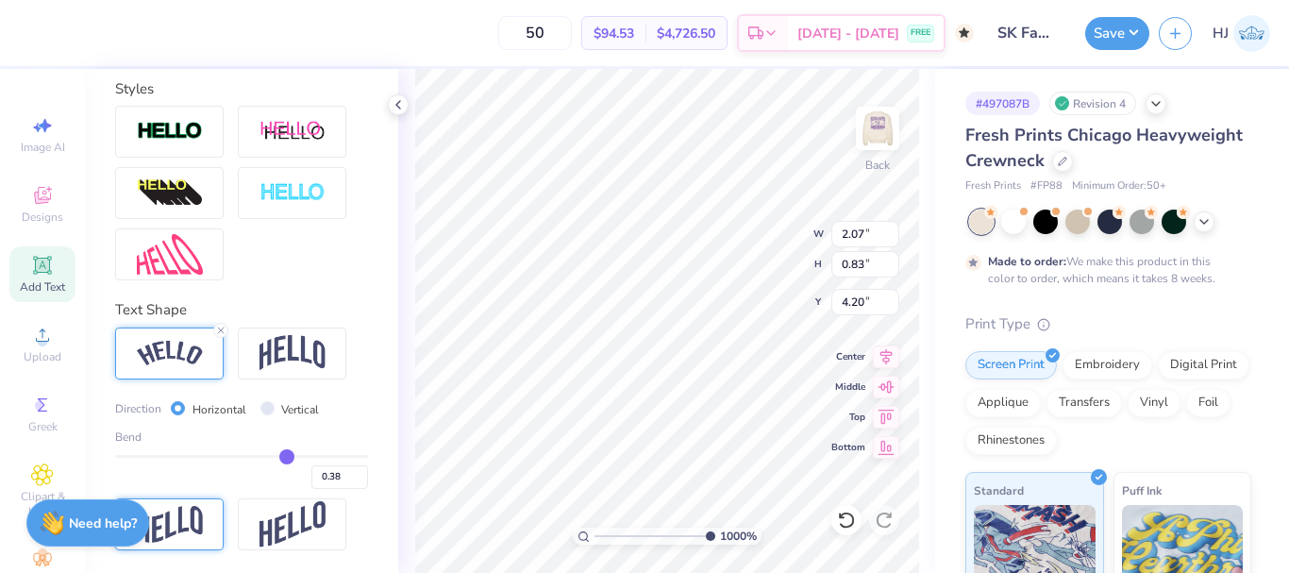
drag, startPoint x: 230, startPoint y: 455, endPoint x: 278, endPoint y: 455, distance: 47.2
click at [278, 455] on input "range" at bounding box center [241, 456] width 253 height 3
click at [290, 353] on img at bounding box center [293, 353] width 66 height 36
drag, startPoint x: 275, startPoint y: 453, endPoint x: 259, endPoint y: 454, distance: 16.1
click at [259, 455] on input "range" at bounding box center [241, 456] width 253 height 3
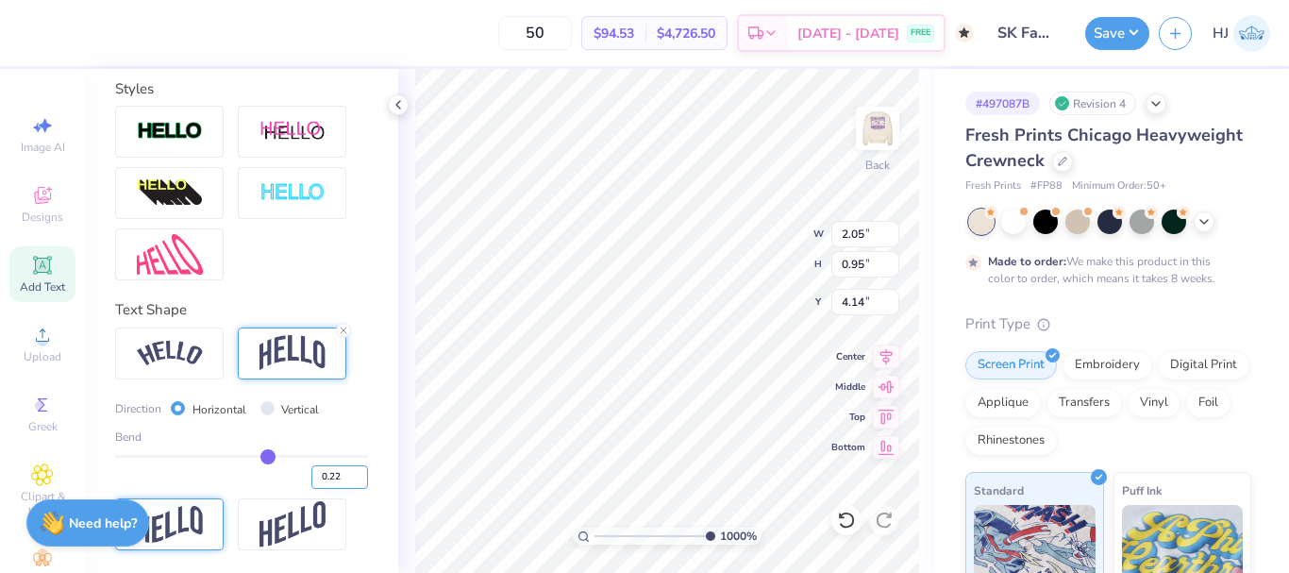
click at [326, 474] on input "0.22" at bounding box center [339, 477] width 57 height 24
click at [325, 474] on input "0.22" at bounding box center [339, 477] width 57 height 24
click at [189, 256] on img at bounding box center [170, 254] width 66 height 41
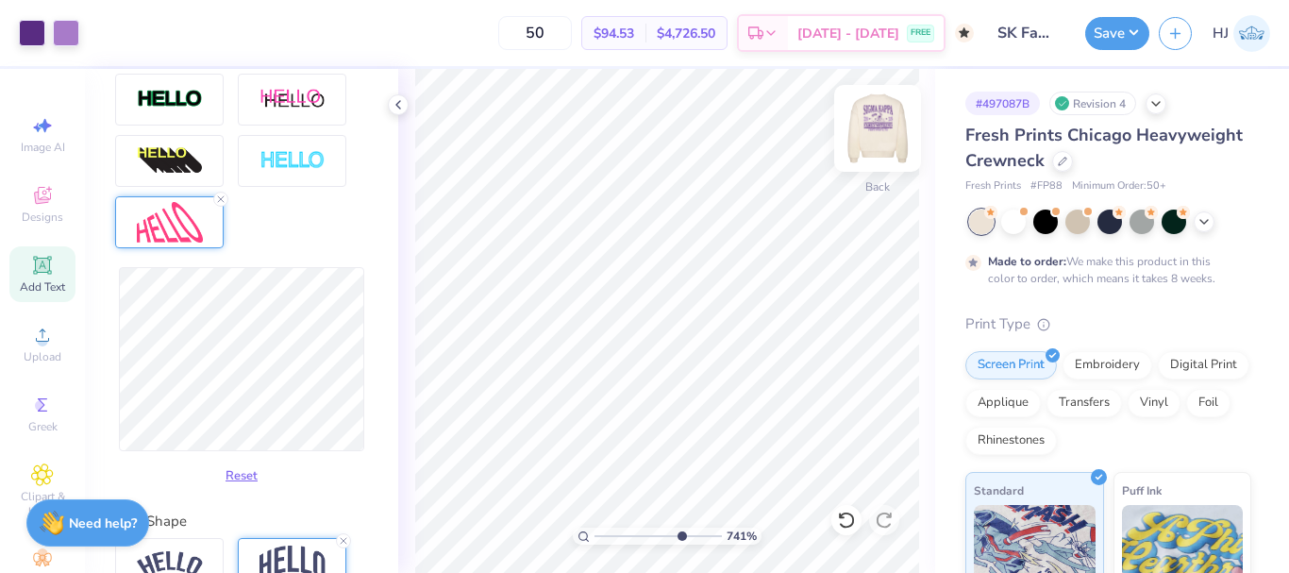
click at [879, 117] on img at bounding box center [878, 129] width 76 height 76
click at [395, 97] on icon at bounding box center [398, 104] width 15 height 15
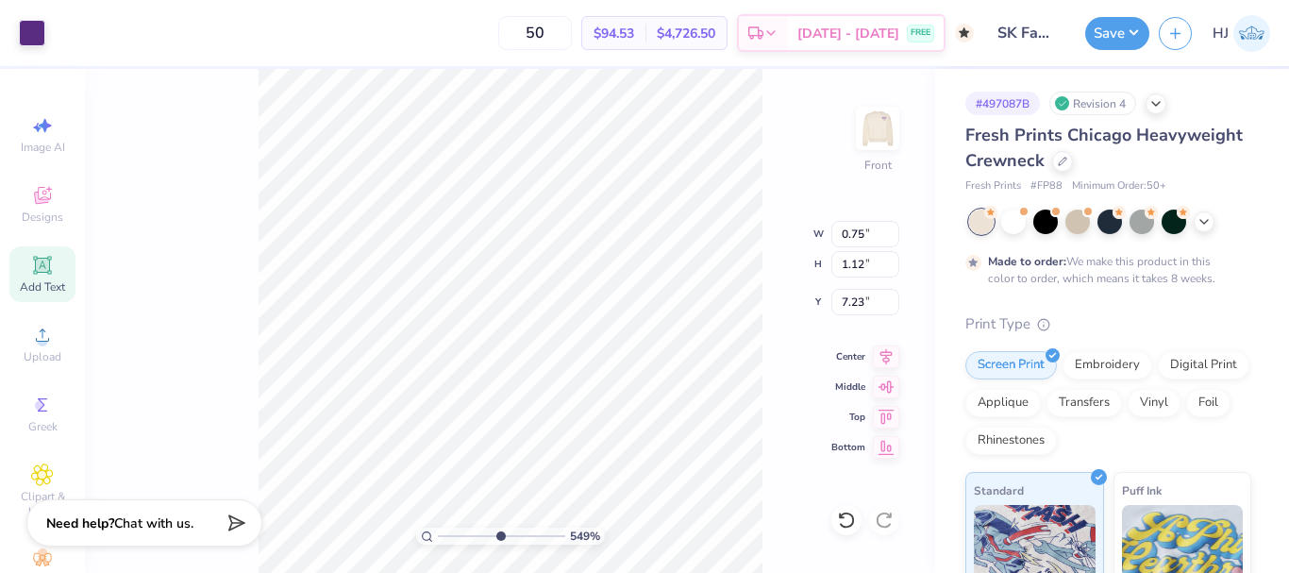
click at [42, 251] on div "Add Text" at bounding box center [42, 274] width 66 height 56
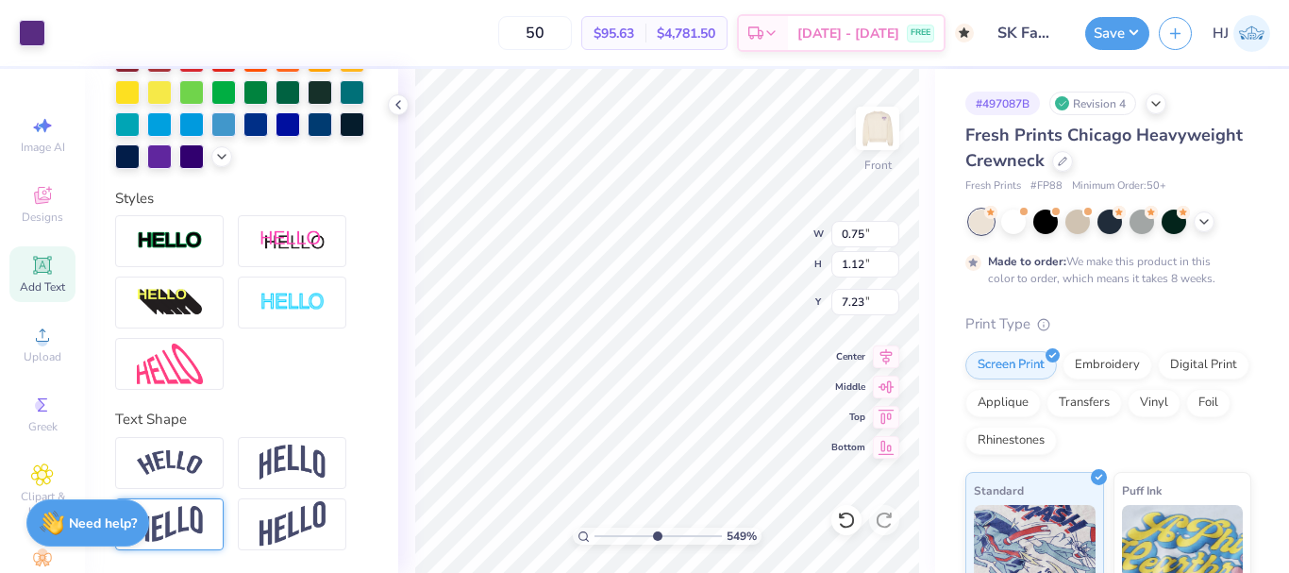
scroll to position [557, 0]
click at [879, 124] on img at bounding box center [878, 129] width 76 height 76
click at [854, 518] on icon at bounding box center [846, 520] width 19 height 19
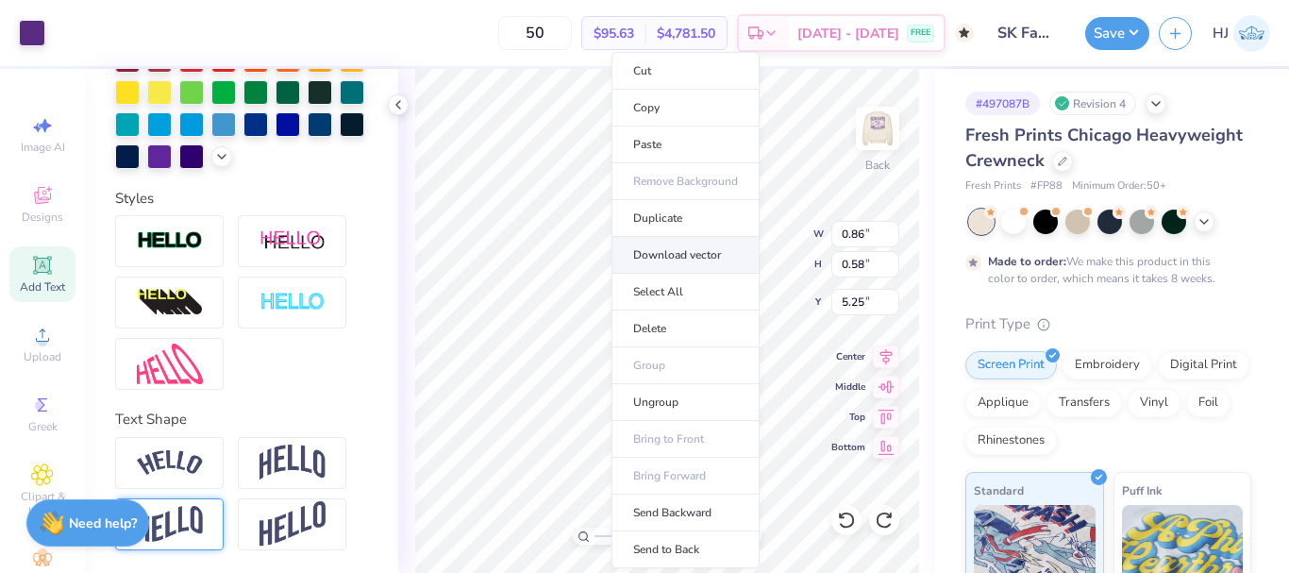
click at [689, 255] on li "Download vector" at bounding box center [686, 255] width 148 height 37
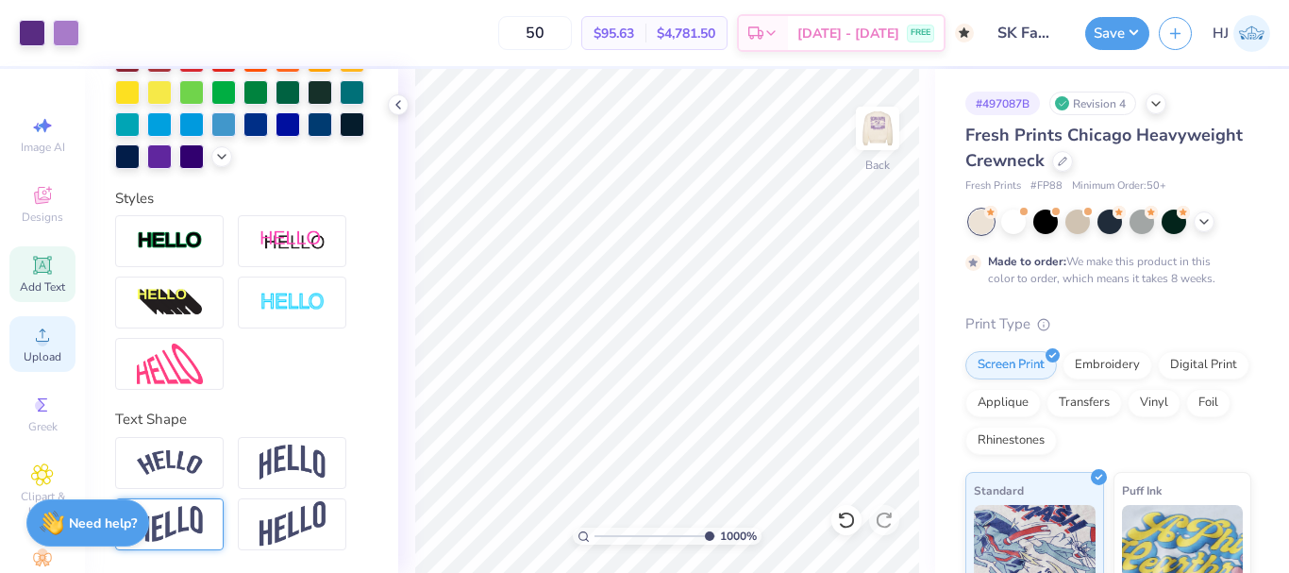
click at [36, 348] on div "Upload" at bounding box center [42, 344] width 66 height 56
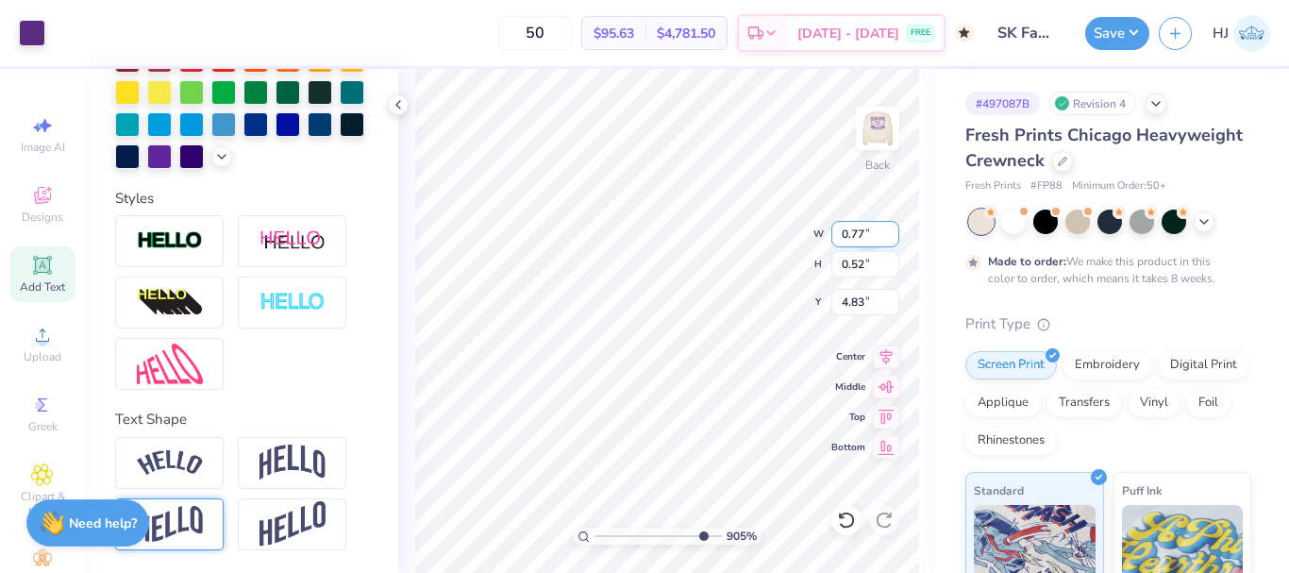
click at [872, 233] on input "0.77" at bounding box center [866, 234] width 68 height 26
drag, startPoint x: 850, startPoint y: 230, endPoint x: 873, endPoint y: 232, distance: 23.7
click at [873, 232] on input "0.77" at bounding box center [866, 234] width 68 height 26
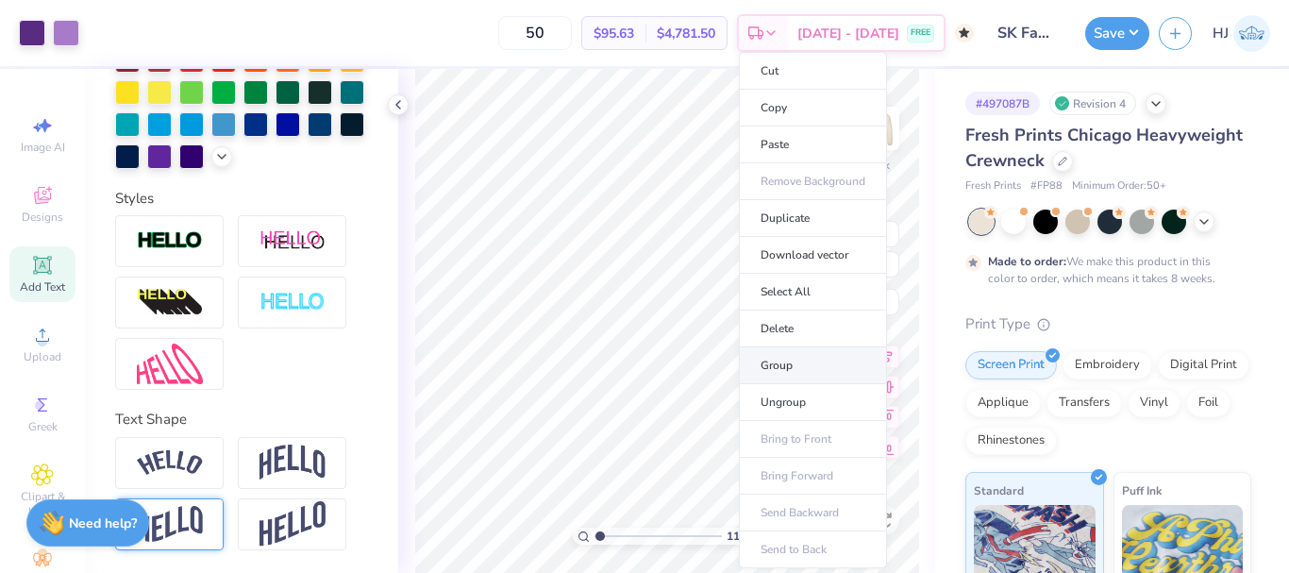
click at [803, 364] on li "Group" at bounding box center [813, 365] width 148 height 37
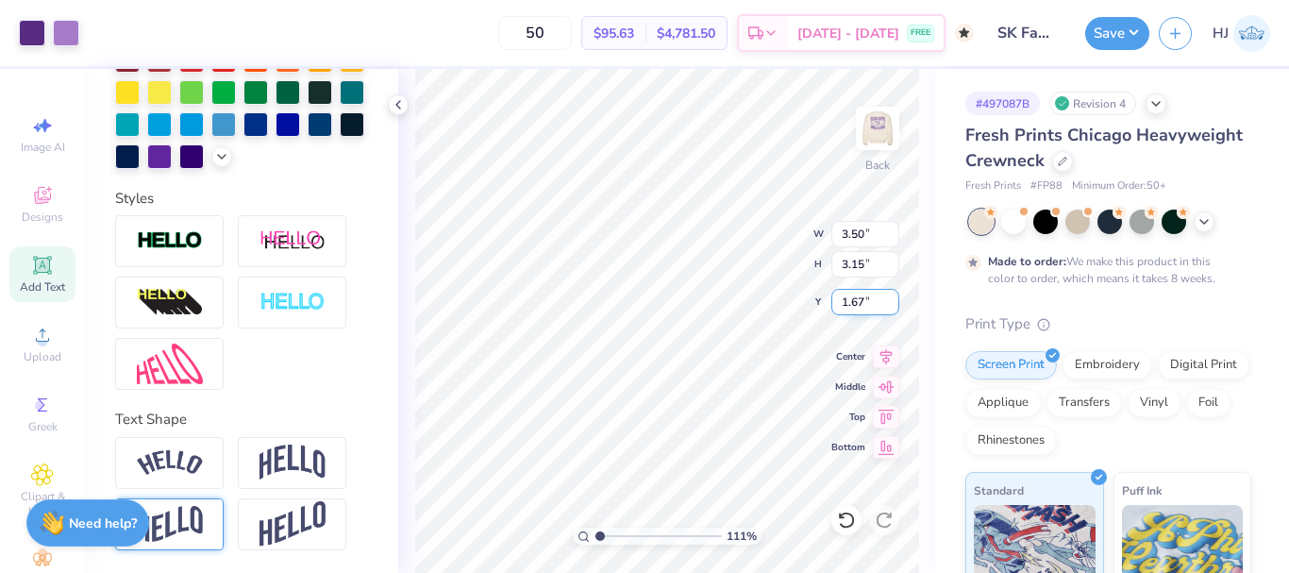
click at [866, 300] on input "1.67" at bounding box center [866, 302] width 68 height 26
click at [865, 300] on input "1.67" at bounding box center [866, 302] width 68 height 26
click at [871, 133] on img at bounding box center [878, 129] width 76 height 76
drag, startPoint x: 590, startPoint y: 537, endPoint x: 548, endPoint y: 537, distance: 41.5
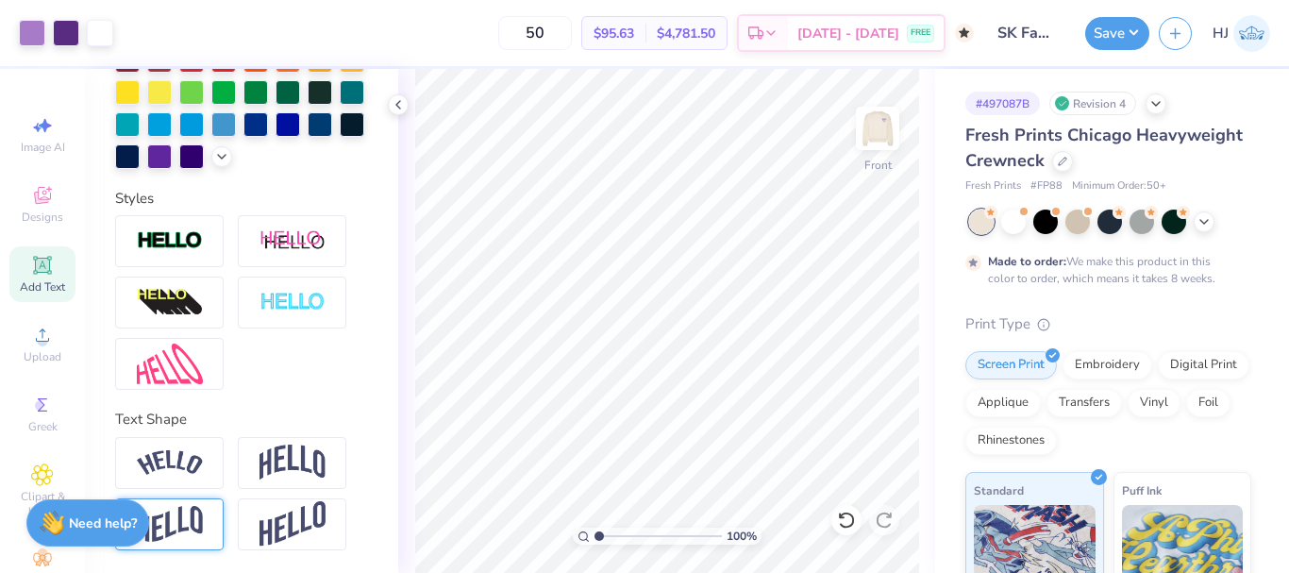
click at [595, 537] on input "range" at bounding box center [658, 536] width 127 height 17
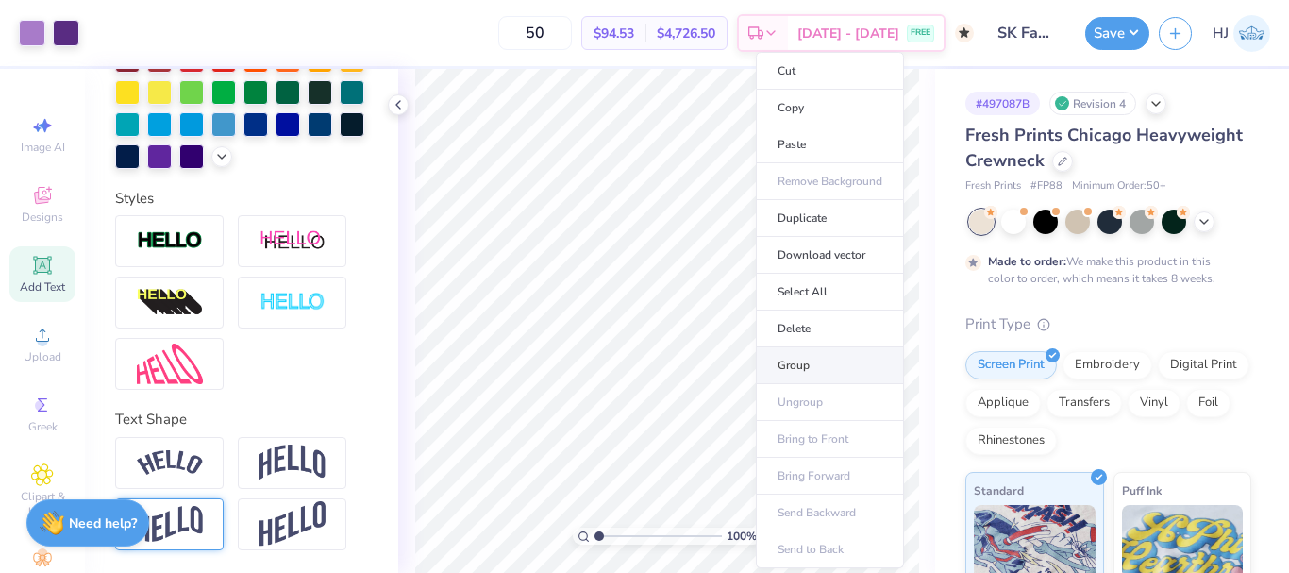
click at [807, 361] on li "Group" at bounding box center [830, 365] width 148 height 37
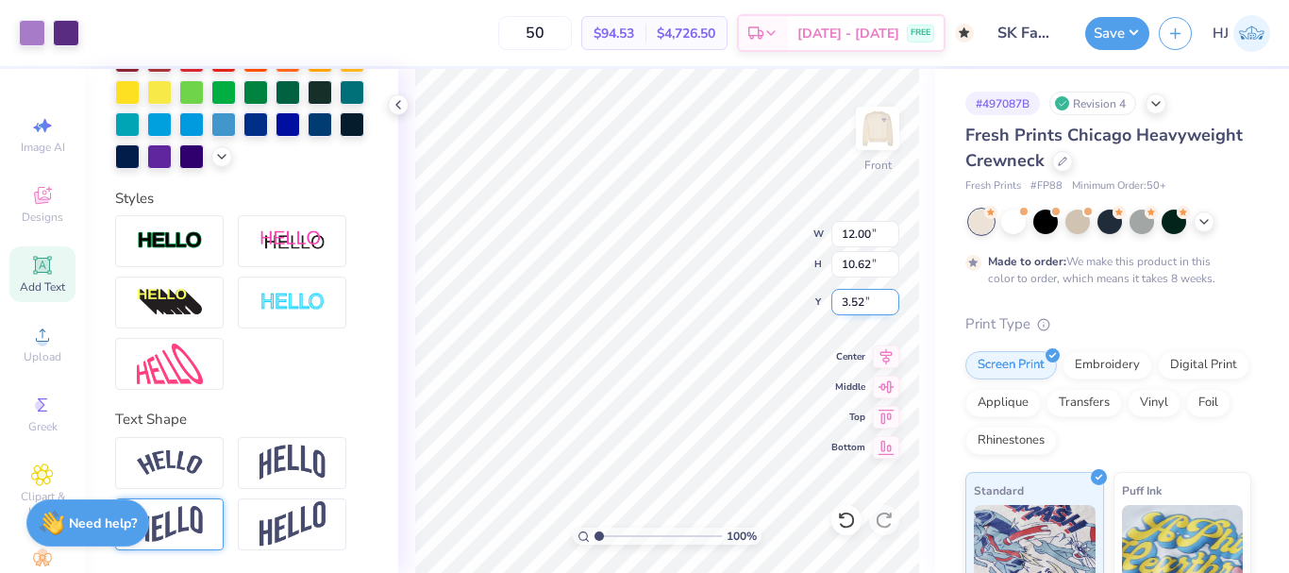
click at [851, 298] on input "3.52" at bounding box center [866, 302] width 68 height 26
click at [876, 133] on img at bounding box center [878, 129] width 76 height 76
click at [91, 35] on div "50 $94.53 Per Item $4,726.50 Total Est. Delivery Oct 18 - 21 FREE" at bounding box center [531, 33] width 885 height 66
click at [882, 138] on img at bounding box center [878, 129] width 76 height 76
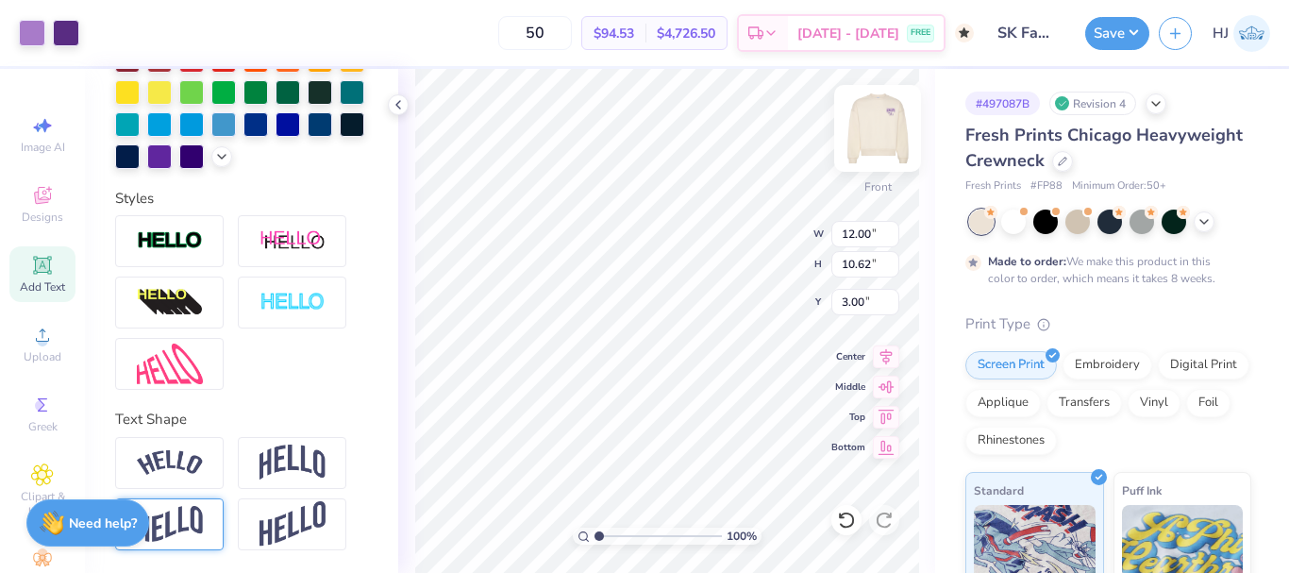
click at [862, 120] on img at bounding box center [878, 129] width 76 height 76
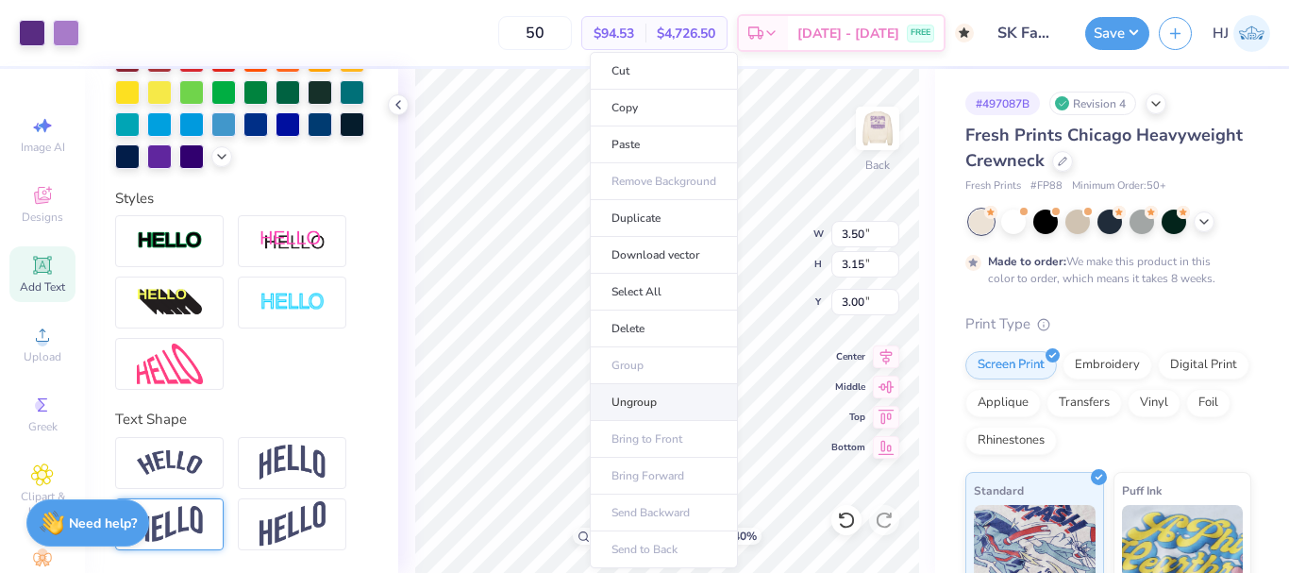
click at [639, 399] on li "Ungroup" at bounding box center [664, 402] width 148 height 37
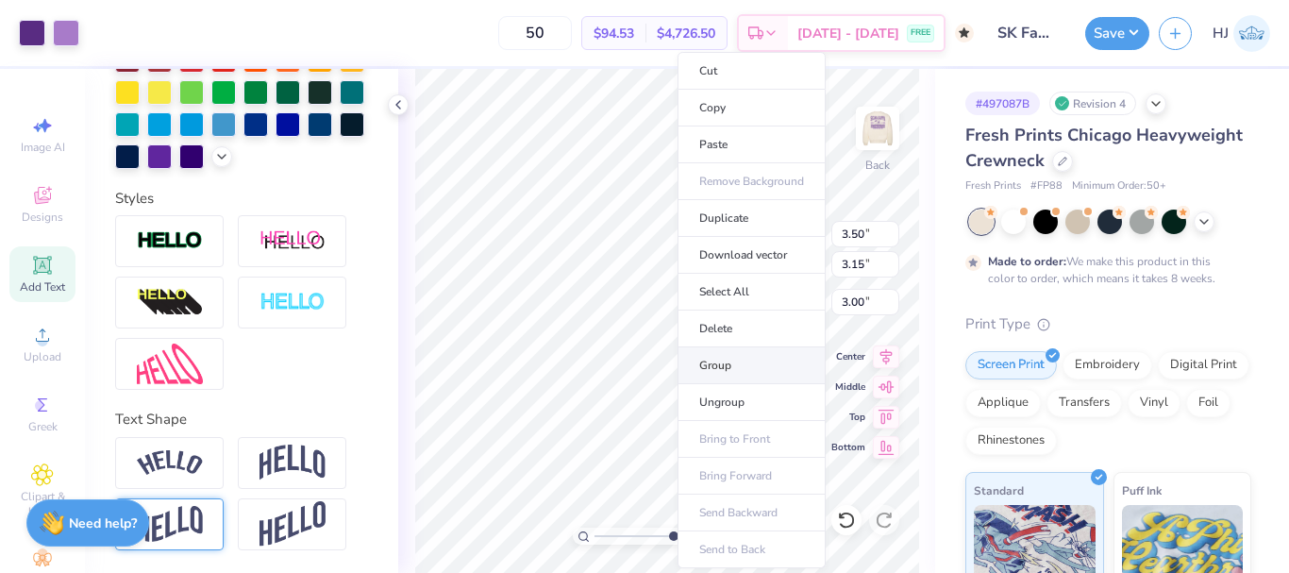
click at [731, 372] on li "Group" at bounding box center [752, 365] width 148 height 37
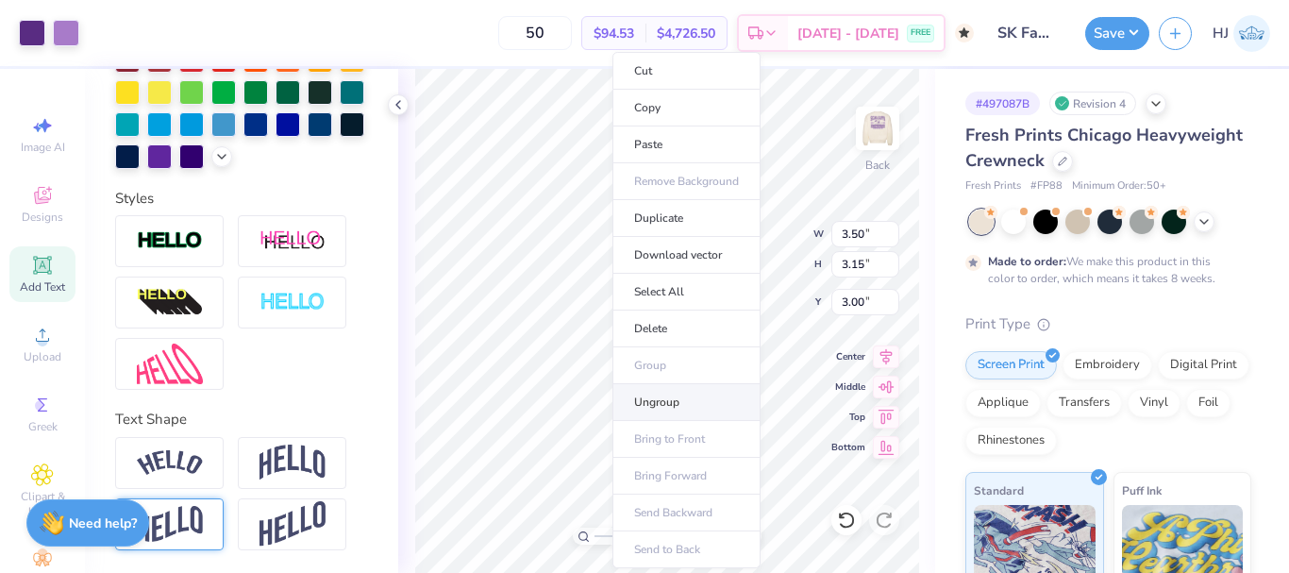
click at [680, 398] on li "Ungroup" at bounding box center [687, 402] width 148 height 37
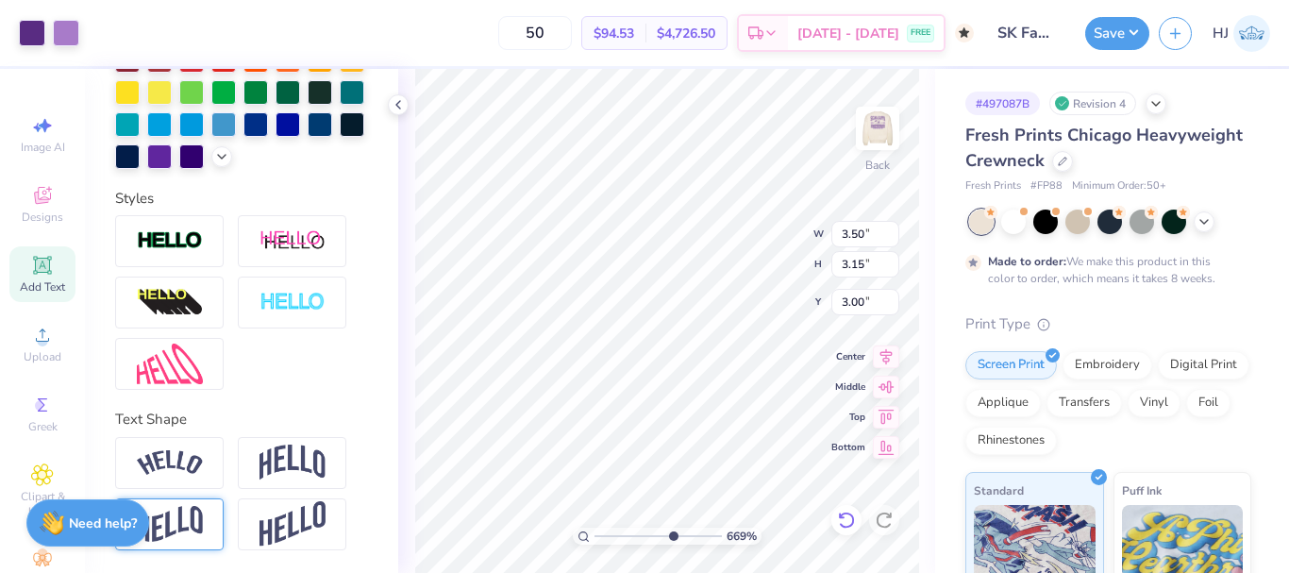
click at [841, 513] on div "669 % Back W 3.50 3.50 " H 3.15 3.15 " Y 3.00 3.00 " Center Middle Top Bottom" at bounding box center [666, 321] width 537 height 504
click at [847, 513] on icon at bounding box center [846, 520] width 16 height 17
click at [883, 514] on icon at bounding box center [884, 520] width 16 height 17
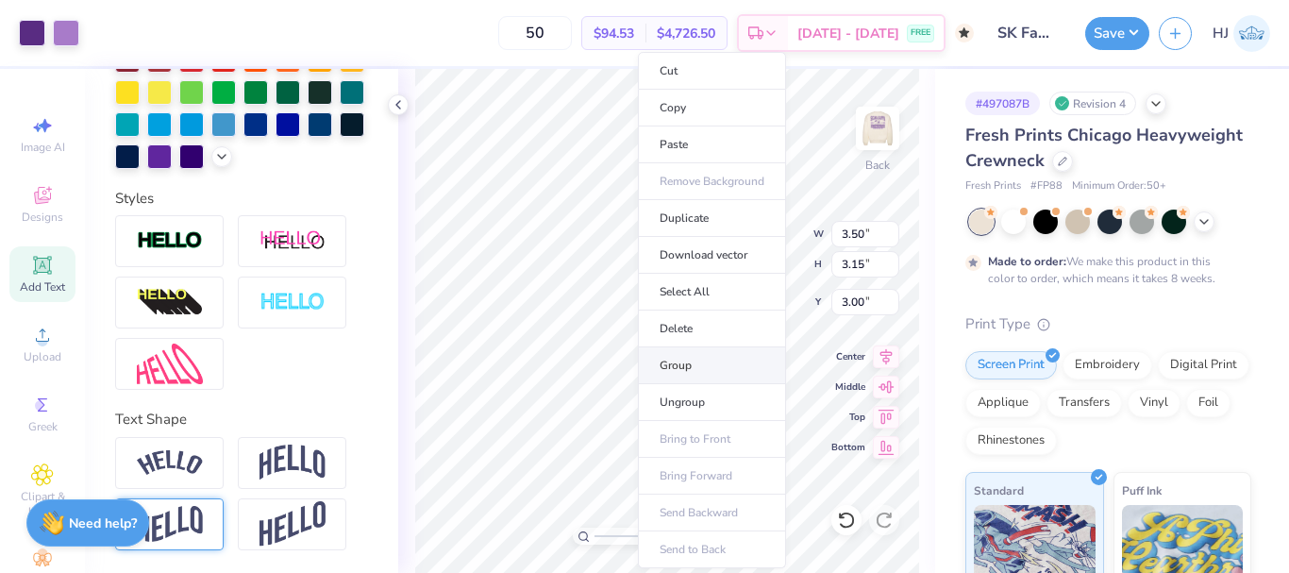
click at [692, 367] on li "Group" at bounding box center [712, 365] width 148 height 37
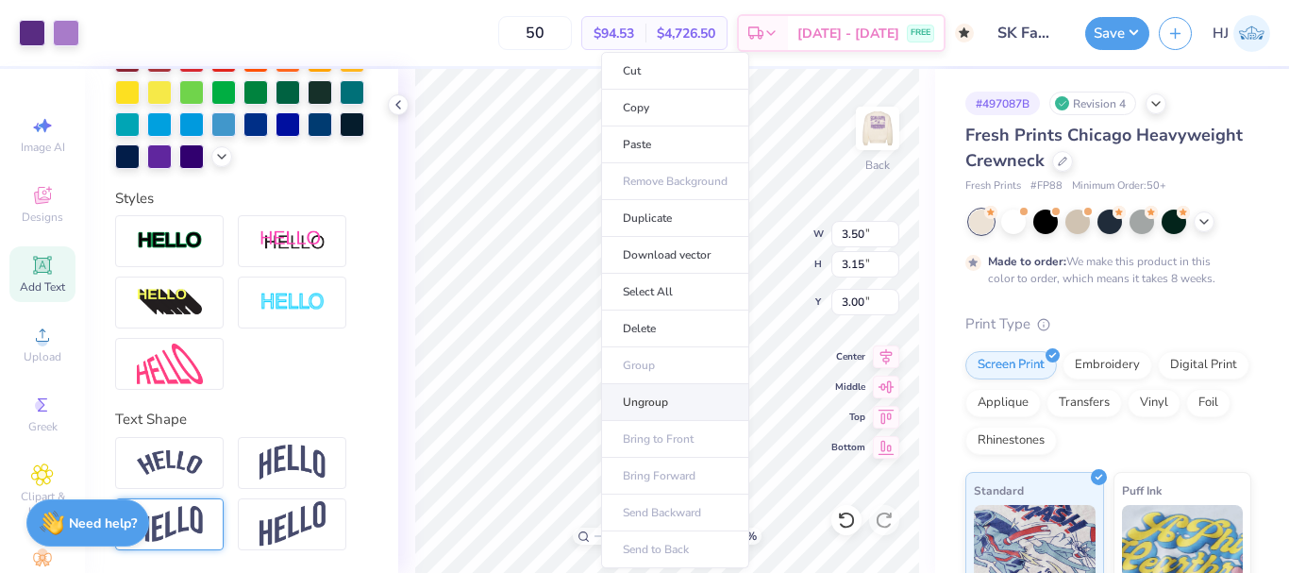
click at [662, 401] on li "Ungroup" at bounding box center [675, 402] width 148 height 37
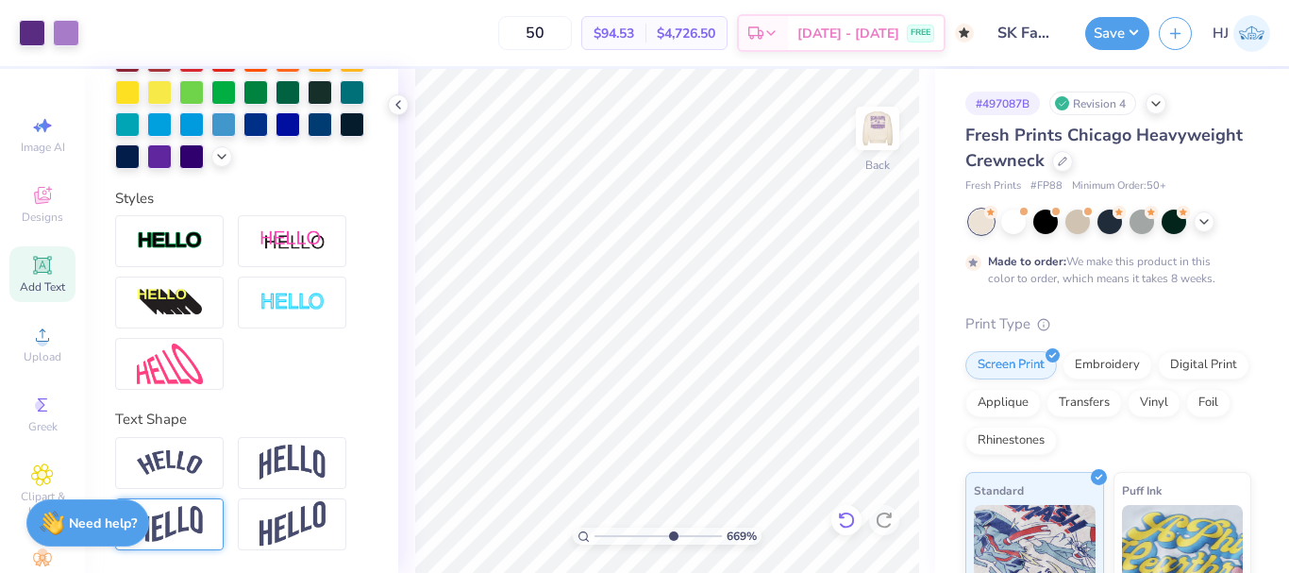
click at [846, 520] on icon at bounding box center [846, 520] width 19 height 19
click at [850, 522] on icon at bounding box center [846, 520] width 19 height 19
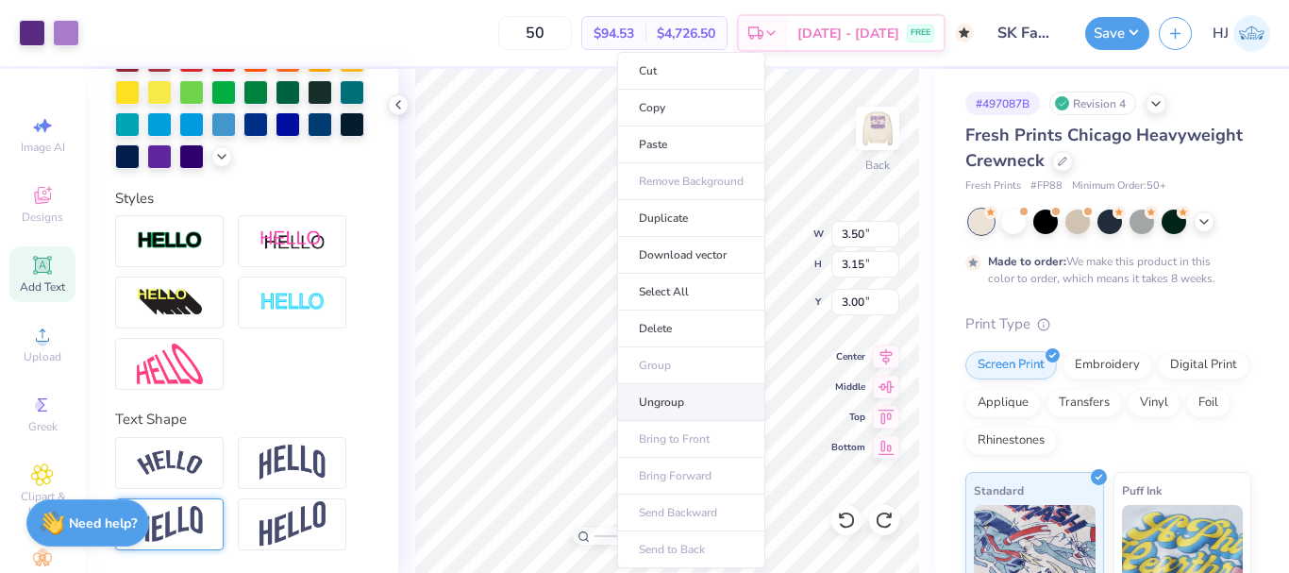
click at [681, 412] on li "Ungroup" at bounding box center [691, 402] width 148 height 37
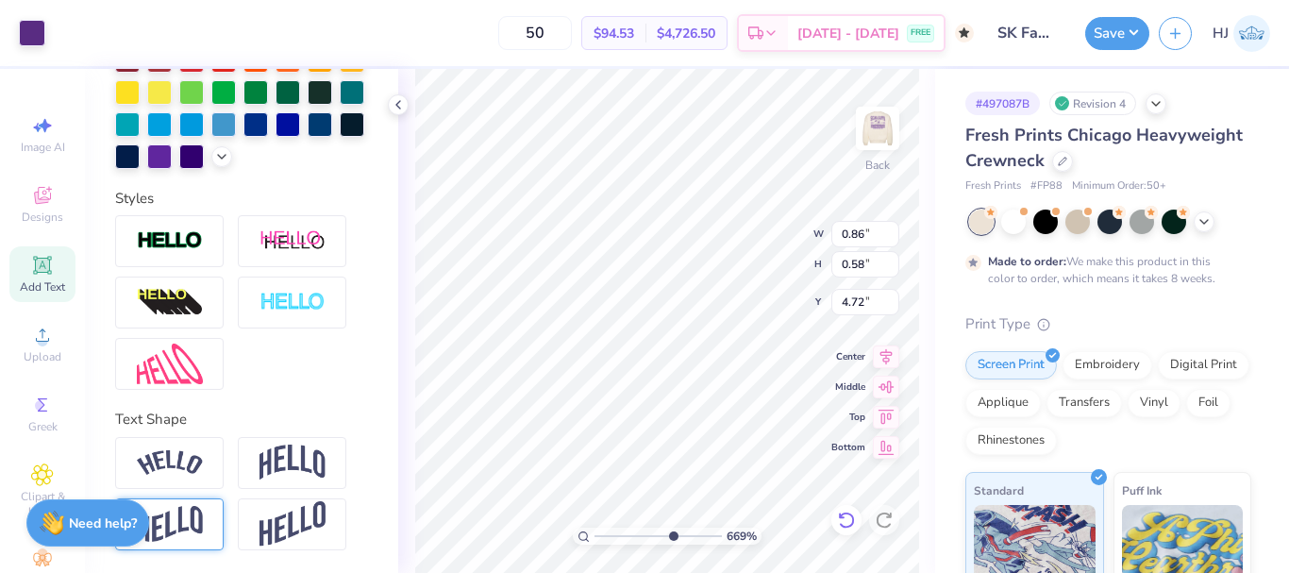
click at [843, 521] on icon at bounding box center [846, 520] width 19 height 19
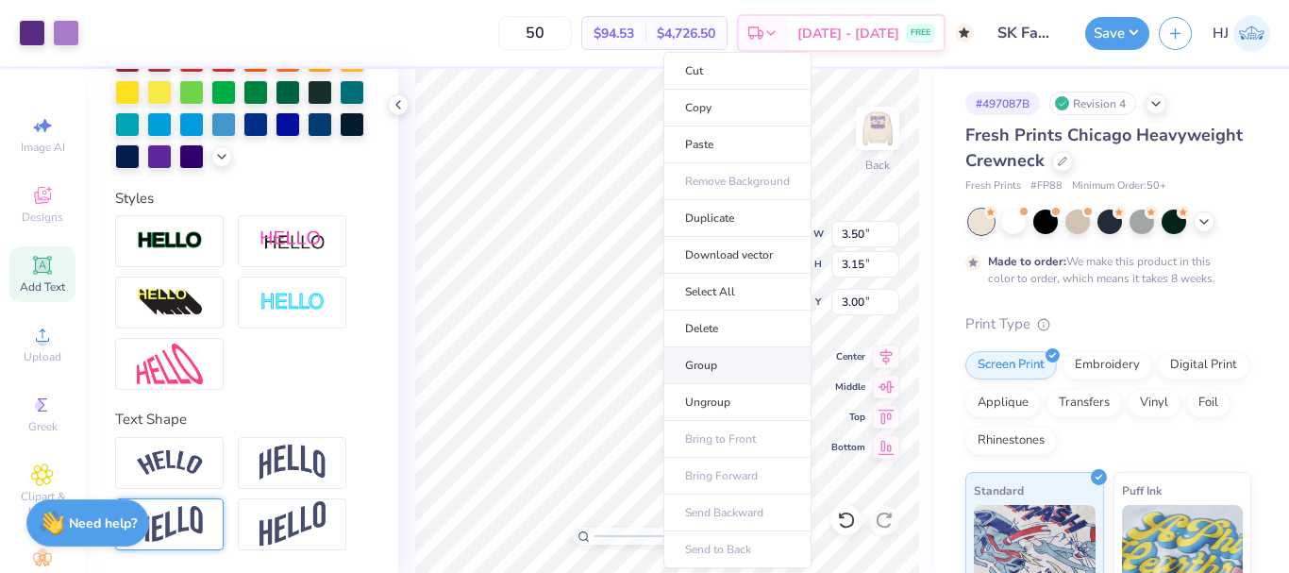
click at [729, 367] on li "Group" at bounding box center [738, 365] width 148 height 37
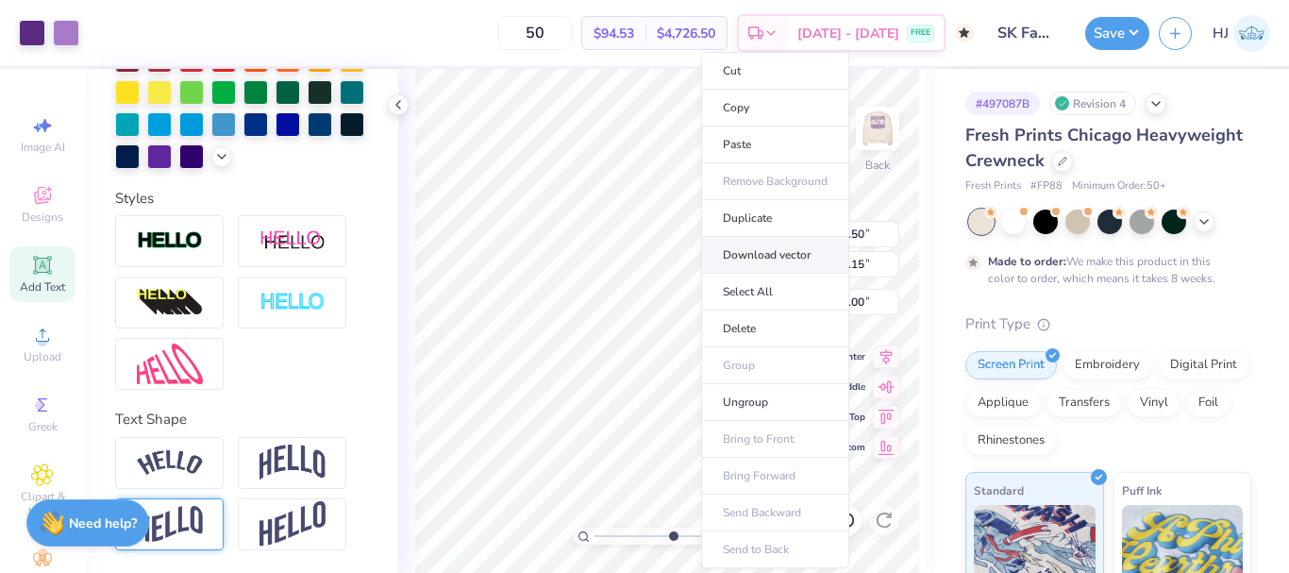
click at [774, 254] on li "Download vector" at bounding box center [775, 255] width 148 height 37
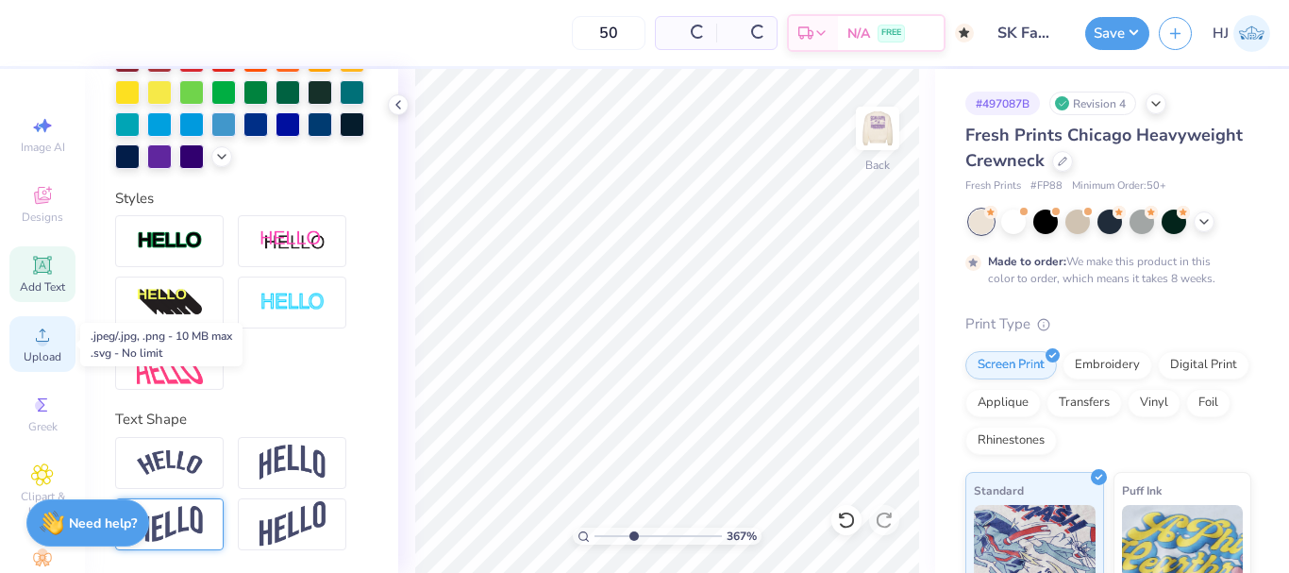
click at [41, 344] on icon at bounding box center [42, 335] width 23 height 23
click at [39, 336] on icon at bounding box center [42, 335] width 23 height 23
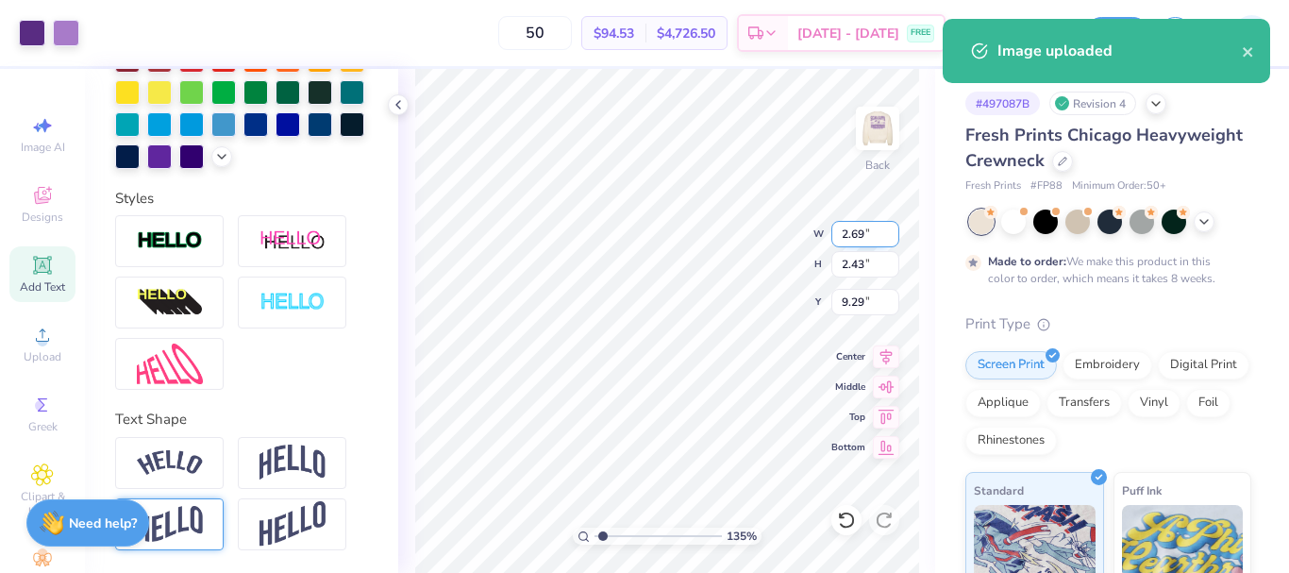
click at [867, 233] on input "2.69" at bounding box center [866, 234] width 68 height 26
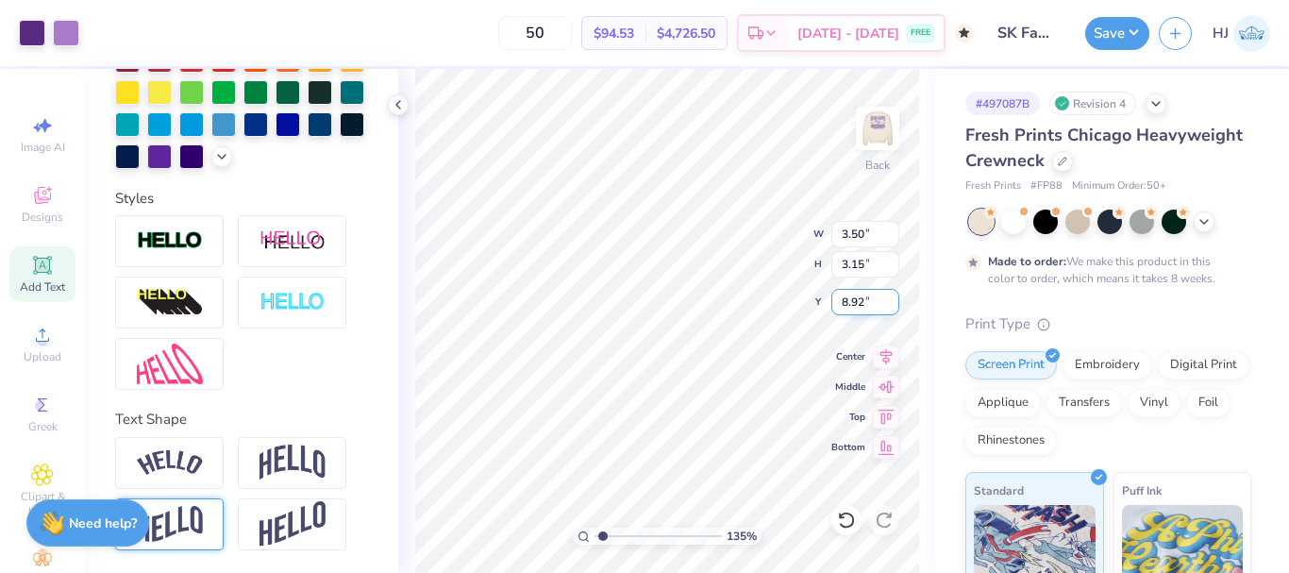
click at [856, 294] on input "8.92" at bounding box center [866, 302] width 68 height 26
click at [1138, 31] on button "Save" at bounding box center [1117, 30] width 64 height 33
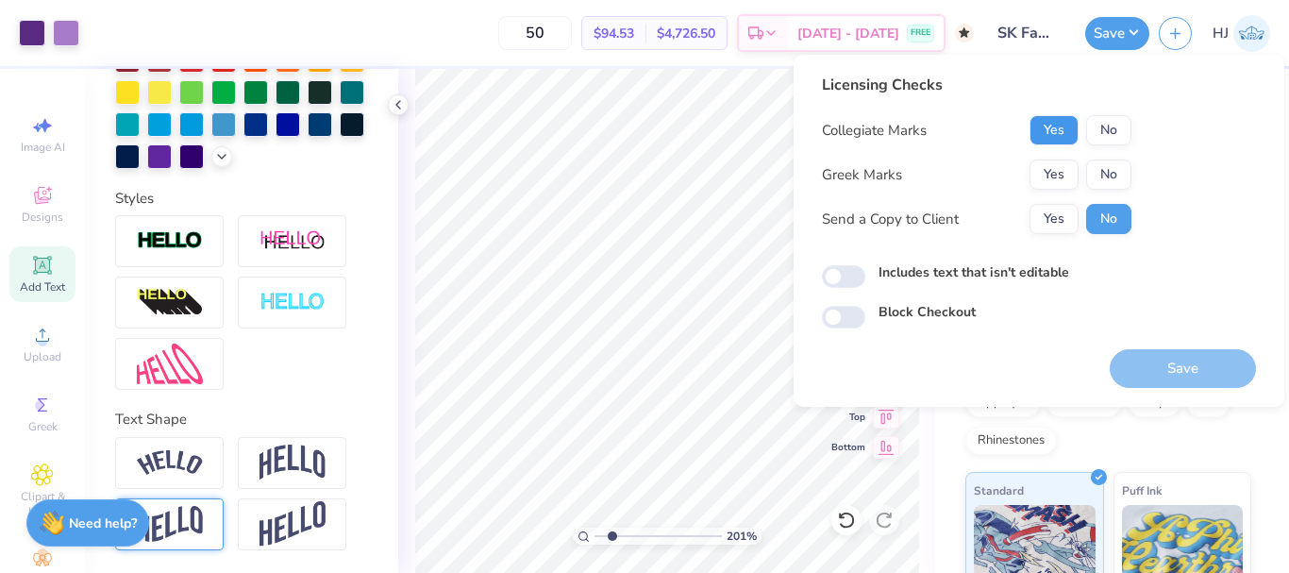
drag, startPoint x: 1064, startPoint y: 124, endPoint x: 1062, endPoint y: 156, distance: 32.1
click at [1064, 125] on button "Yes" at bounding box center [1054, 130] width 49 height 30
click at [1059, 169] on button "Yes" at bounding box center [1054, 175] width 49 height 30
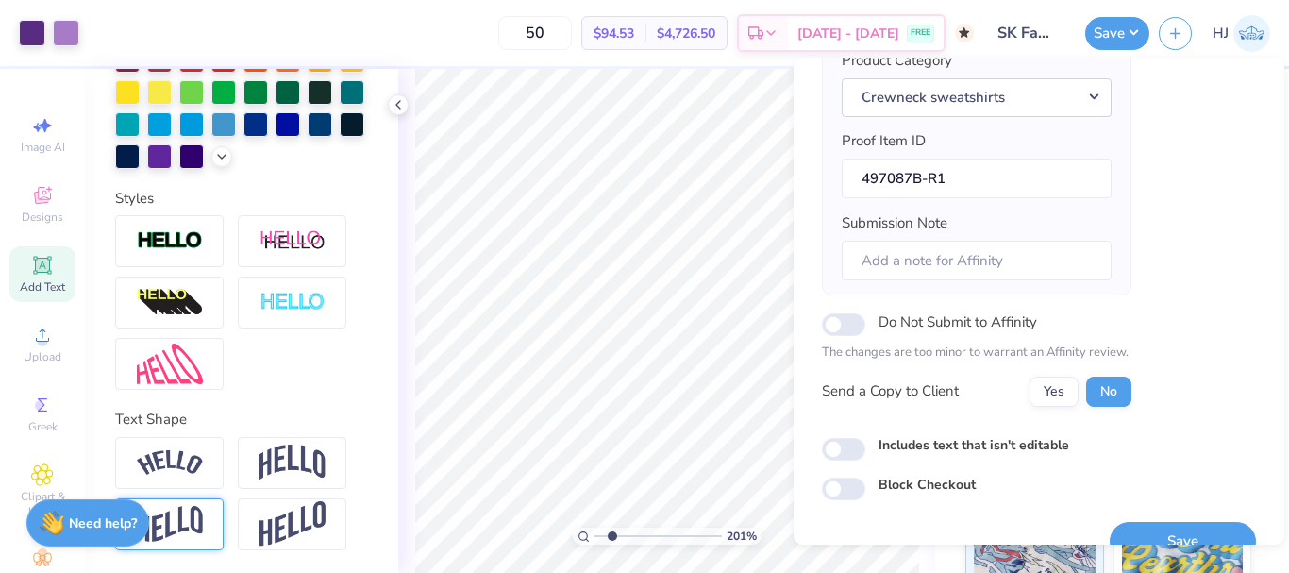
scroll to position [286, 0]
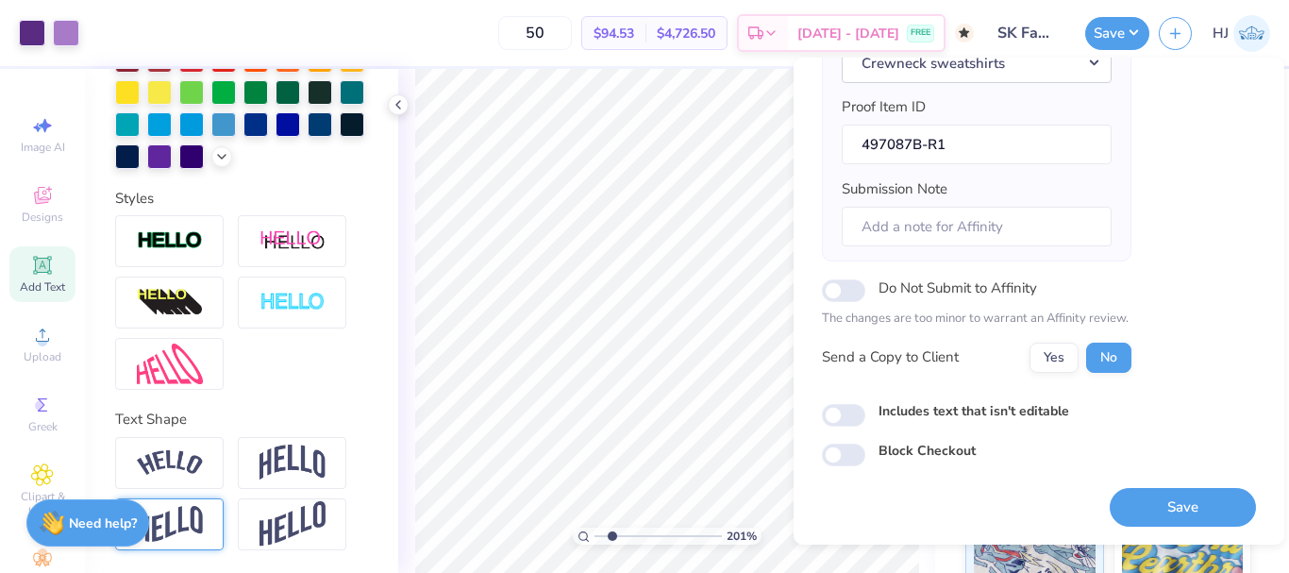
click at [1202, 503] on button "Save" at bounding box center [1183, 507] width 146 height 39
